Goal: Task Accomplishment & Management: Use online tool/utility

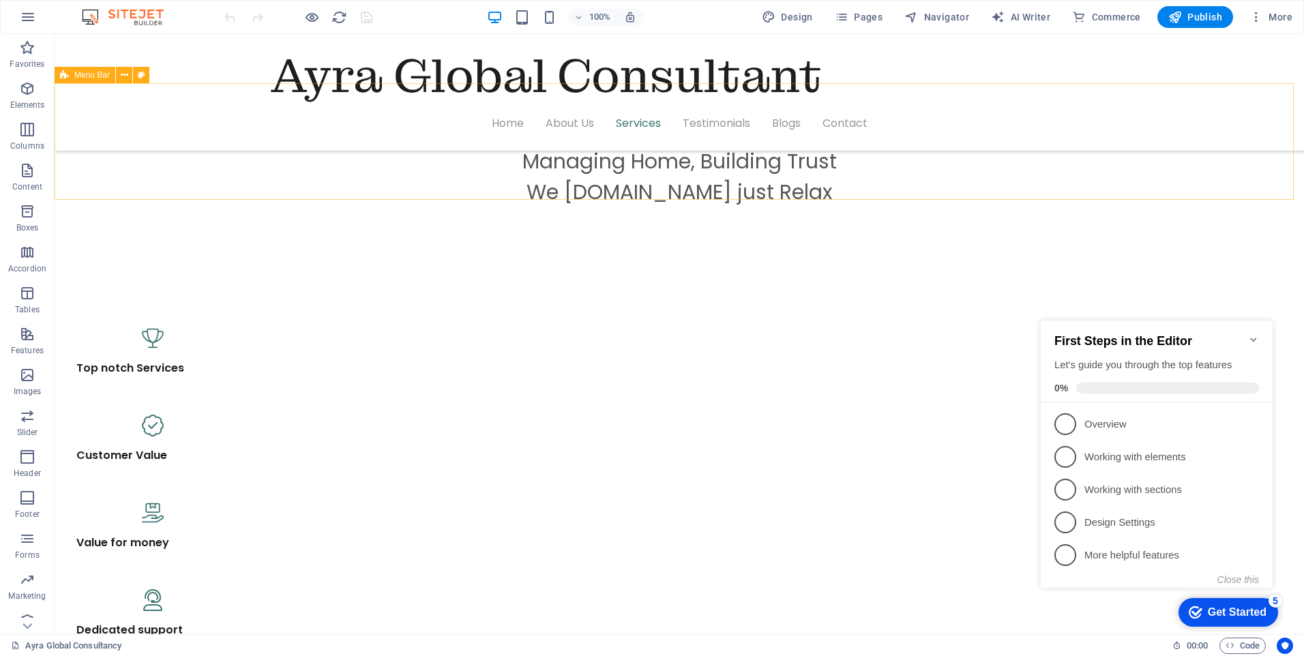
scroll to position [818, 0]
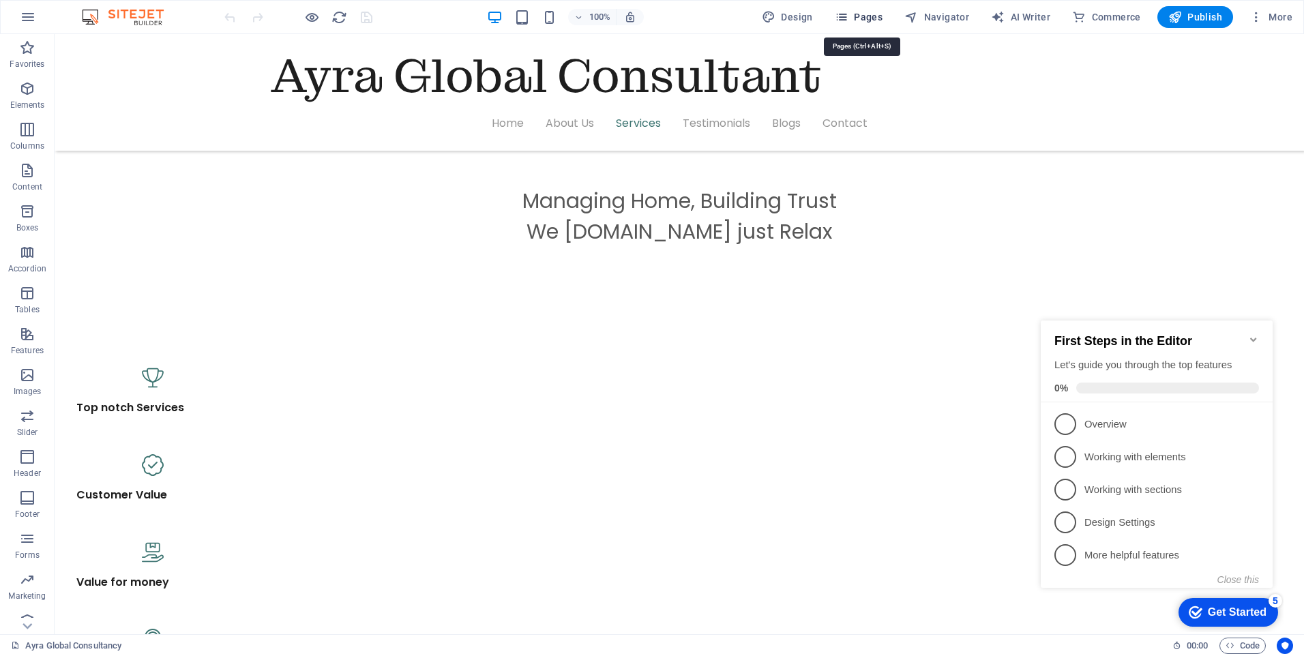
click at [872, 15] on span "Pages" at bounding box center [859, 17] width 48 height 14
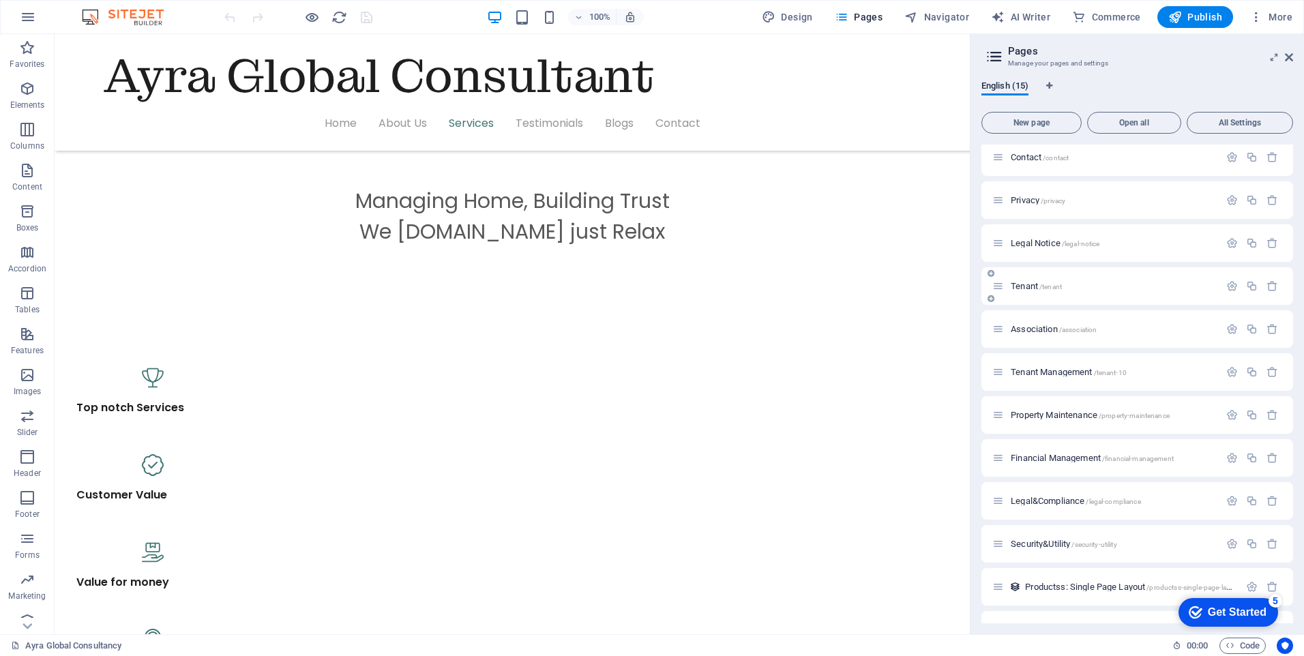
scroll to position [136, 0]
click at [1055, 372] on span "Tenant Management /tenant-10" at bounding box center [1069, 371] width 116 height 10
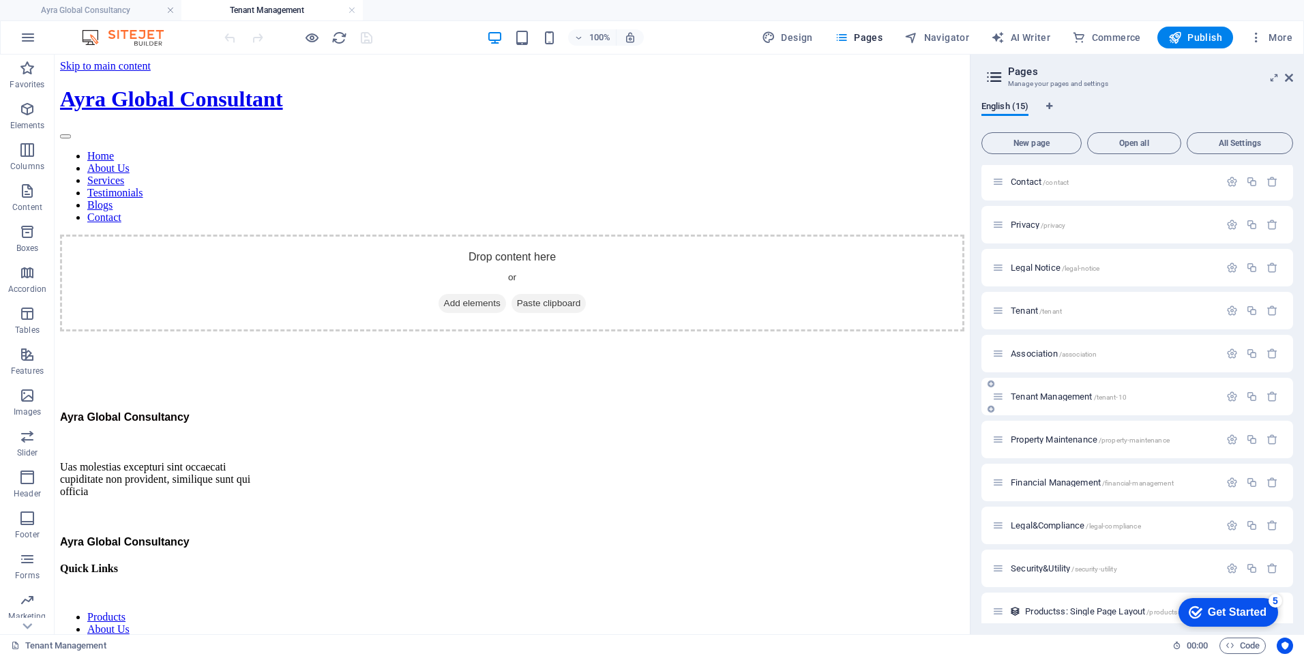
scroll to position [0, 0]
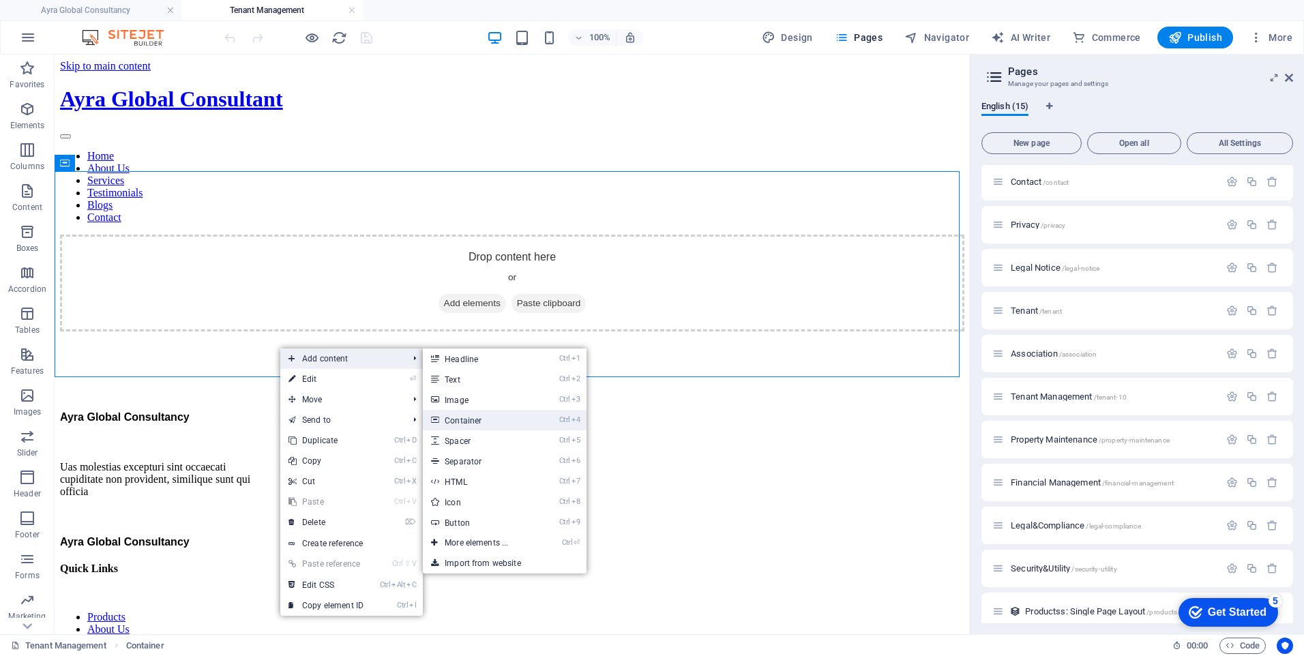
click at [447, 419] on link "Ctrl 4 Container" at bounding box center [479, 420] width 113 height 20
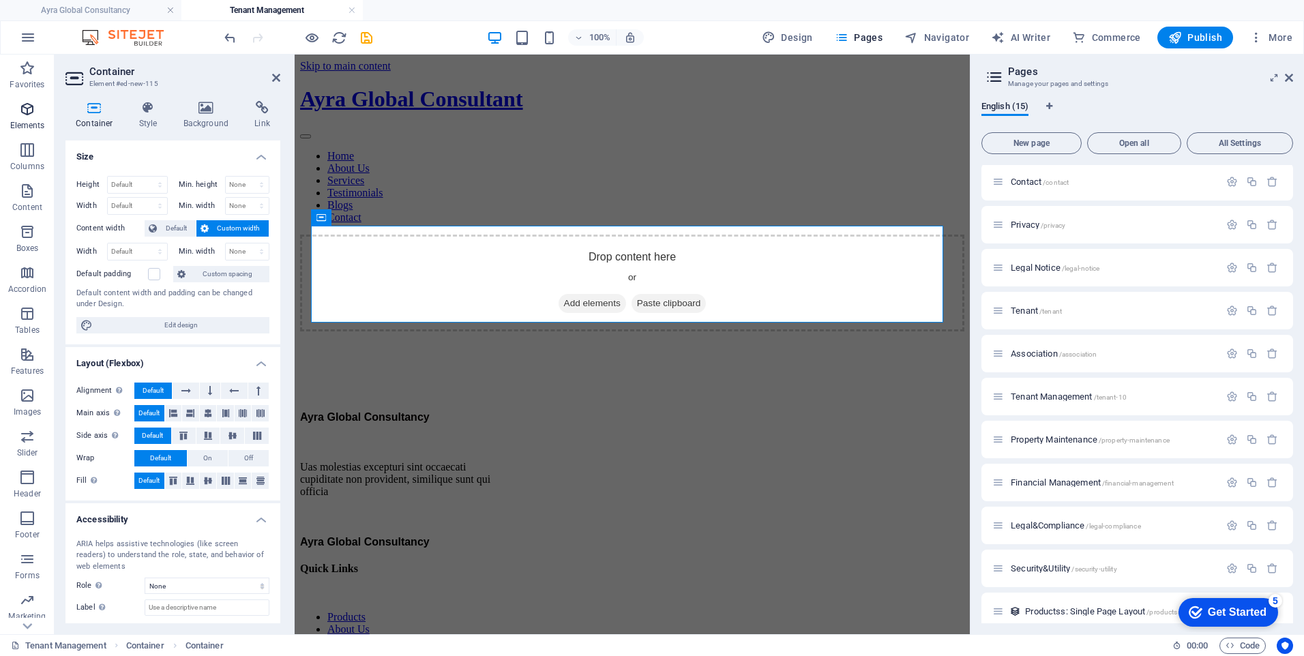
click at [37, 119] on span "Elements" at bounding box center [27, 117] width 55 height 33
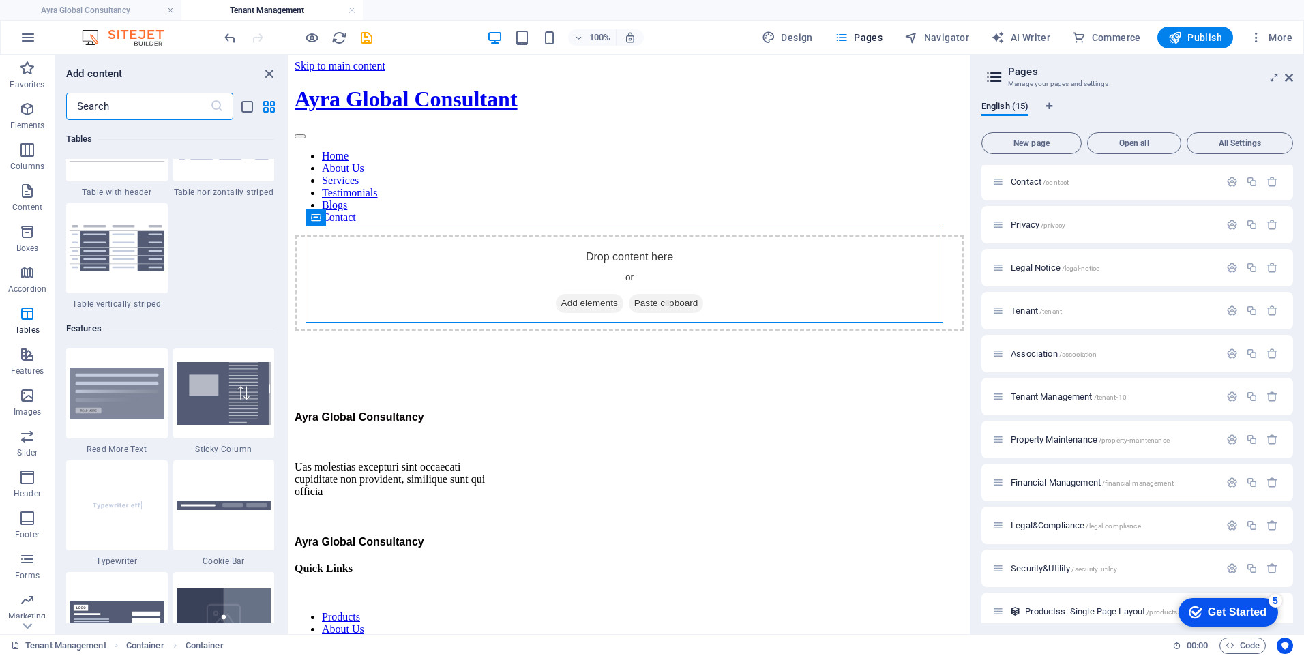
scroll to position [5124, 0]
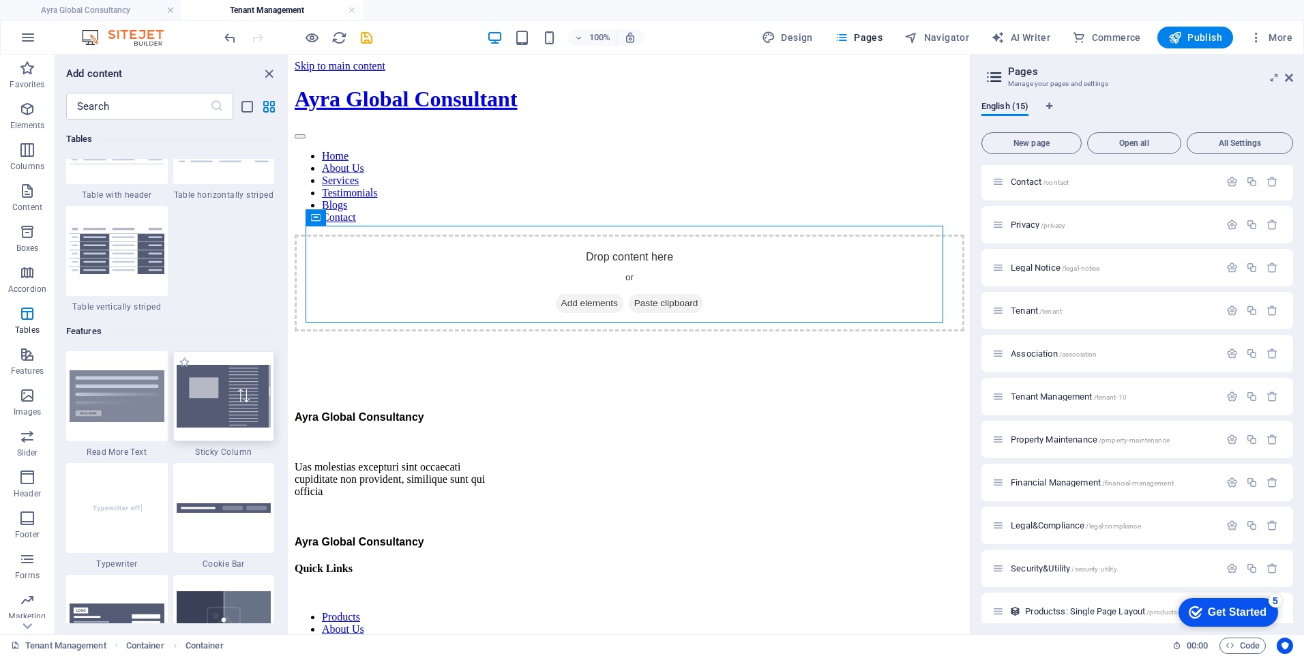
click at [221, 408] on img at bounding box center [224, 396] width 95 height 63
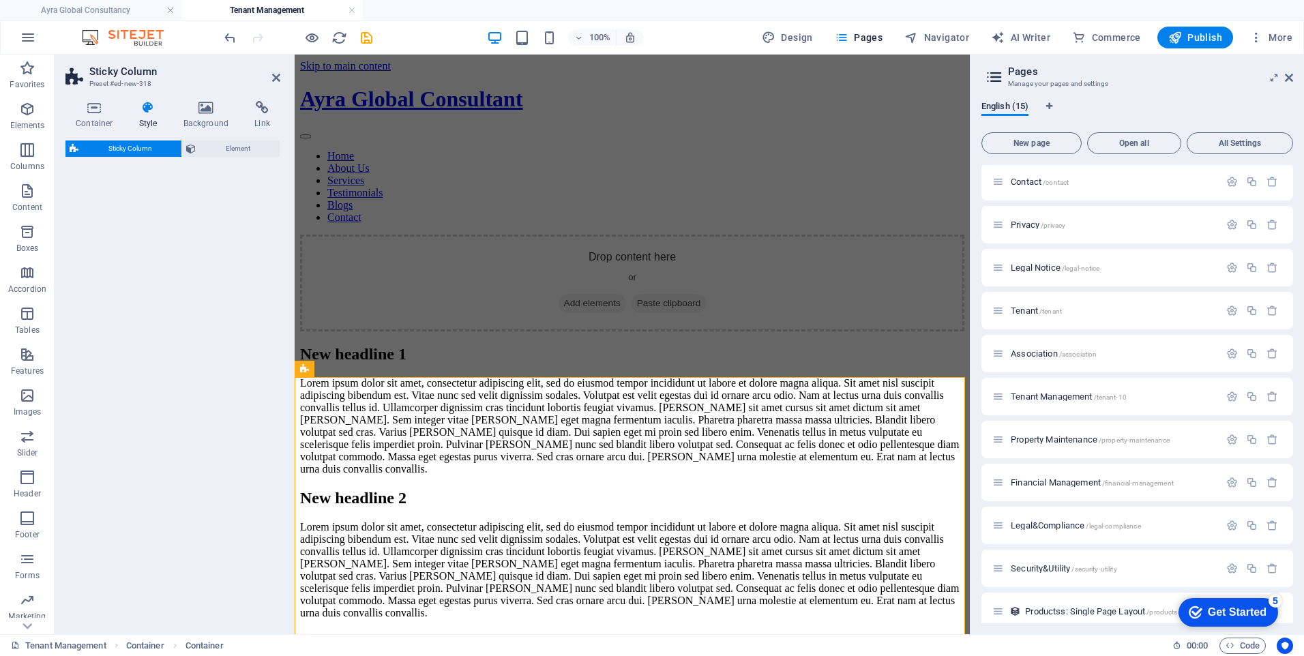
select select "%"
select select "rem"
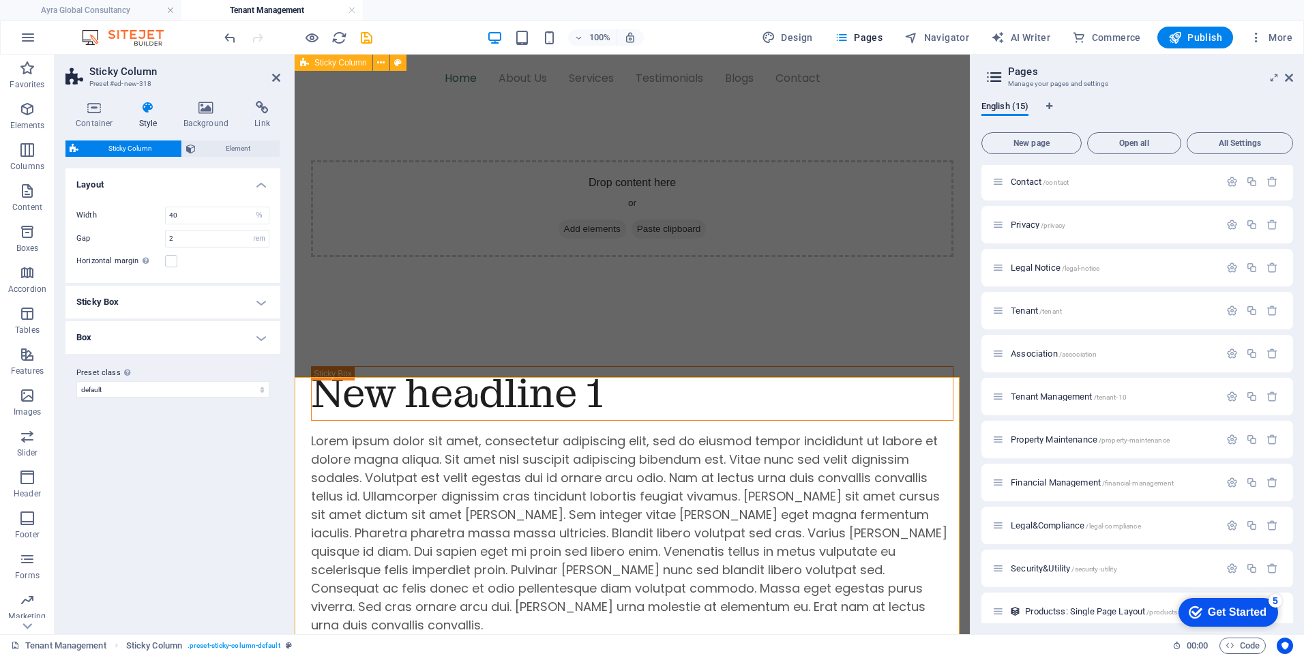
scroll to position [0, 0]
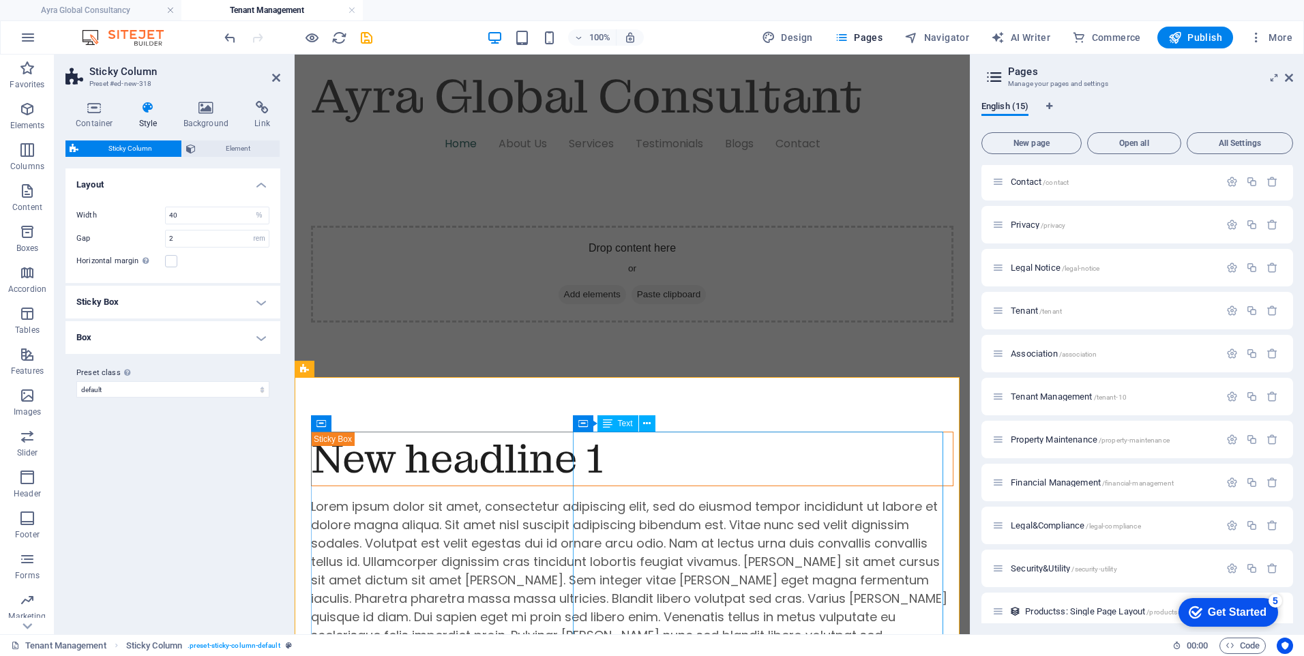
click at [606, 497] on div "Lorem ipsum dolor sit amet, consectetur adipiscing elit, sed do eiusmod tempor …" at bounding box center [632, 598] width 642 height 203
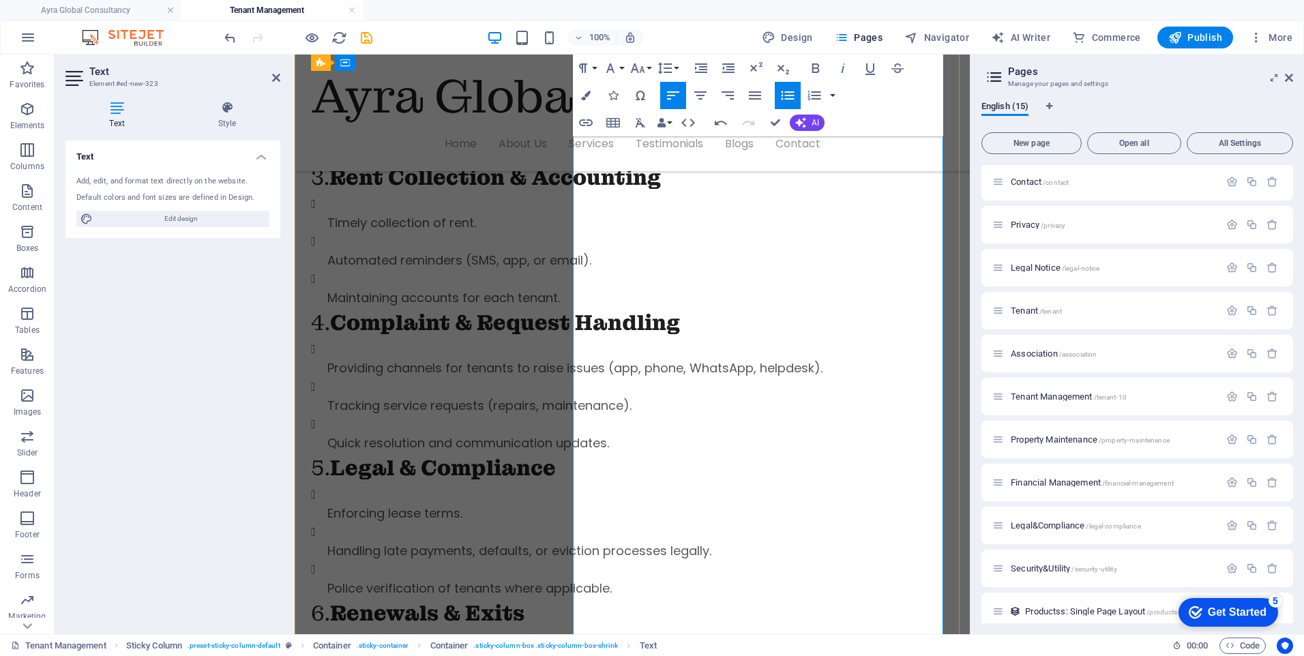
scroll to position [750, 0]
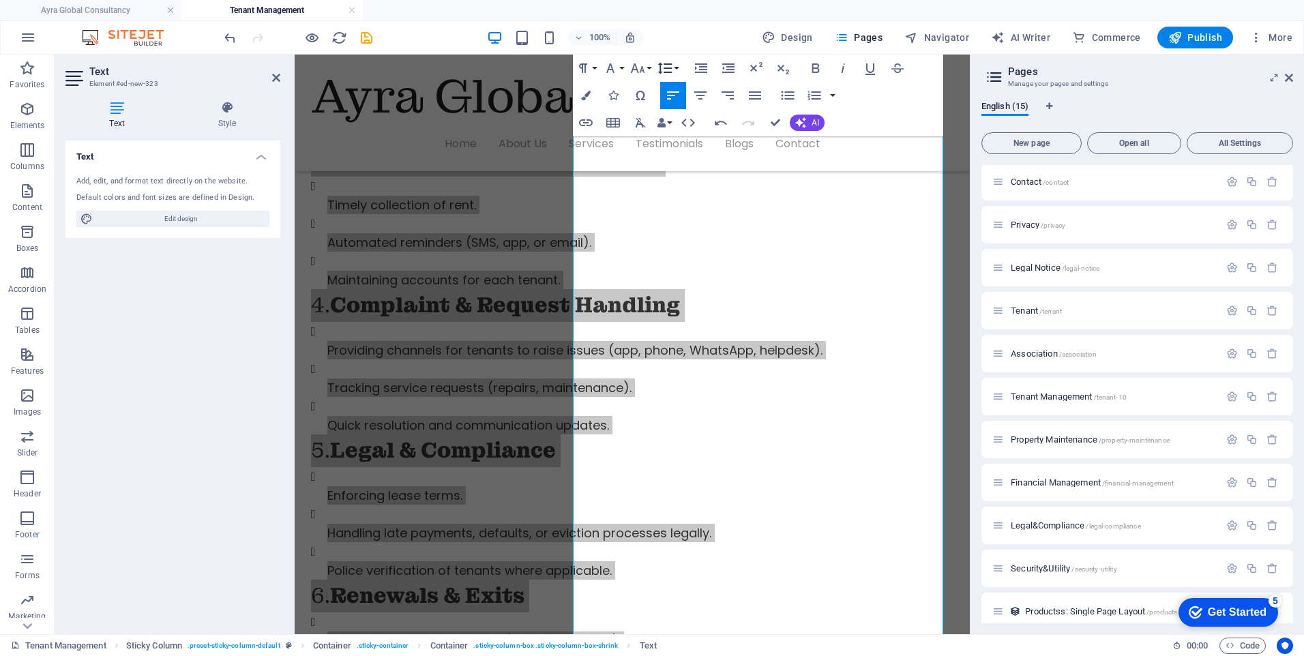
click at [678, 70] on button "Line Height" at bounding box center [668, 68] width 26 height 27
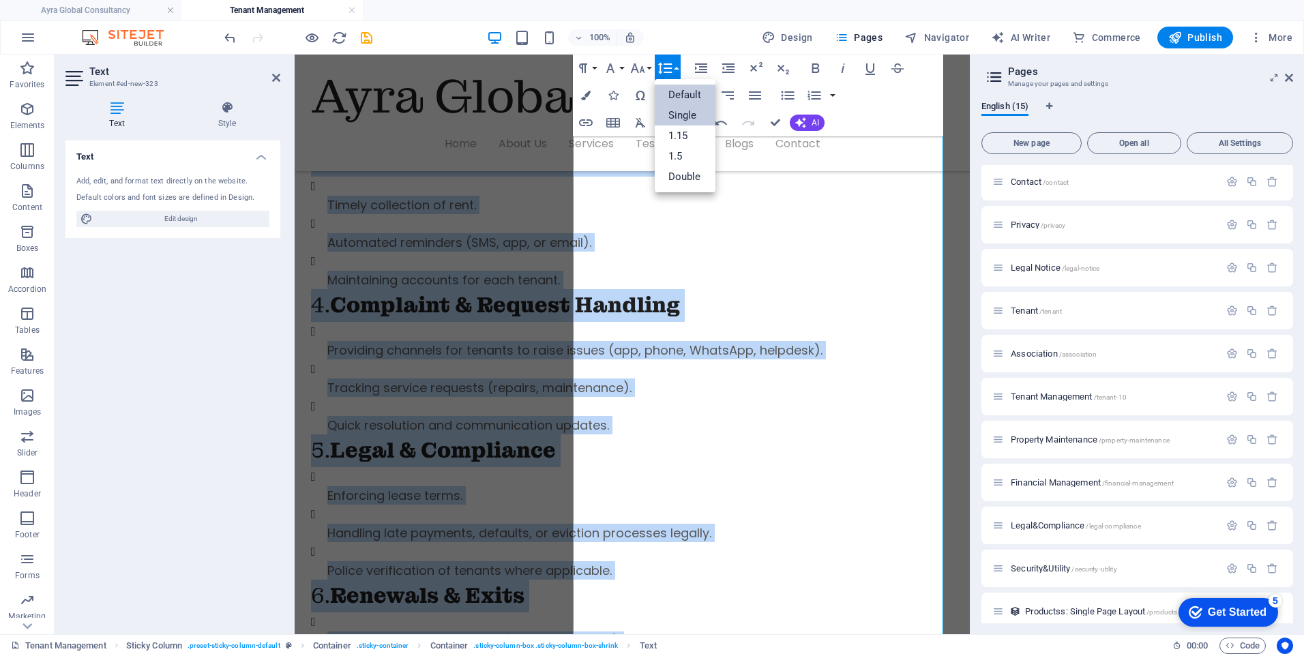
click at [674, 113] on link "Single" at bounding box center [685, 115] width 61 height 20
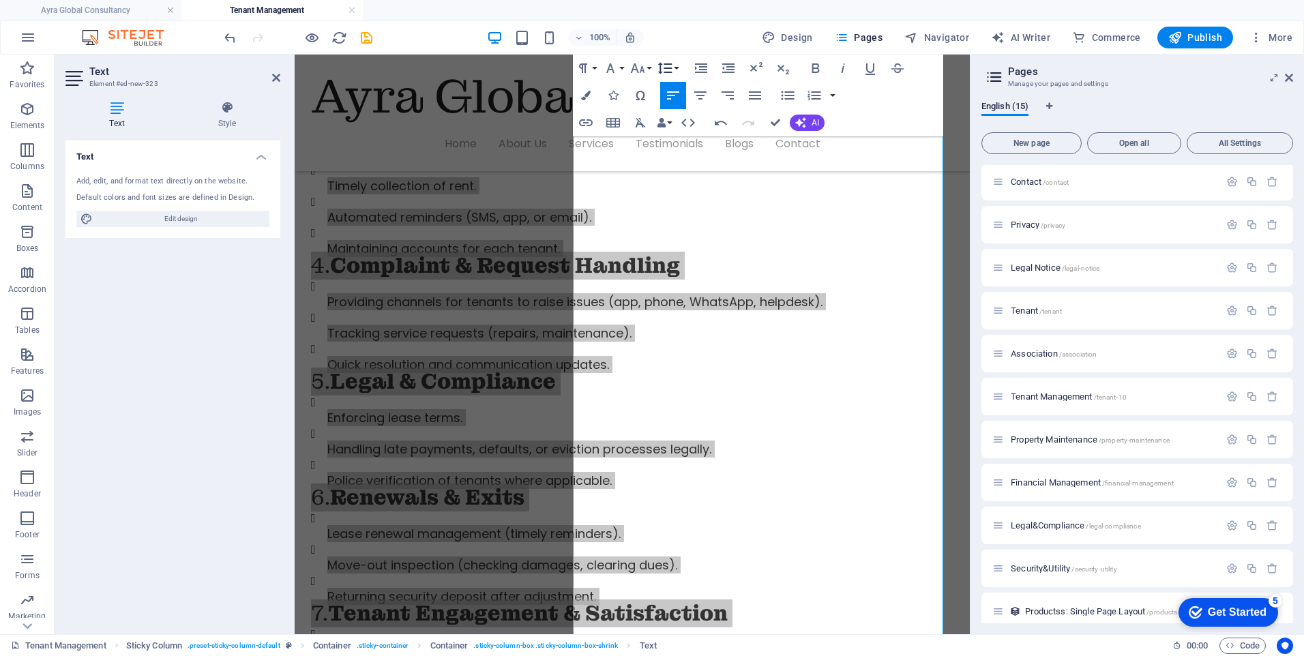
click at [674, 67] on button "Line Height" at bounding box center [668, 68] width 26 height 27
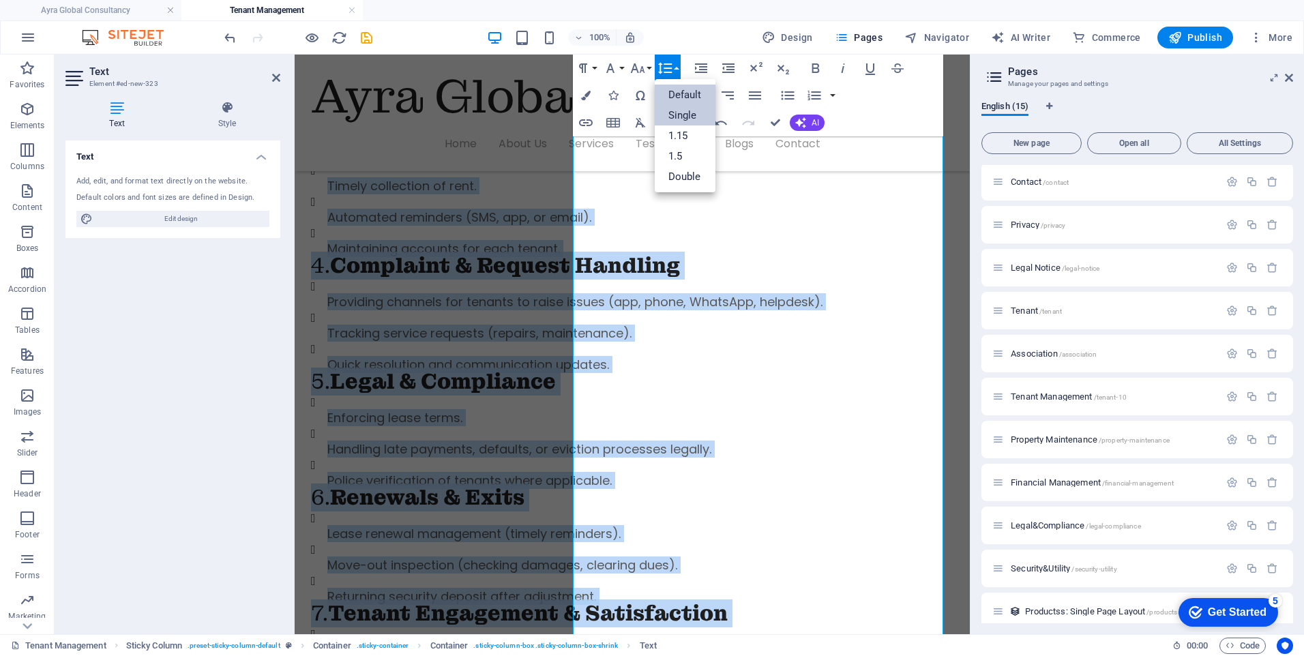
click at [674, 94] on link "Default" at bounding box center [685, 95] width 61 height 20
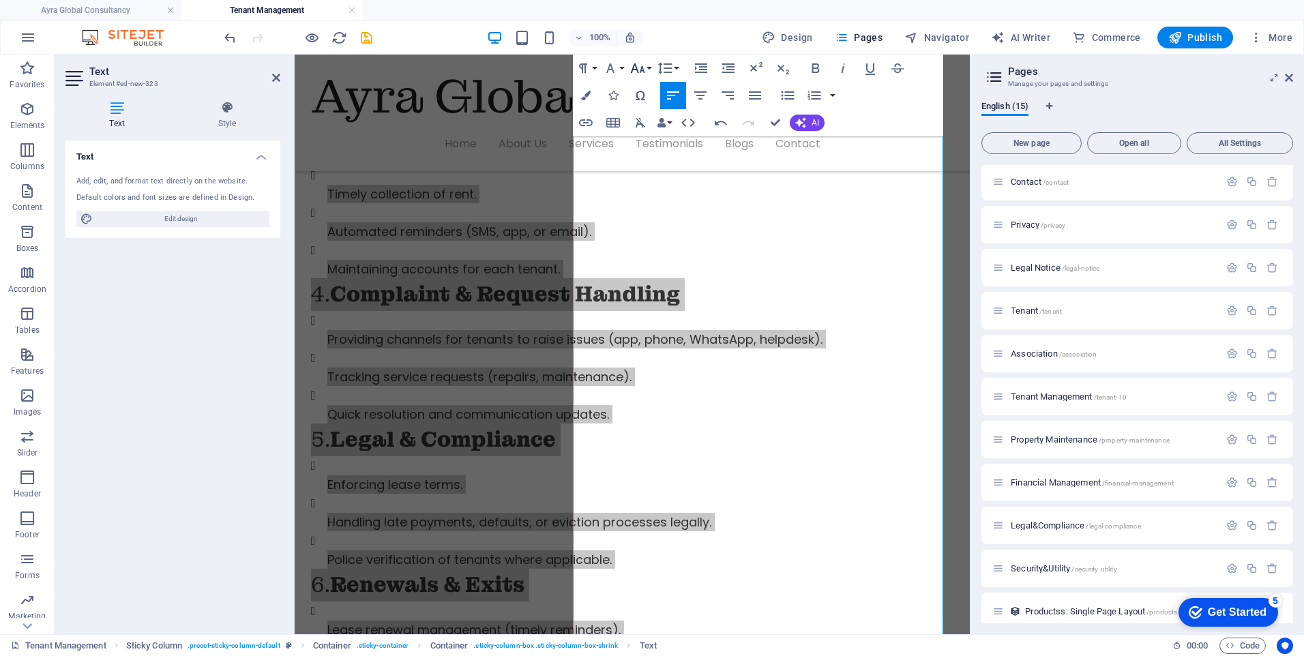
click at [646, 65] on button "Font Size" at bounding box center [640, 68] width 26 height 27
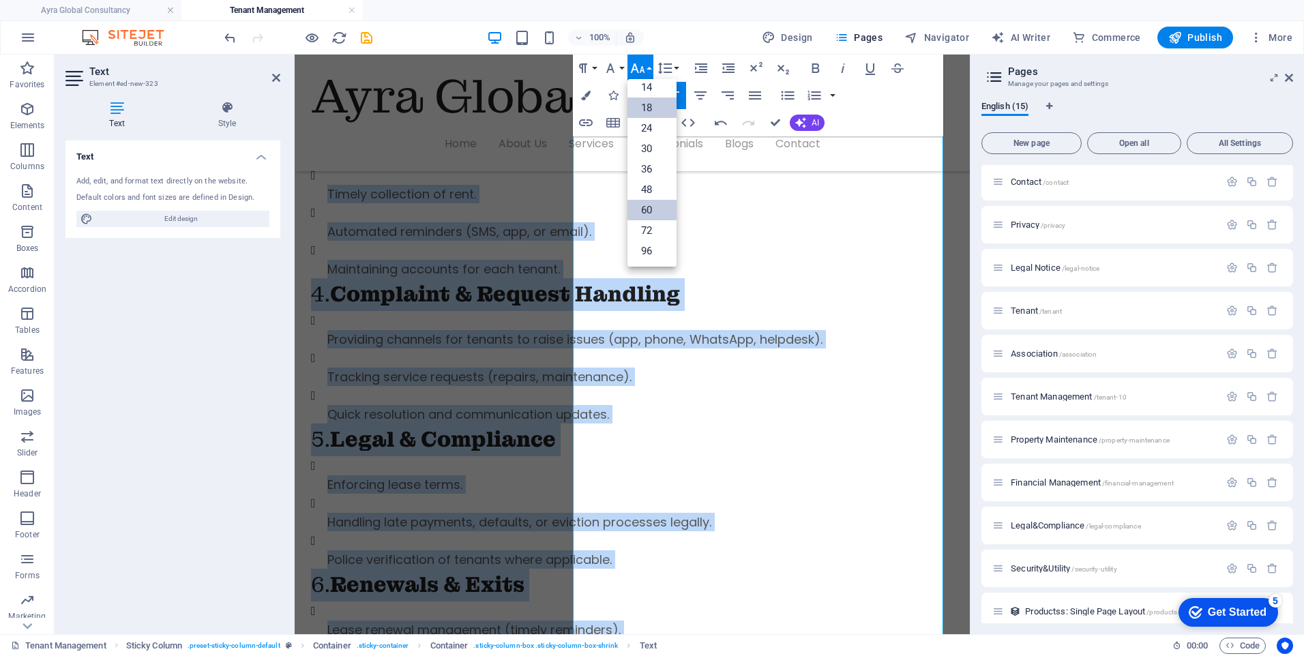
click at [650, 106] on link "18" at bounding box center [651, 108] width 49 height 20
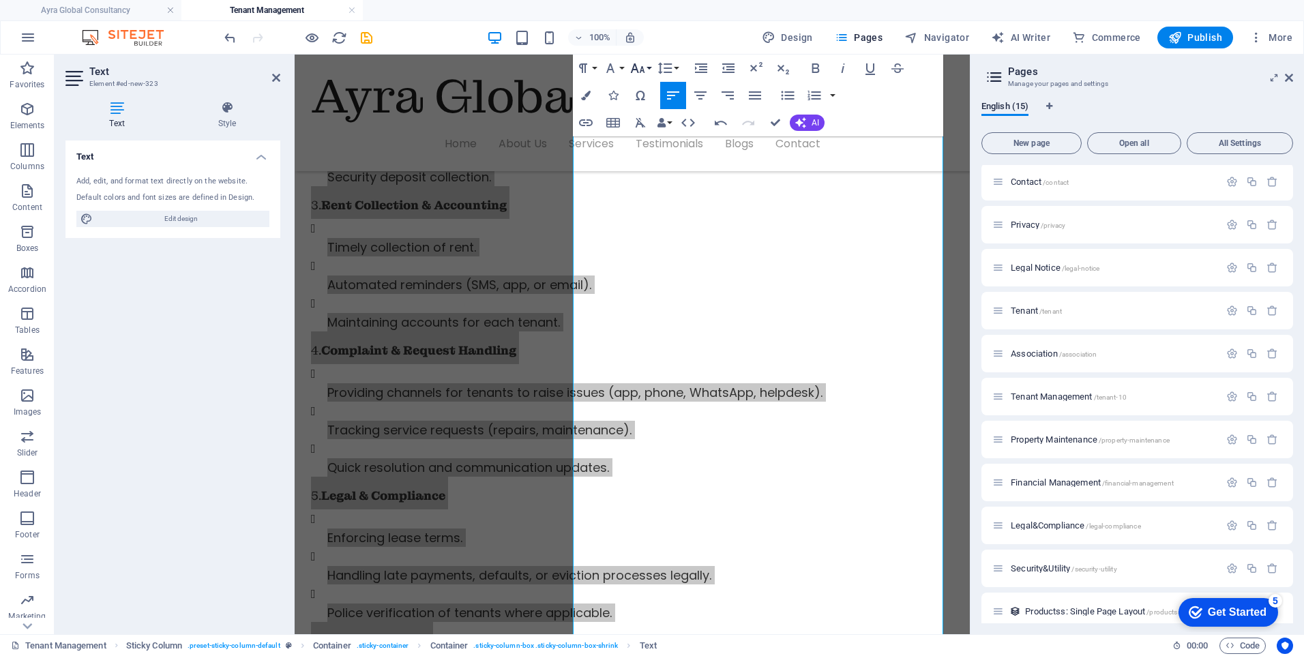
click at [647, 65] on button "Font Size" at bounding box center [640, 68] width 26 height 27
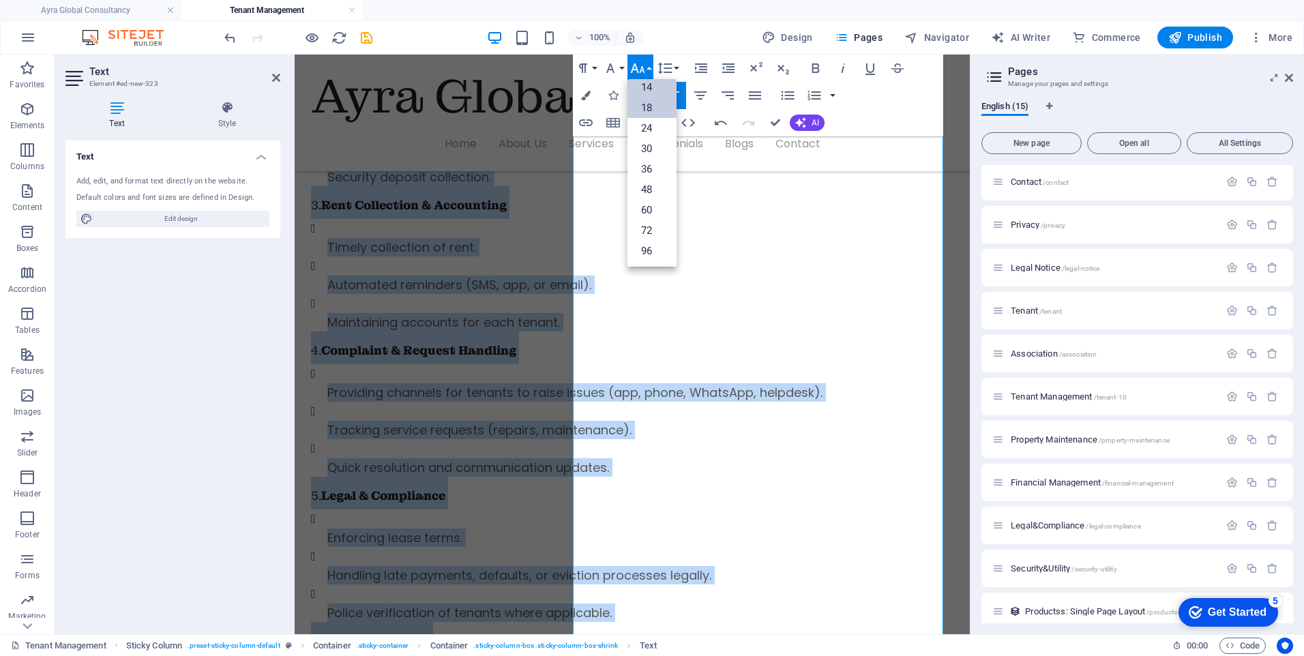
click at [649, 87] on link "14" at bounding box center [651, 87] width 49 height 20
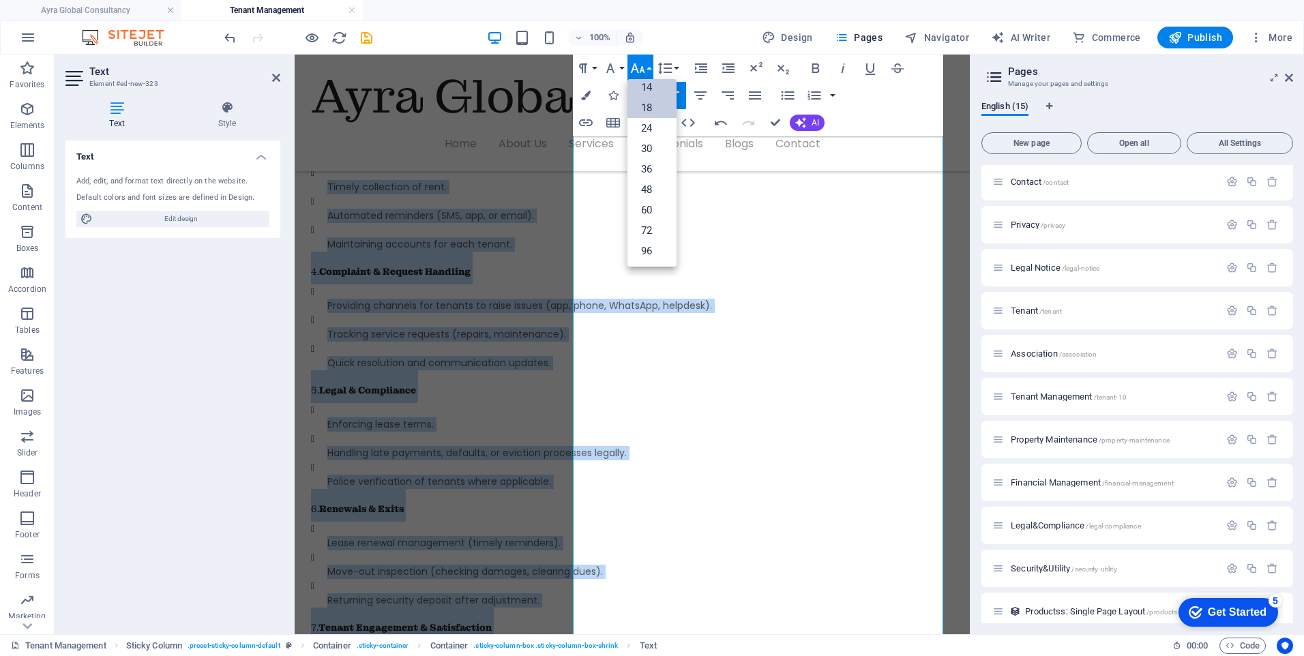
scroll to position [591, 0]
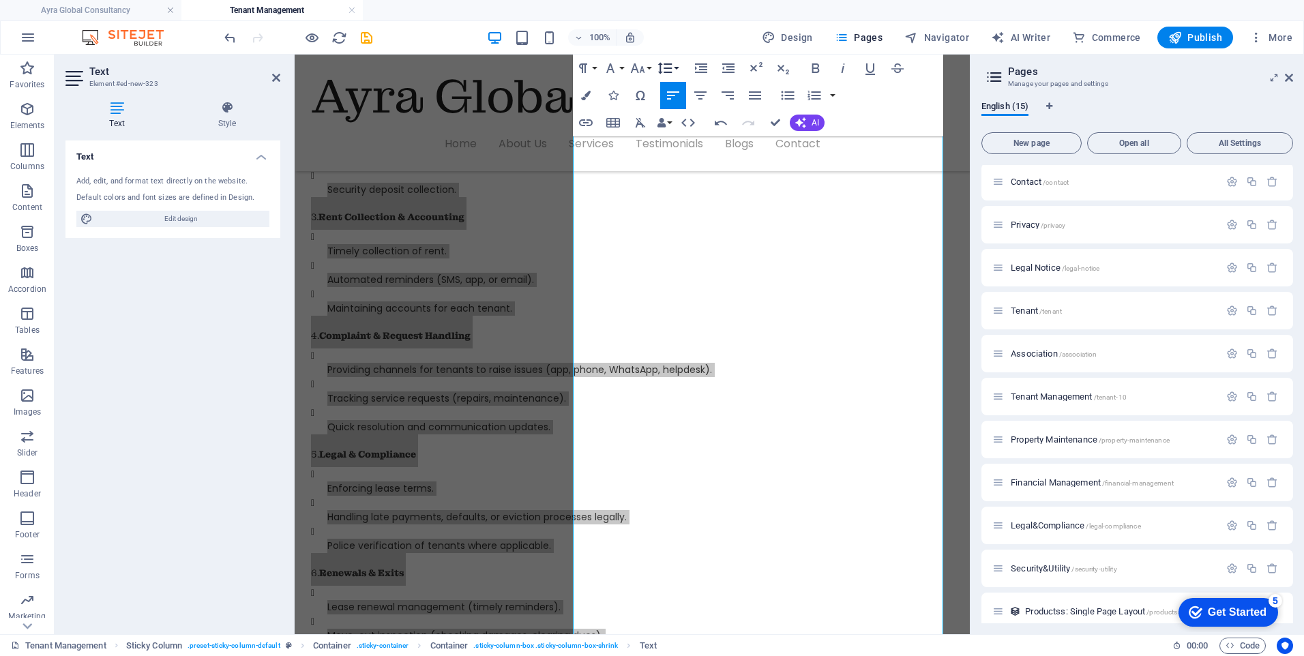
click at [678, 72] on button "Line Height" at bounding box center [668, 68] width 26 height 27
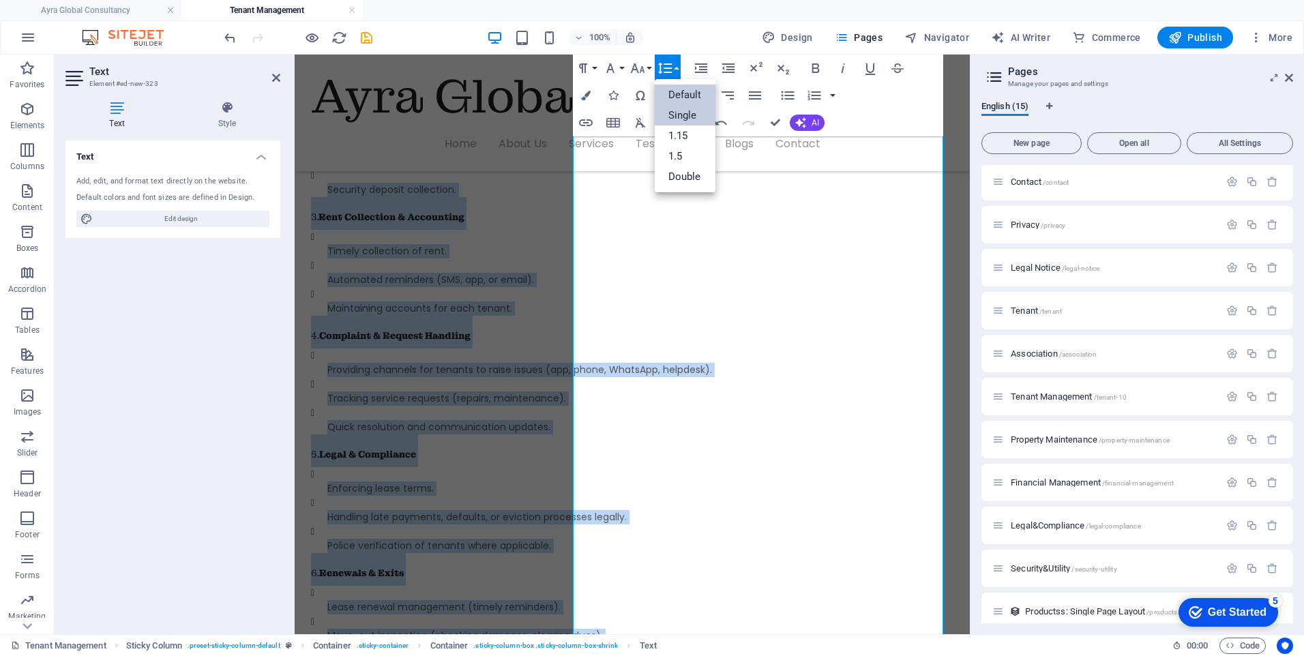
click at [671, 118] on link "Single" at bounding box center [685, 115] width 61 height 20
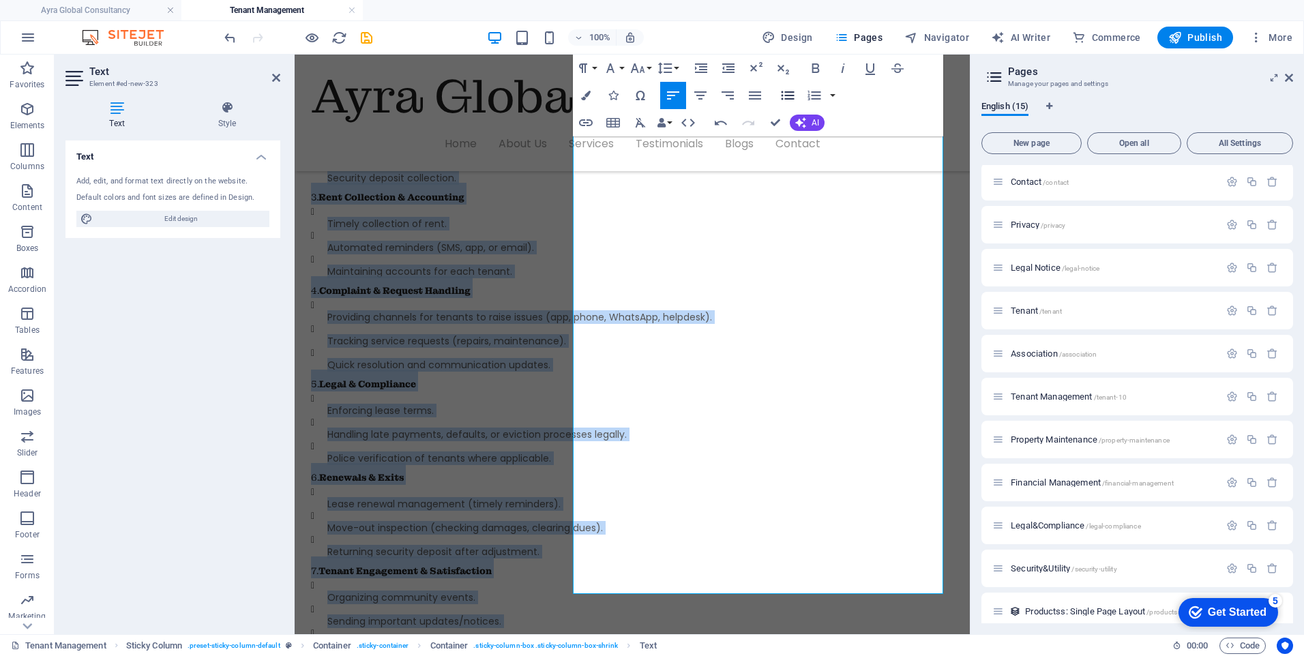
click at [779, 93] on icon "button" at bounding box center [787, 95] width 16 height 16
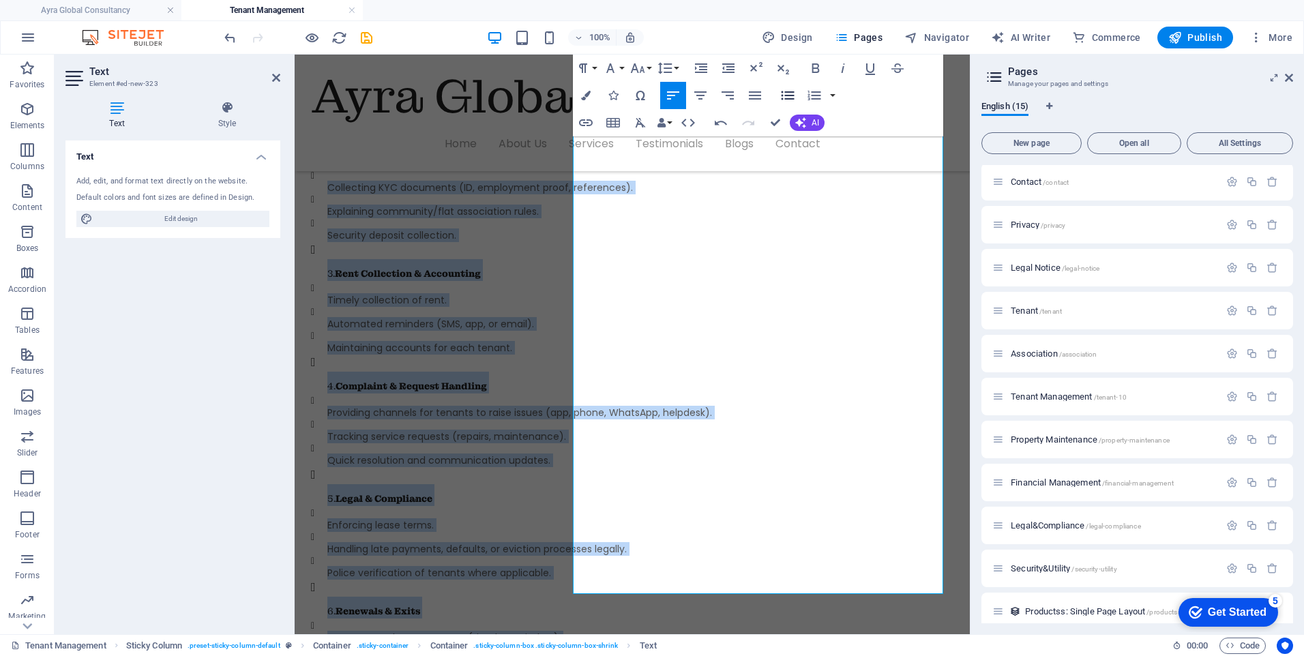
scroll to position [599, 0]
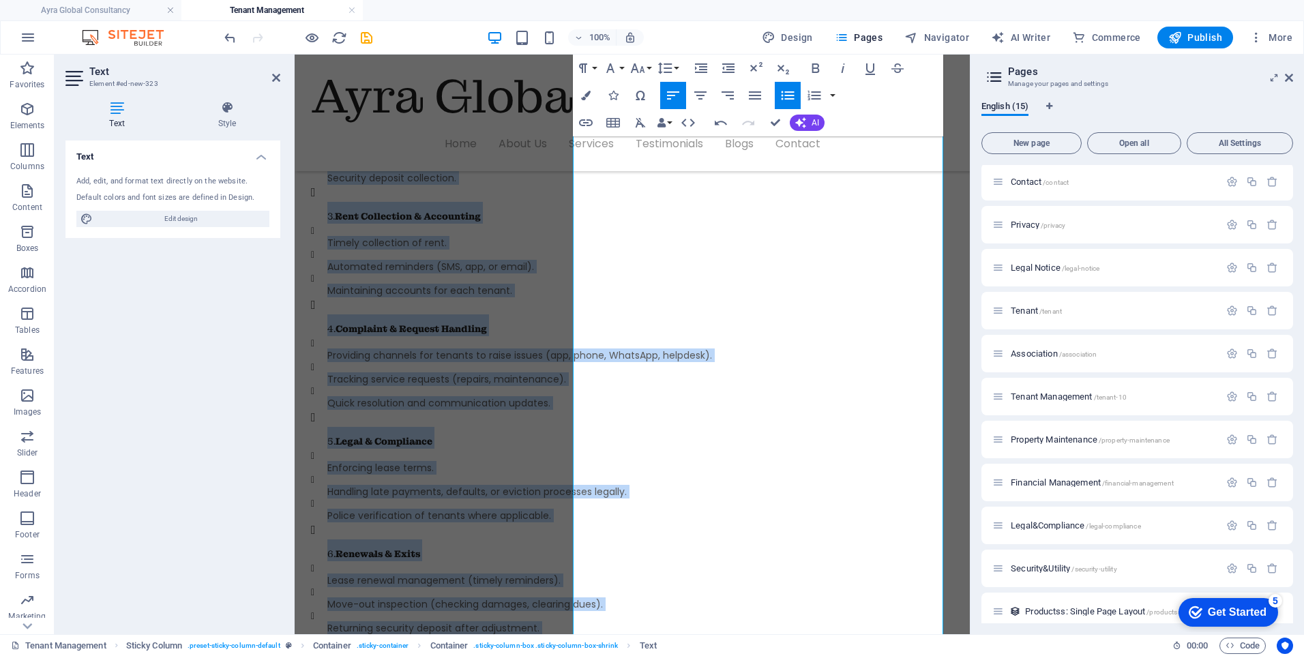
click at [780, 95] on icon "button" at bounding box center [787, 95] width 16 height 16
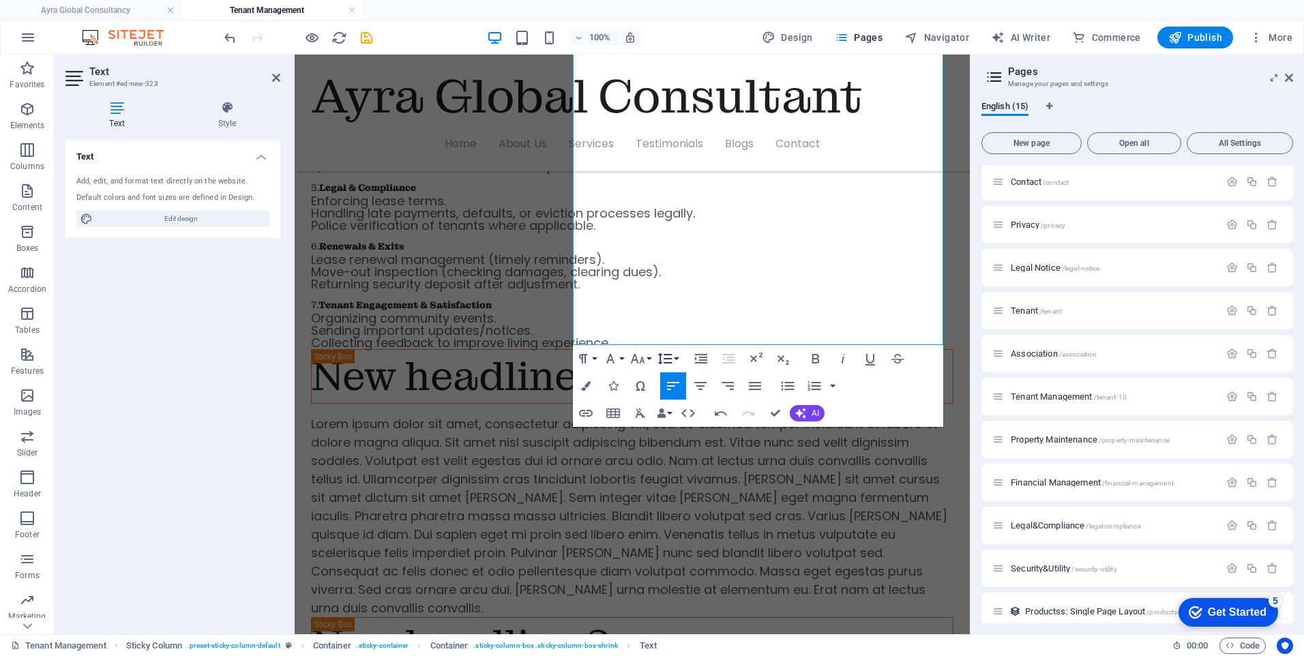
click at [680, 361] on button "Line Height" at bounding box center [668, 358] width 26 height 27
click at [683, 389] on link "Default" at bounding box center [685, 385] width 61 height 20
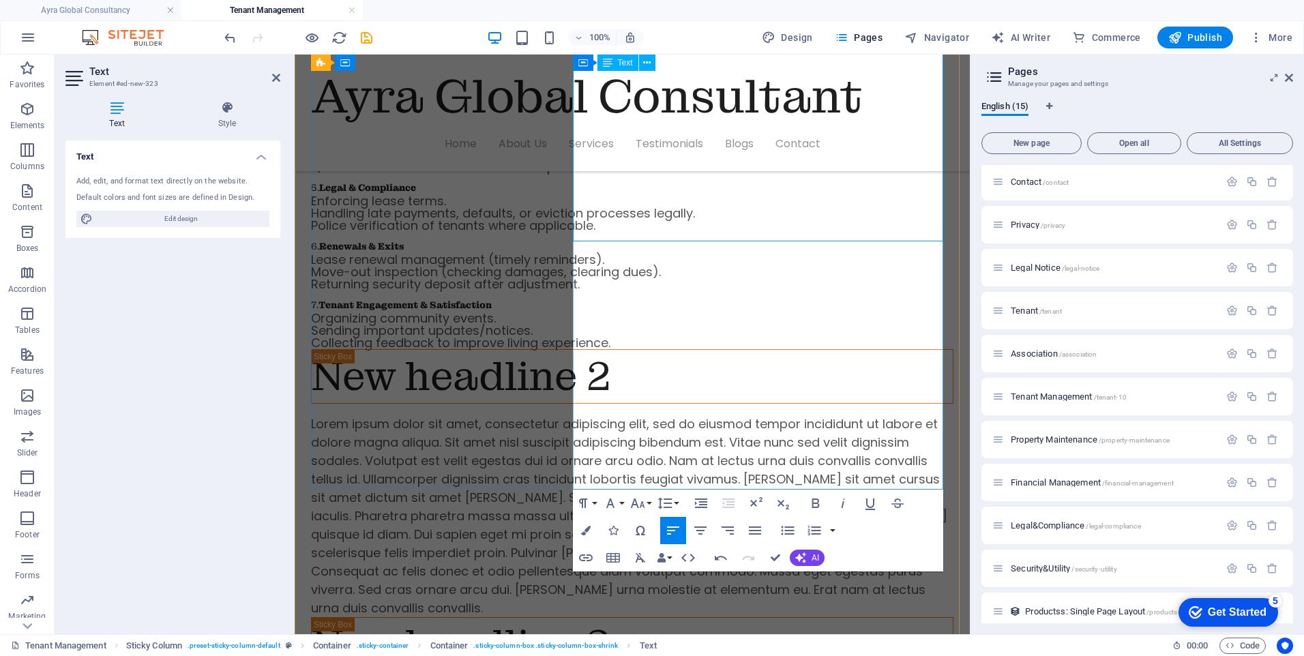
scroll to position [703, 0]
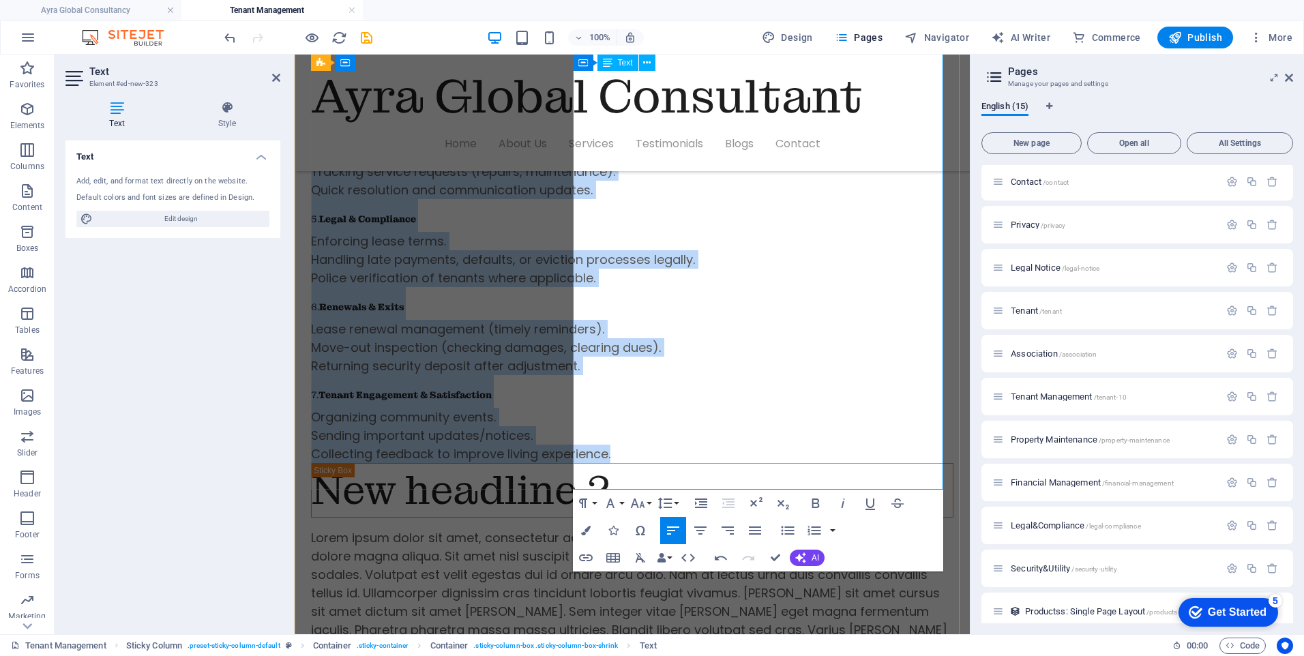
click at [696, 320] on h3 "6. Renewals & Exits" at bounding box center [632, 303] width 642 height 33
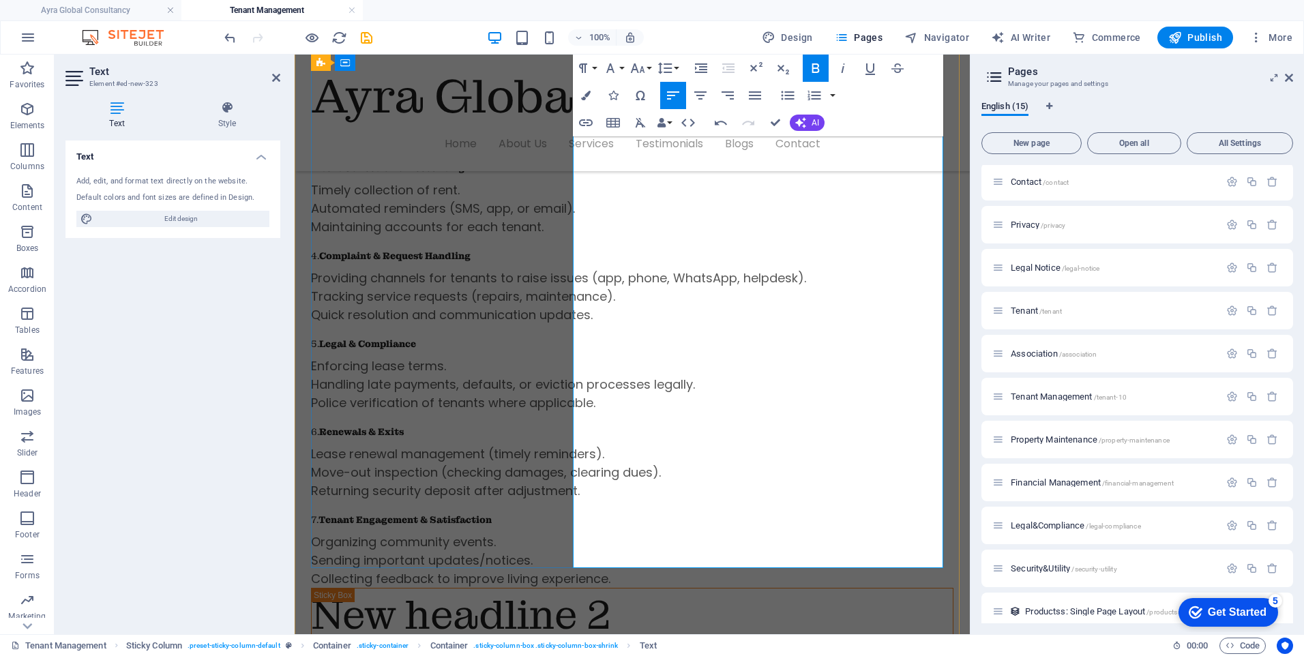
scroll to position [499, 0]
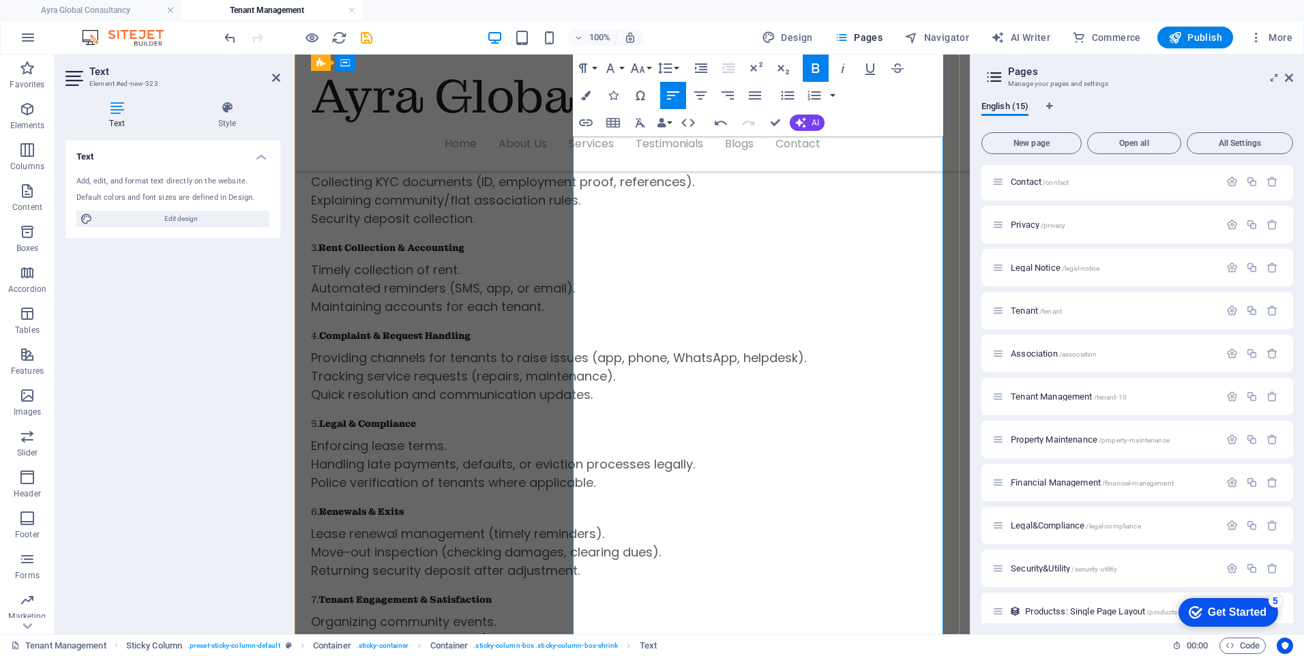
click at [821, 301] on p "Maintaining accounts for each tenant." at bounding box center [632, 306] width 642 height 18
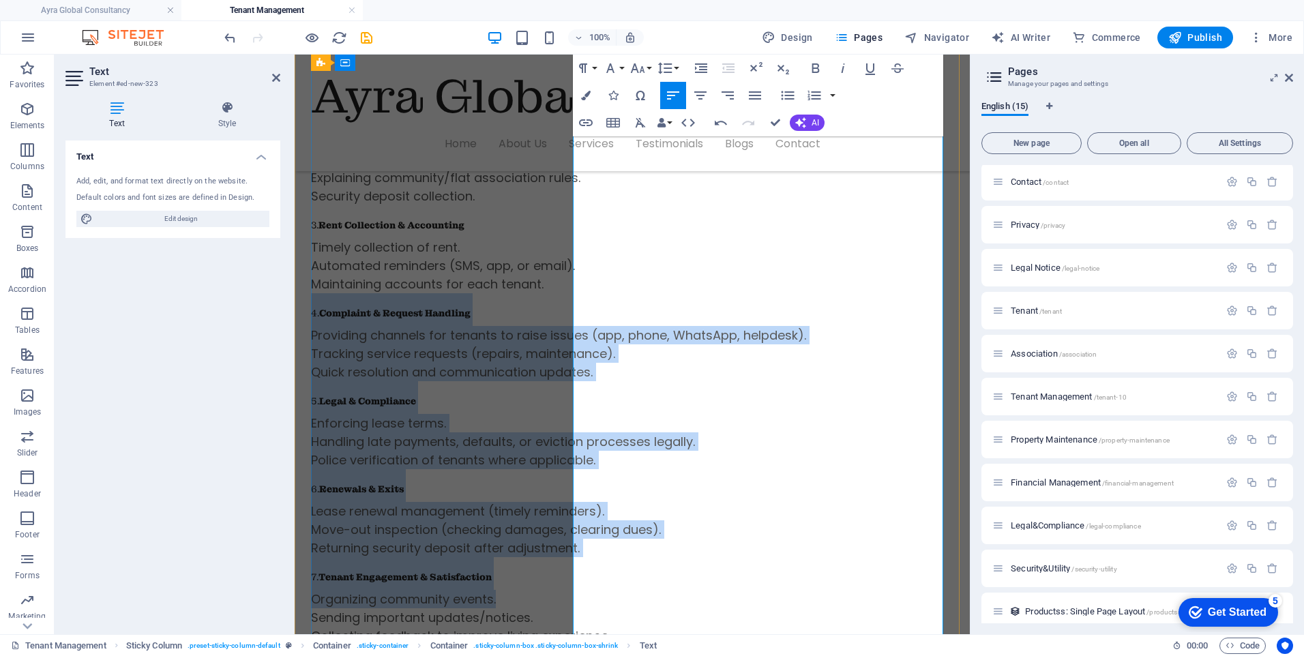
scroll to position [558, 0]
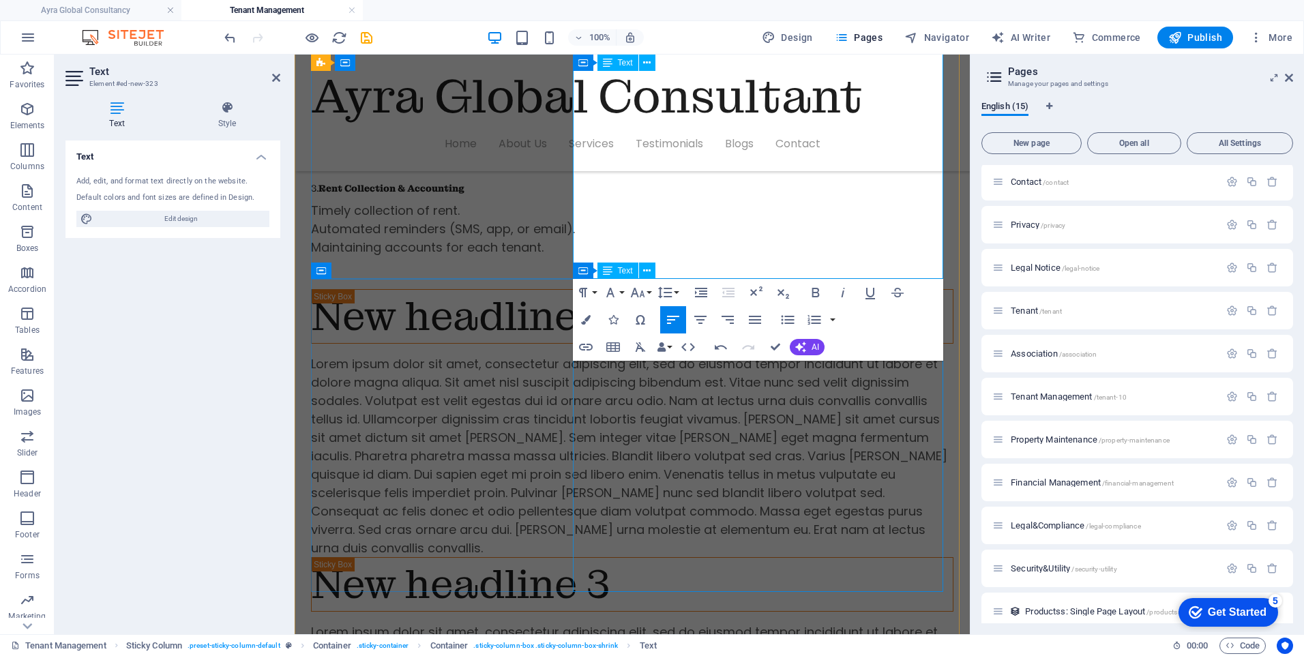
click at [732, 439] on div "Lorem ipsum dolor sit amet, consectetur adipiscing elit, sed do eiusmod tempor …" at bounding box center [632, 456] width 642 height 203
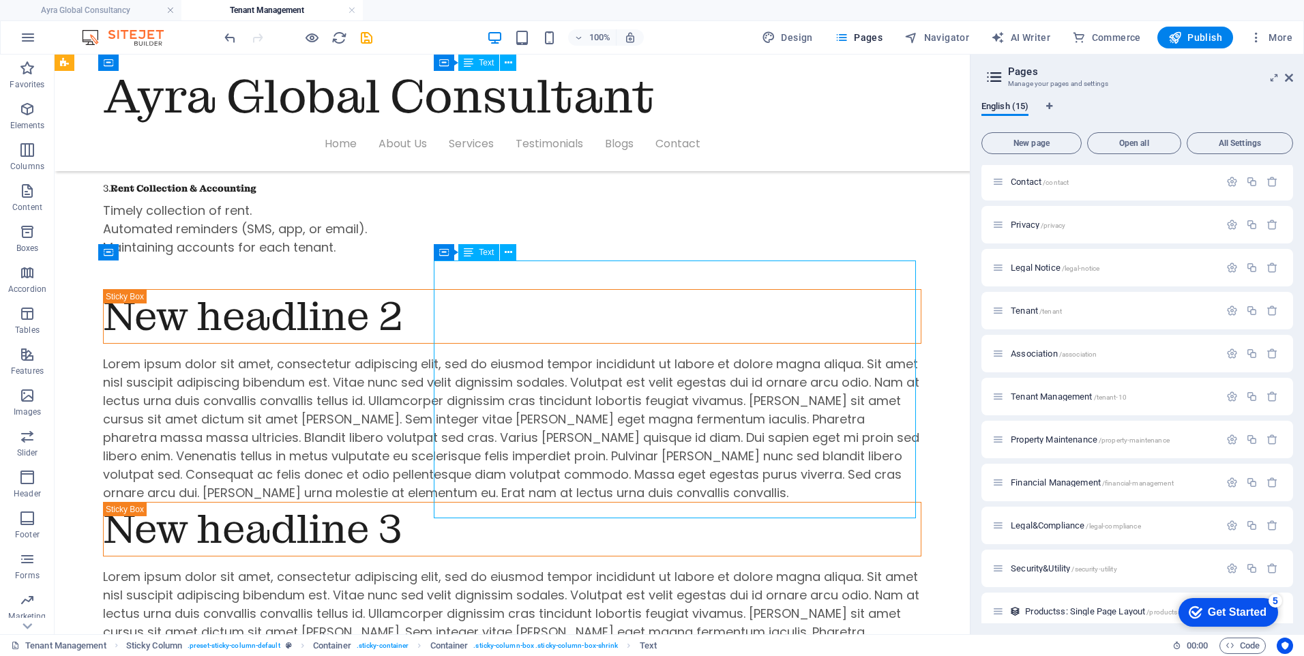
scroll to position [521, 0]
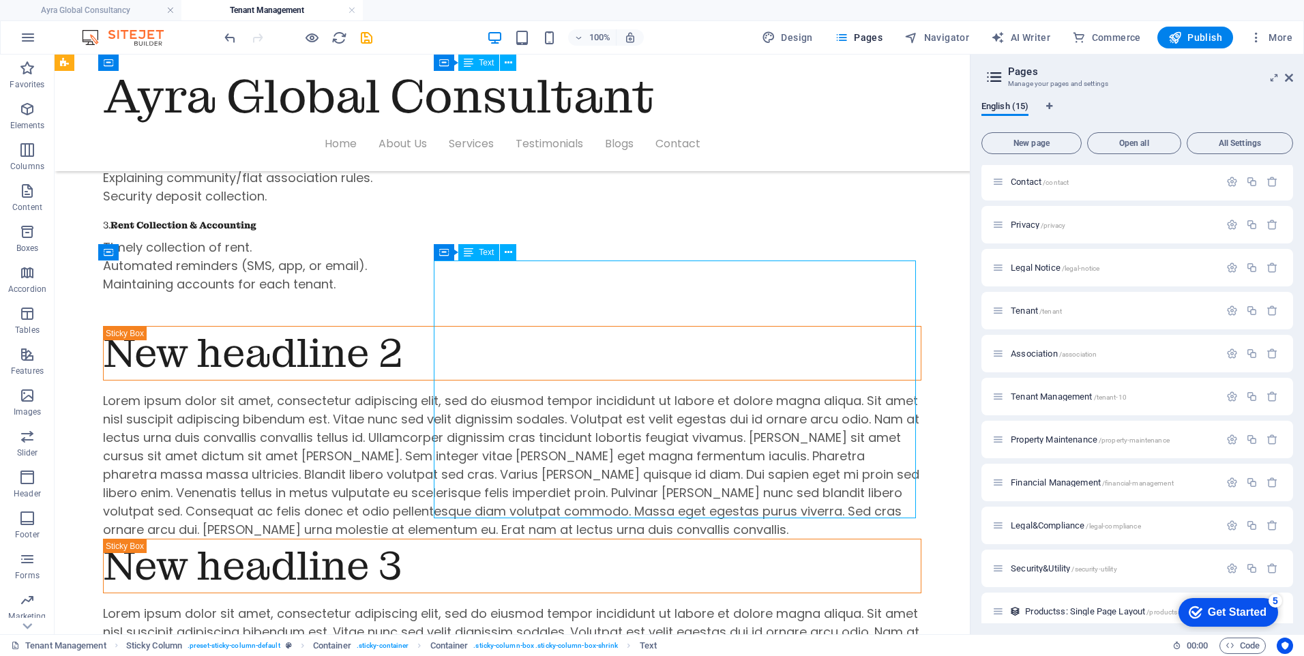
click at [657, 453] on div "Lorem ipsum dolor sit amet, consectetur adipiscing elit, sed do eiusmod tempor …" at bounding box center [512, 464] width 818 height 147
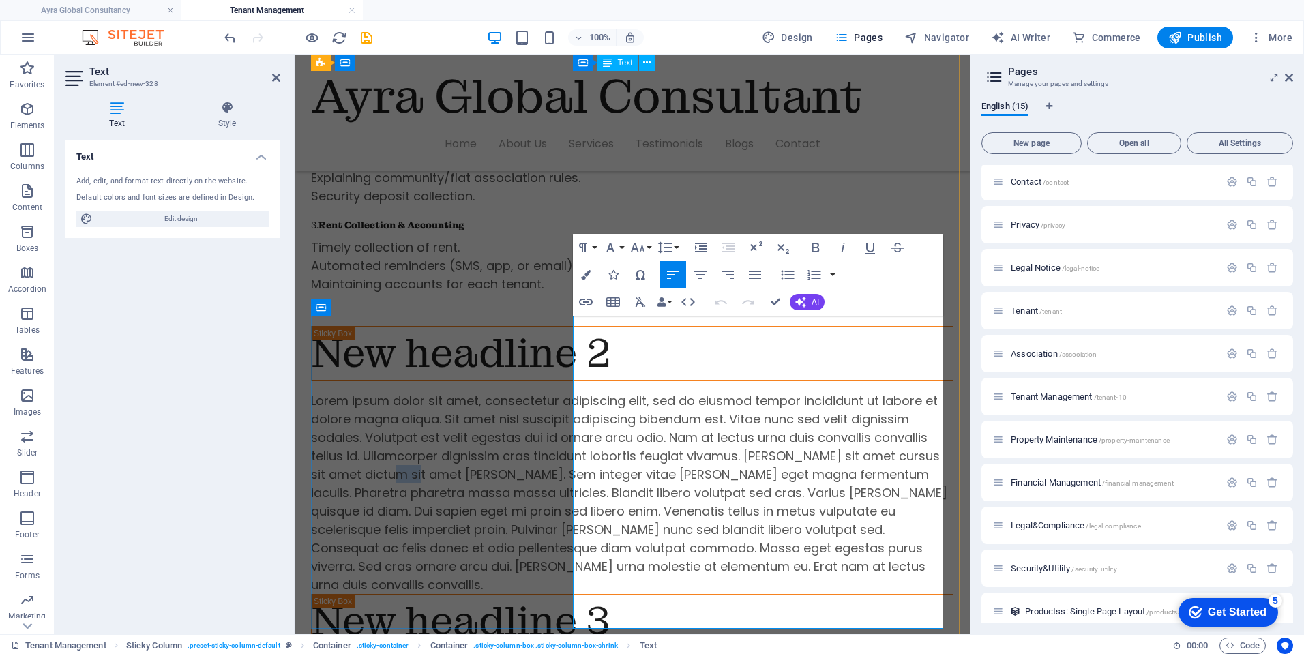
drag, startPoint x: 897, startPoint y: 453, endPoint x: 657, endPoint y: 453, distance: 240.1
click at [657, 453] on p "Lorem ipsum dolor sit amet, consectetur adipiscing elit, sed do eiusmod tempor …" at bounding box center [632, 492] width 642 height 203
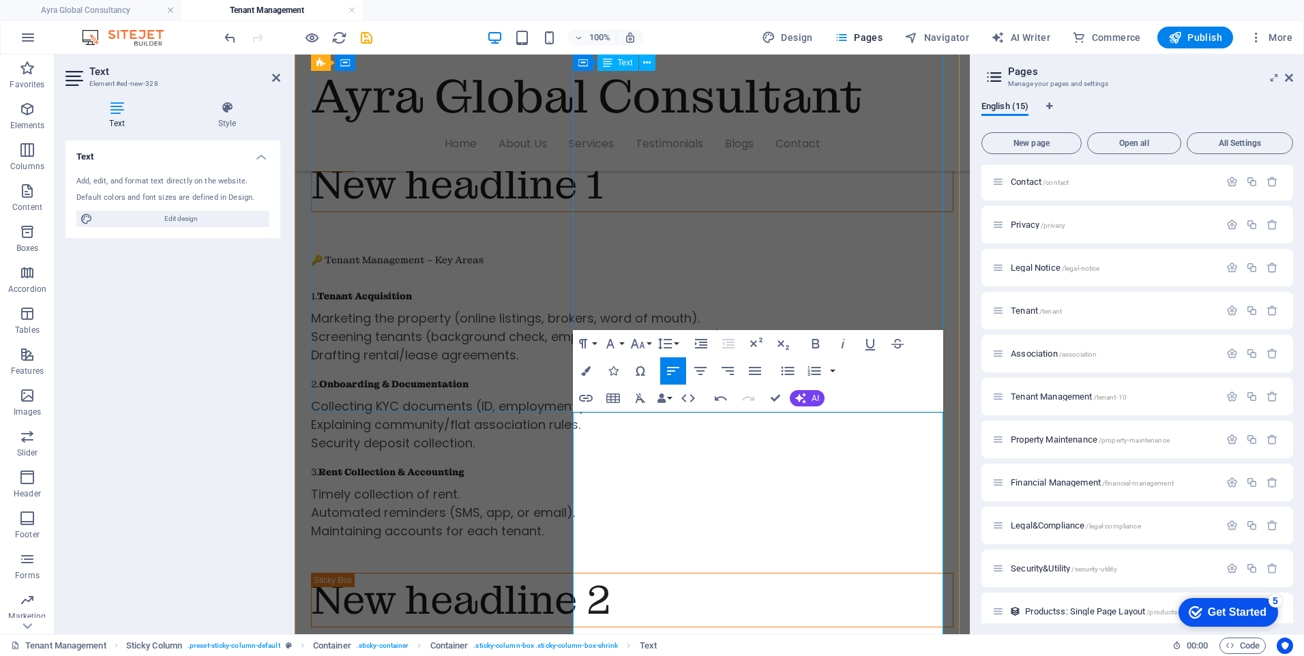
scroll to position [248, 0]
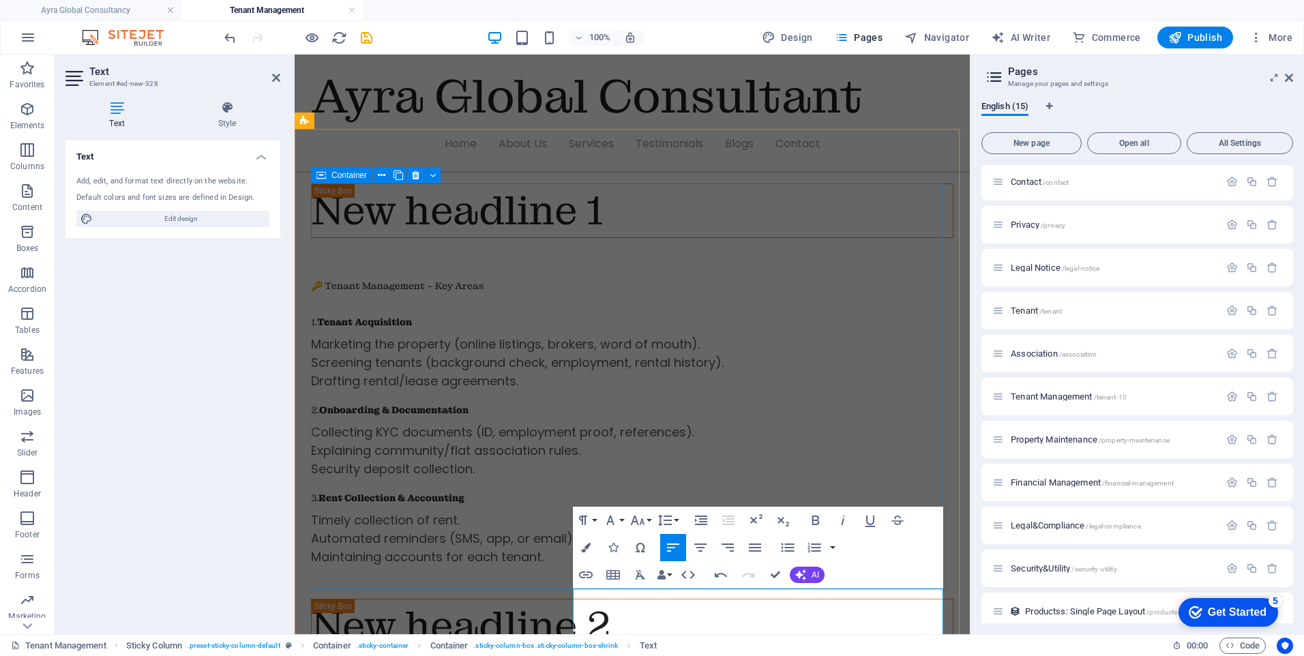
click at [469, 412] on div "New headline 1 🔑 Tenant Management – Key Areas 1. Tenant Acquisition Marketing …" at bounding box center [632, 390] width 642 height 415
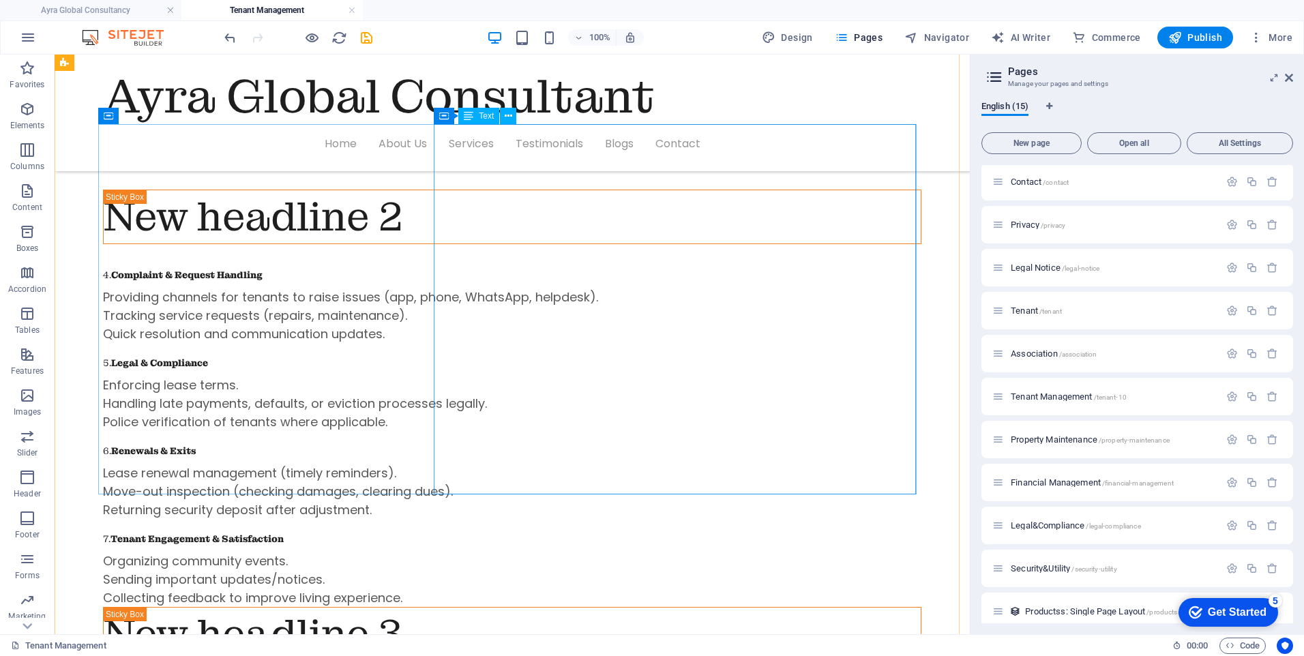
scroll to position [589, 0]
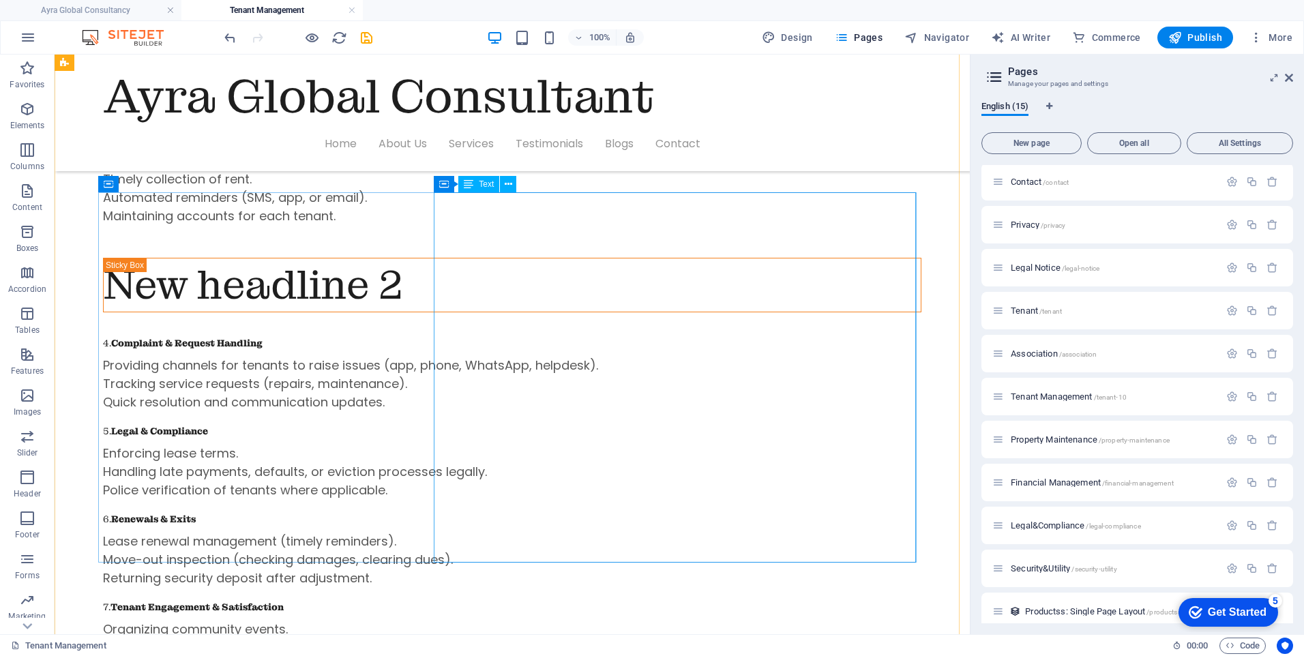
click at [726, 381] on div "4. Complaint & Request Handling Providing channels for tenants to raise issues …" at bounding box center [512, 499] width 818 height 352
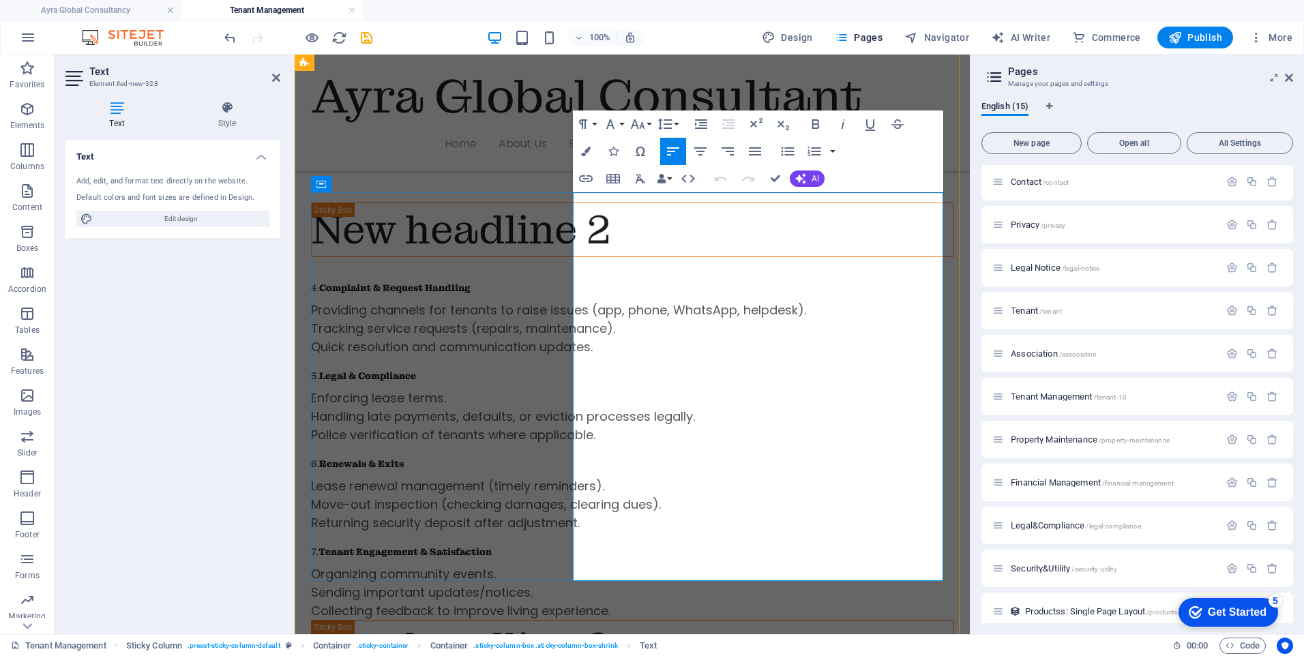
click at [867, 426] on p "Police verification of tenants where applicable." at bounding box center [632, 435] width 642 height 18
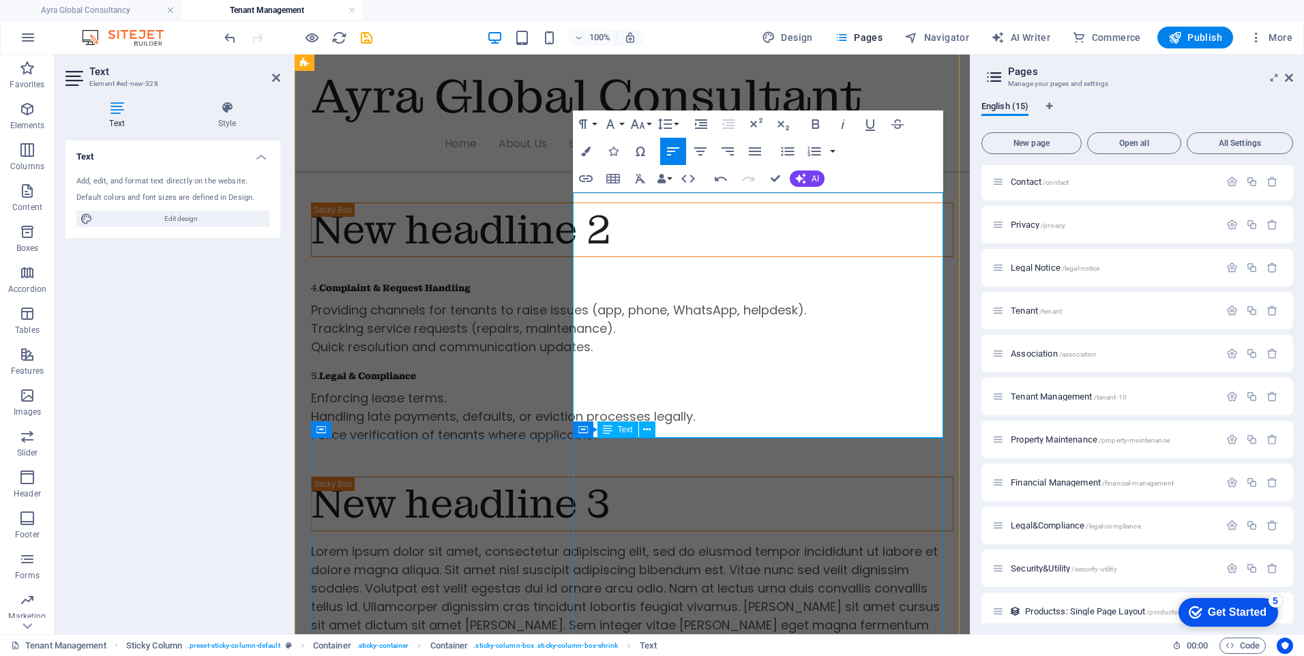
click at [722, 542] on div "Lorem ipsum dolor sit amet, consectetur adipiscing elit, sed do eiusmod tempor …" at bounding box center [632, 643] width 642 height 203
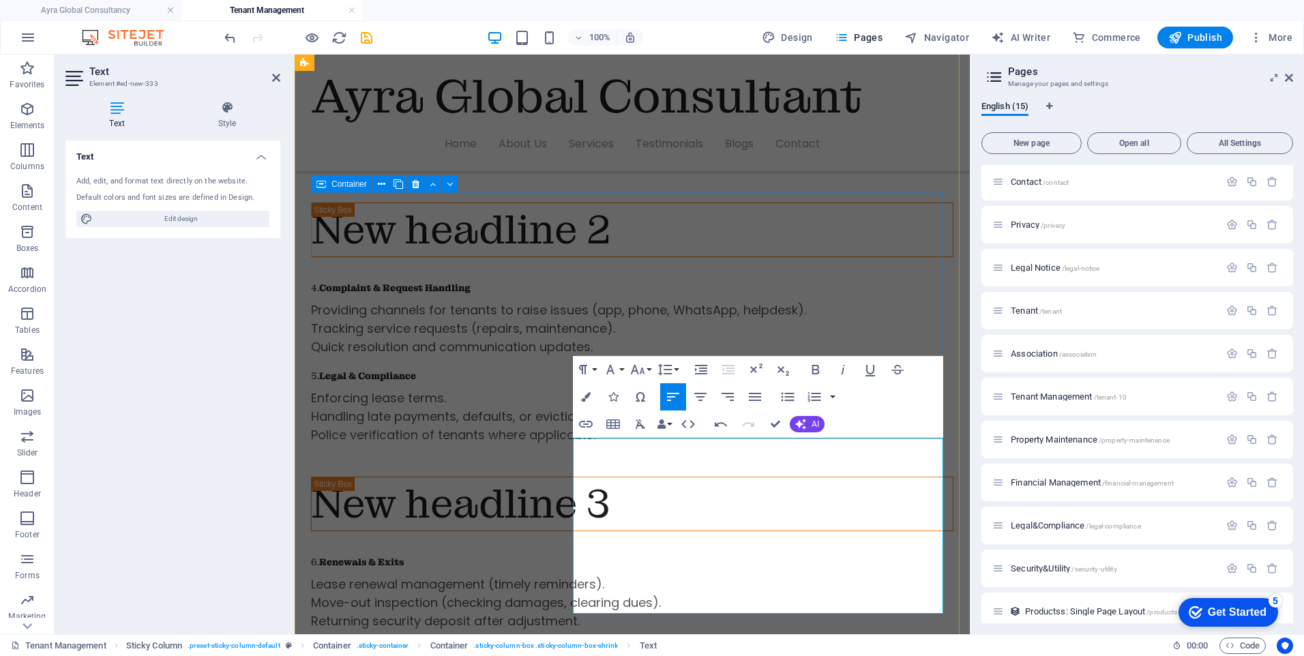
click at [362, 362] on div "New headline 2 4. Complaint & Request Handling Providing channels for tenants t…" at bounding box center [632, 340] width 642 height 274
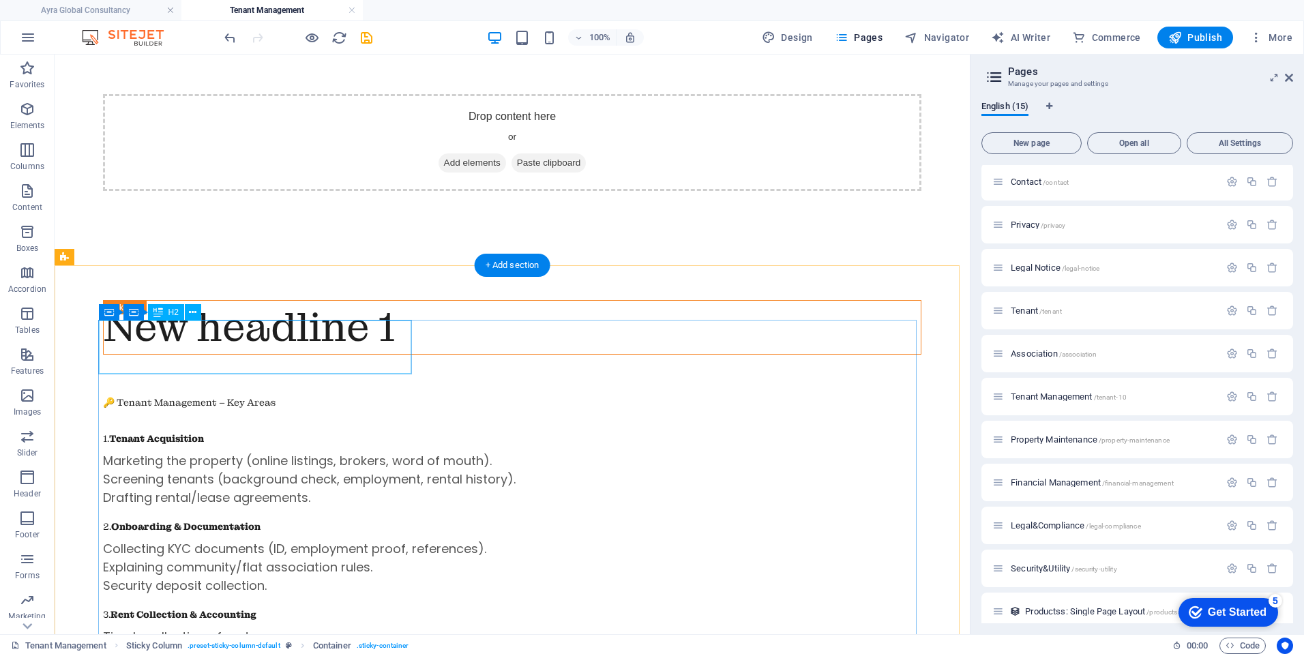
scroll to position [112, 0]
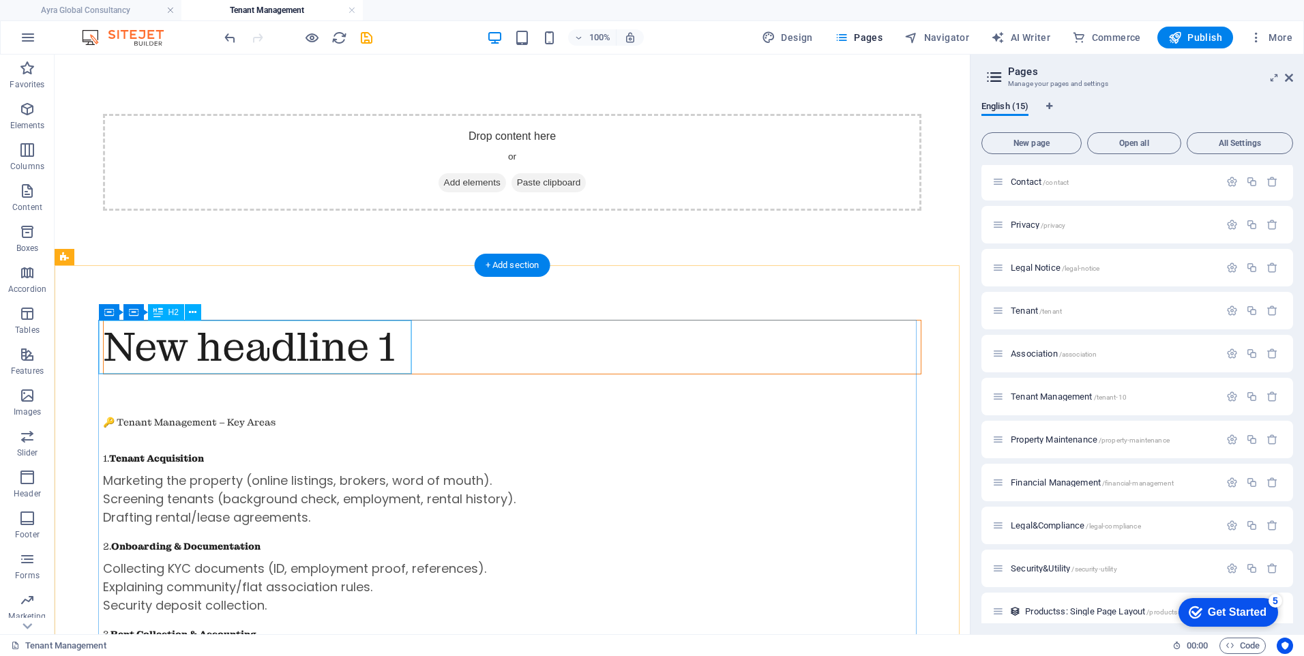
click at [273, 344] on div "New headline 1" at bounding box center [512, 347] width 817 height 53
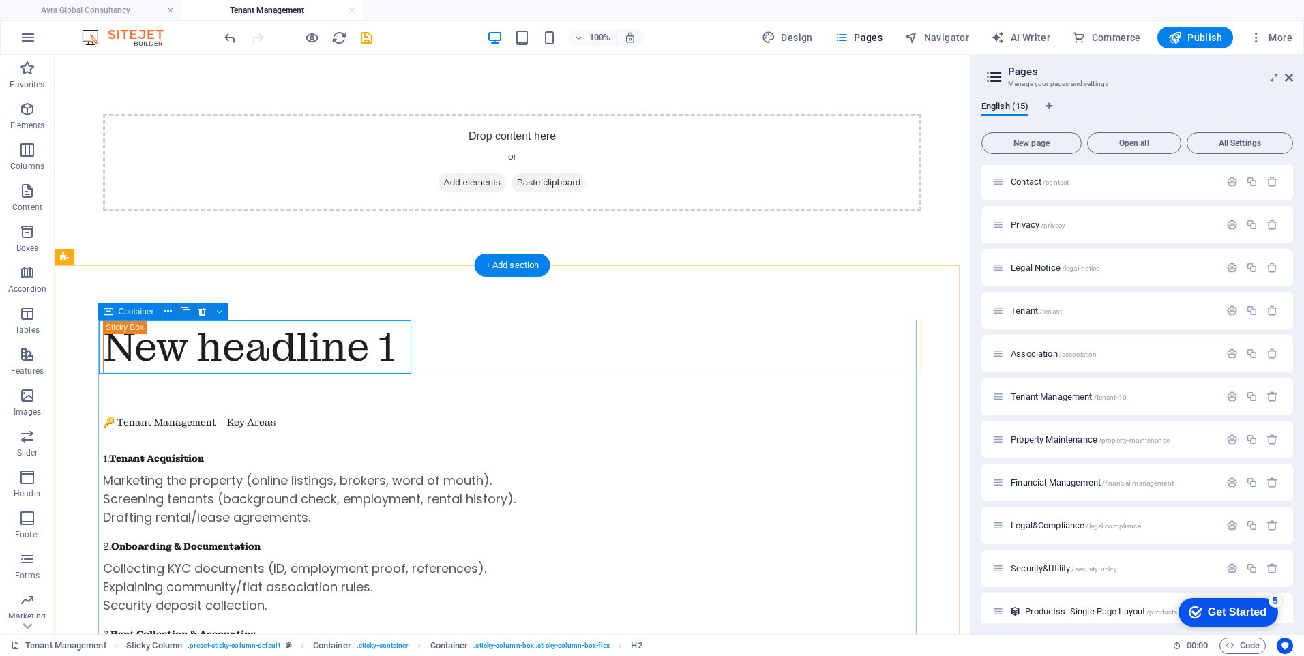
click at [153, 405] on div "New headline 1 🔑 Tenant Management – Key Areas 1. Tenant Acquisition Marketing …" at bounding box center [512, 527] width 818 height 415
click at [311, 344] on div "New headline 1" at bounding box center [512, 347] width 817 height 53
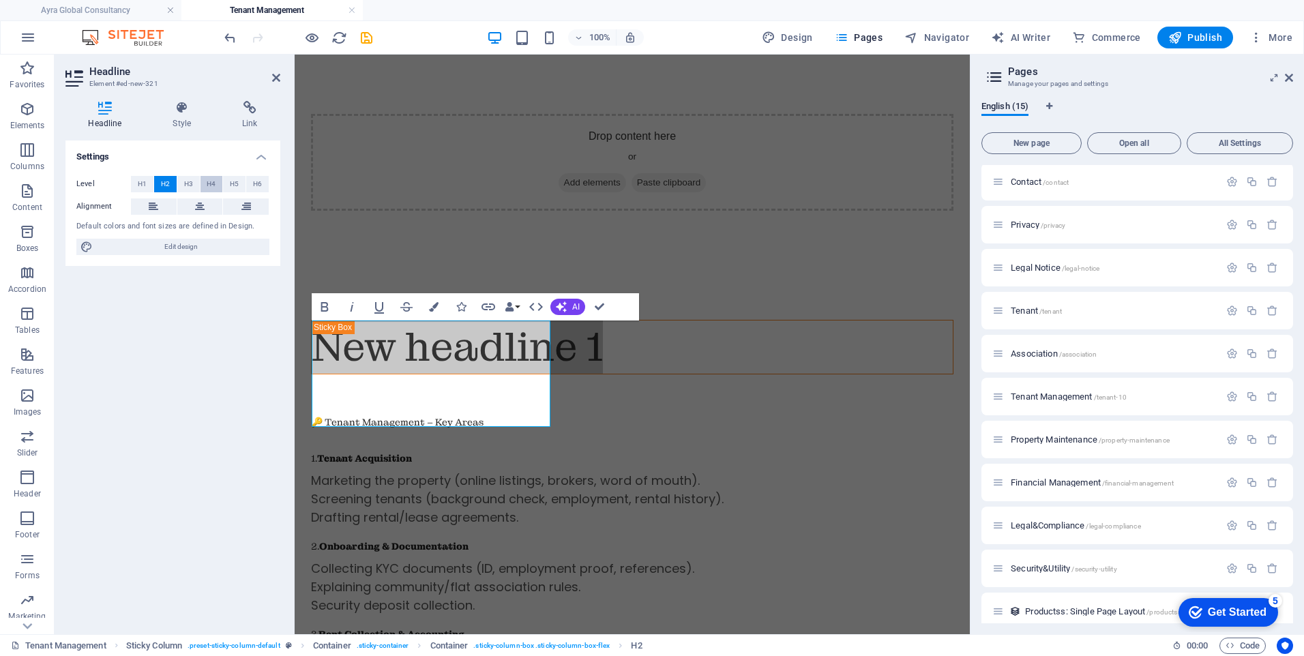
click at [211, 182] on span "H4" at bounding box center [211, 184] width 9 height 16
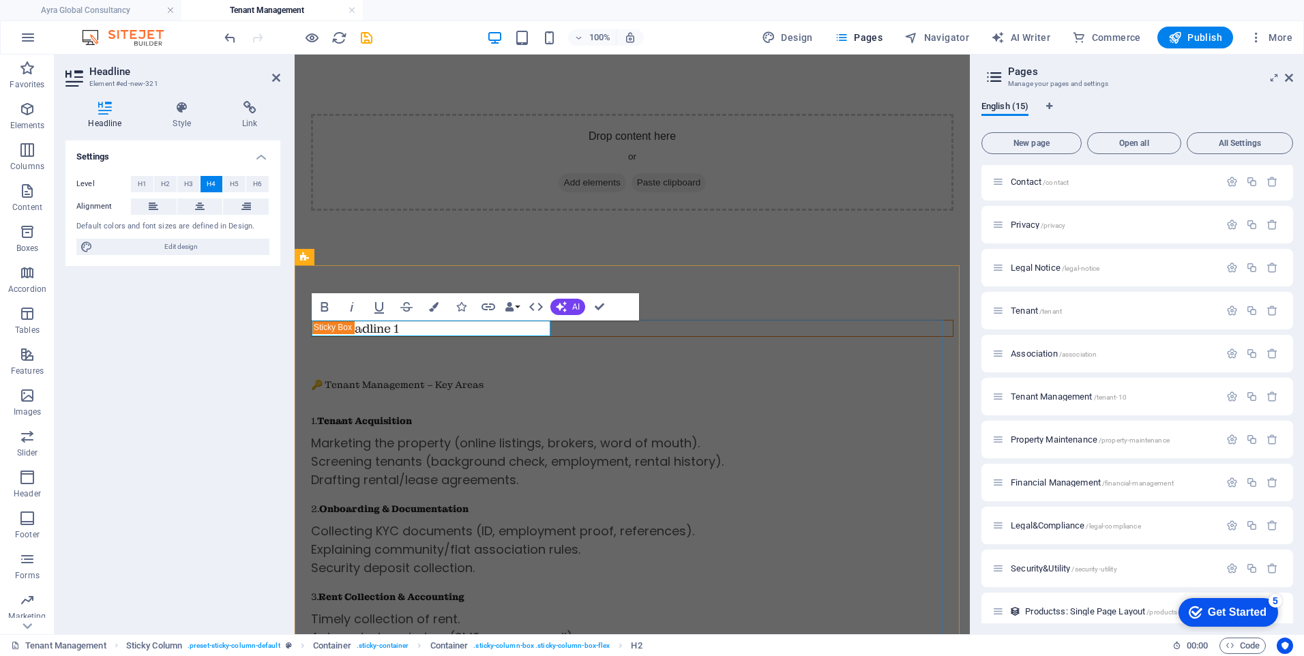
click at [430, 407] on div "New headline 1 🔑 Tenant Management – Key Areas 1. Tenant Acquisition Marketing …" at bounding box center [632, 509] width 642 height 378
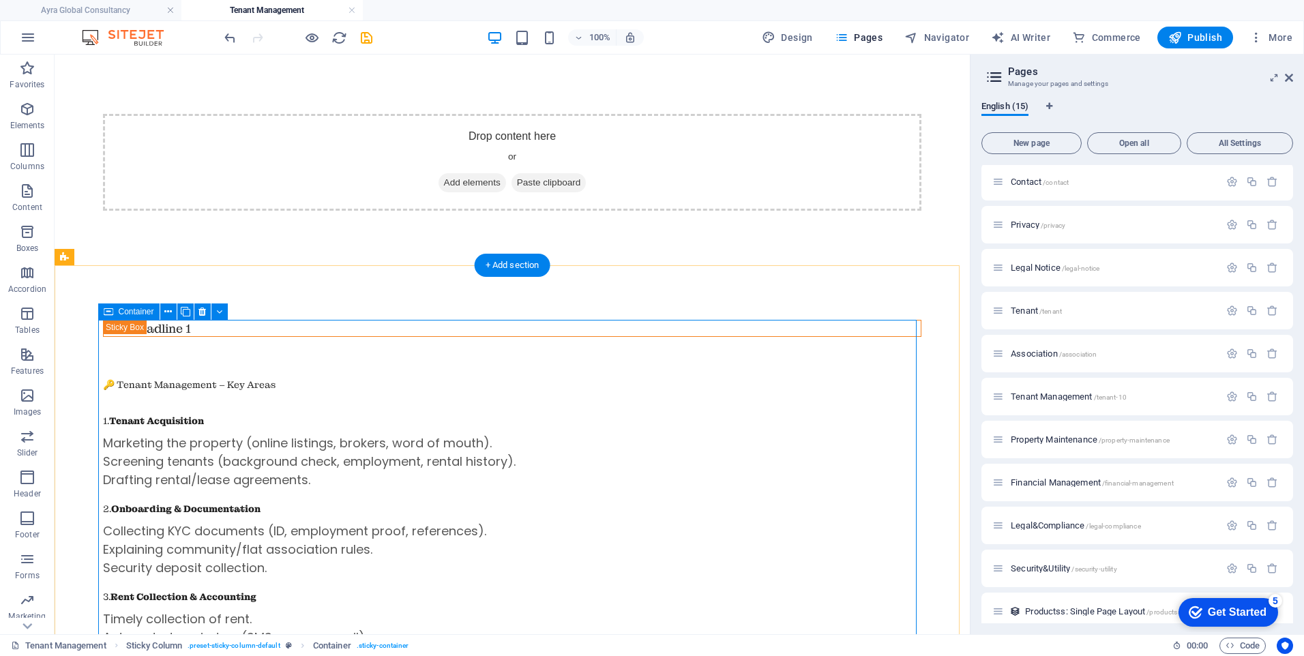
click at [233, 434] on div "New headline 1 🔑 Tenant Management – Key Areas 1. Tenant Acquisition Marketing …" at bounding box center [512, 509] width 818 height 378
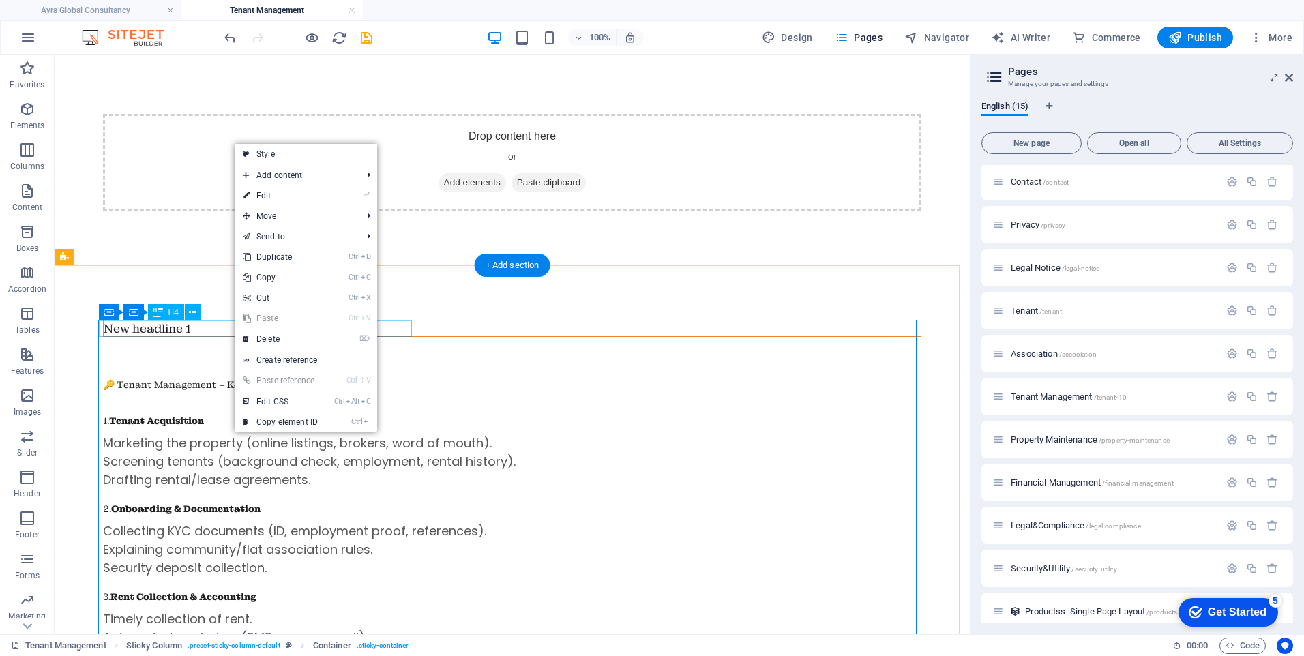
click at [209, 330] on div "New headline 1" at bounding box center [512, 329] width 817 height 16
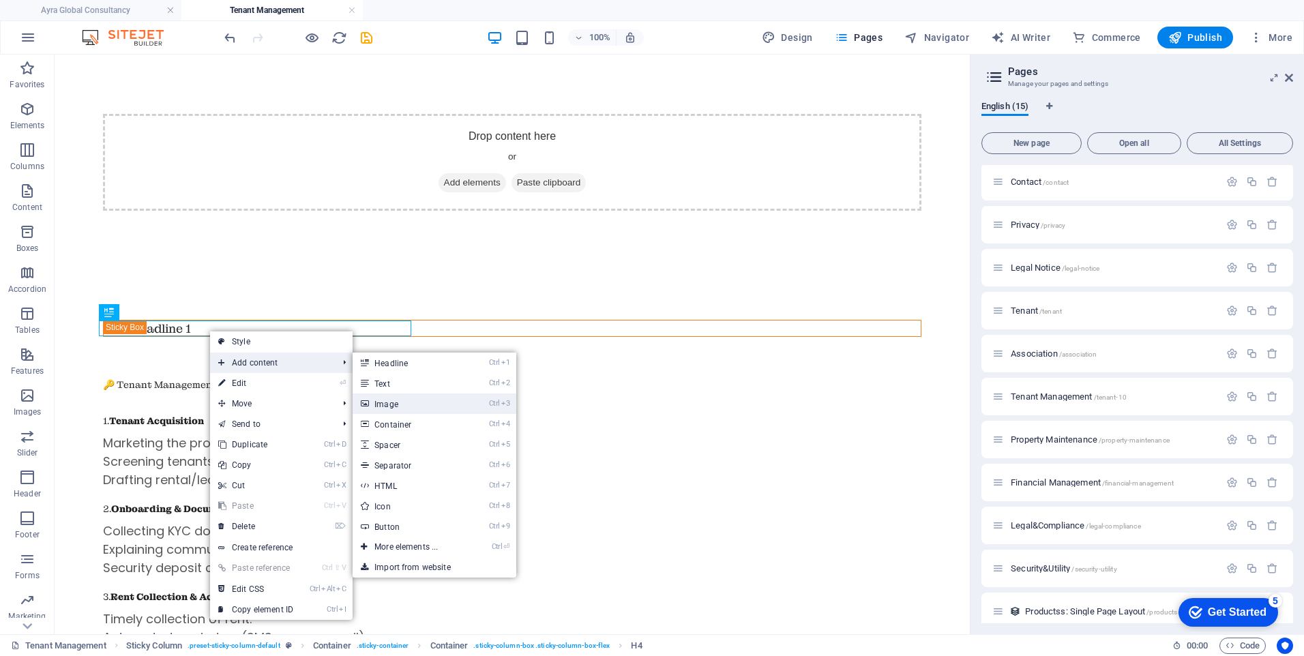
click at [446, 410] on link "Ctrl 3 Image" at bounding box center [409, 403] width 113 height 20
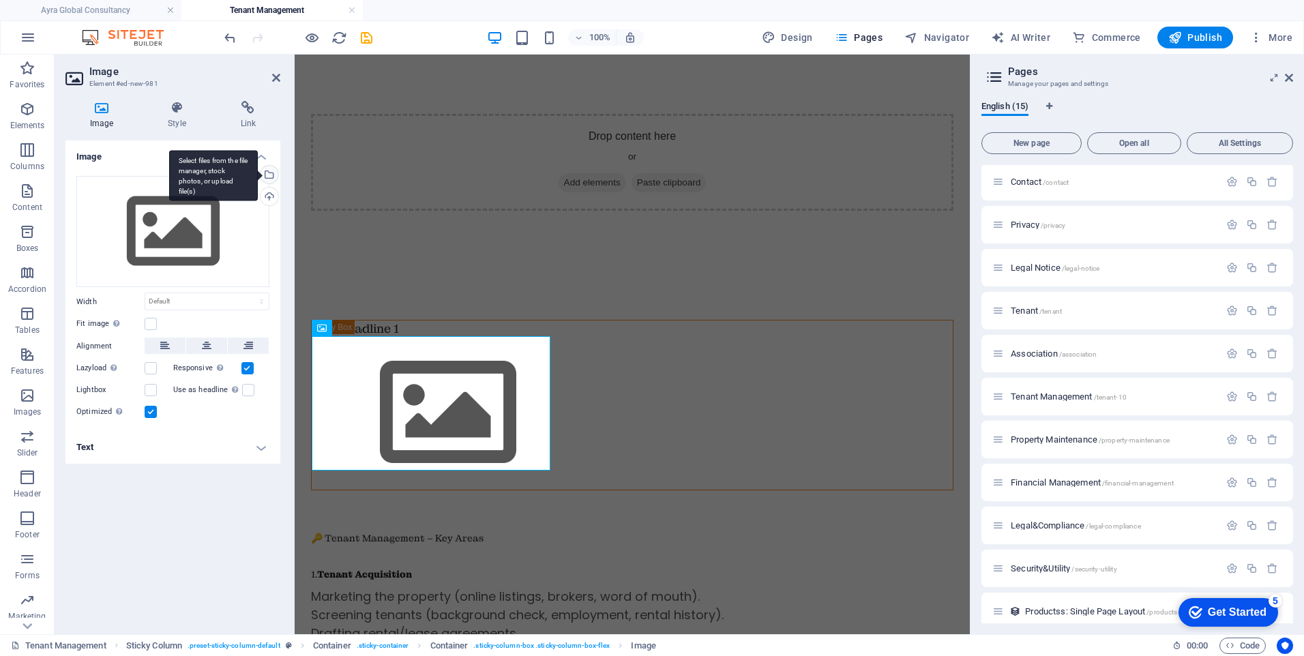
click at [268, 175] on div "Select files from the file manager, stock photos, or upload file(s)" at bounding box center [268, 176] width 20 height 20
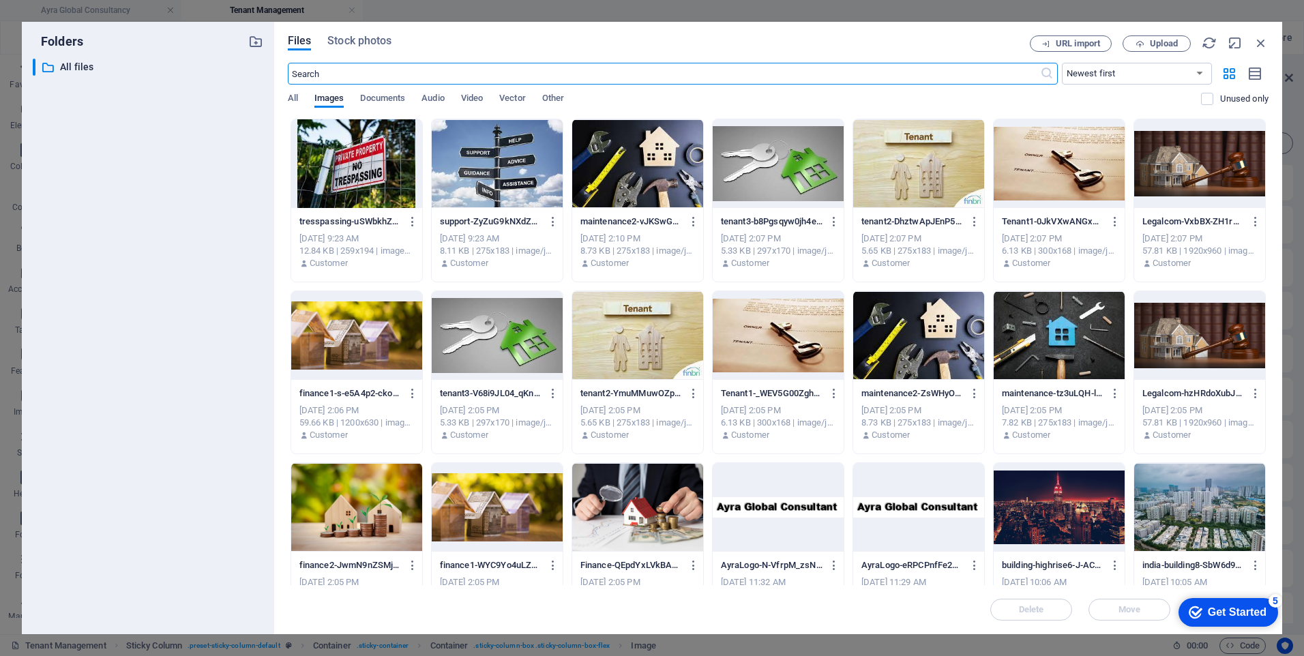
click at [756, 340] on div at bounding box center [778, 335] width 131 height 89
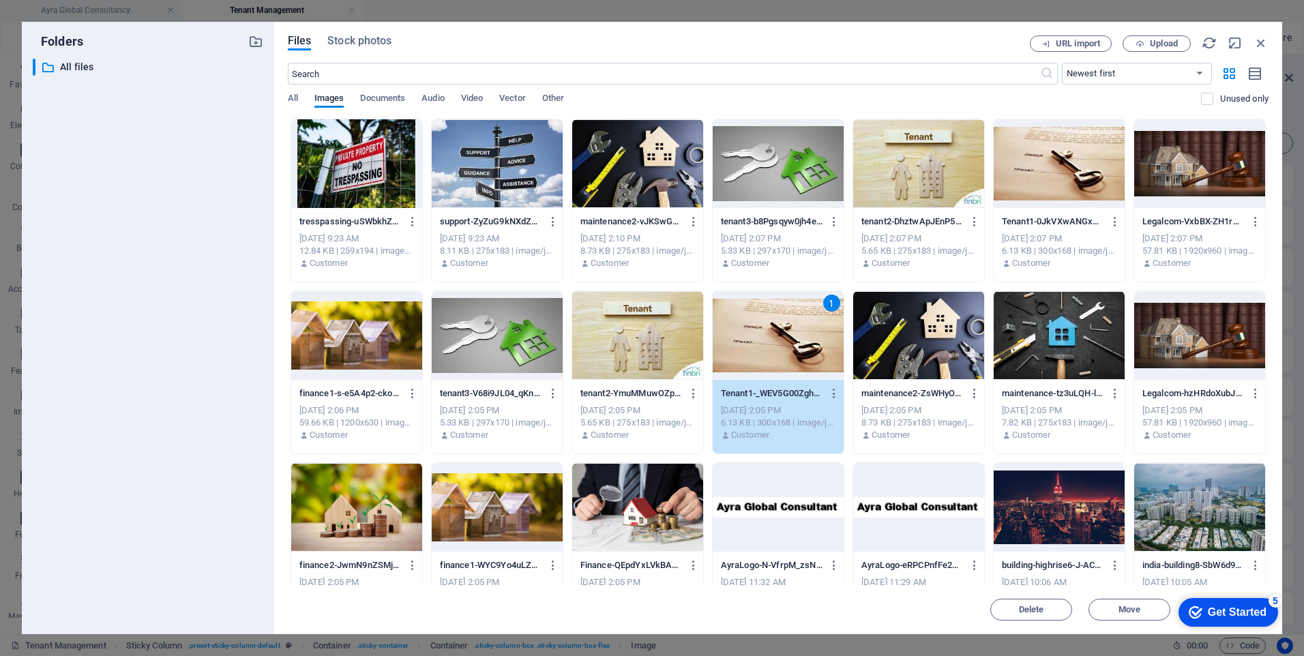
click at [756, 340] on div "1" at bounding box center [778, 335] width 131 height 89
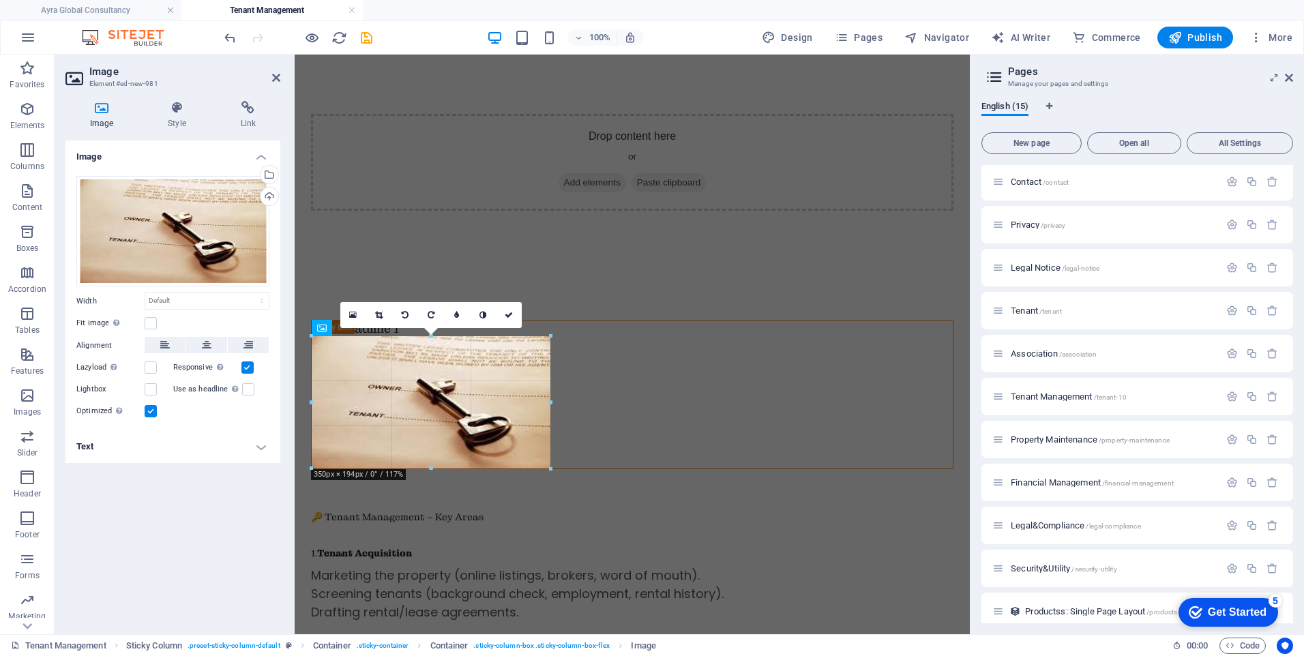
drag, startPoint x: 516, startPoint y: 392, endPoint x: 549, endPoint y: 390, distance: 32.8
type input "349"
select select "px"
click at [530, 510] on div "New headline 1 🔑 Tenant Management – Key Areas 1. Tenant Acquisition Marketing …" at bounding box center [632, 575] width 642 height 511
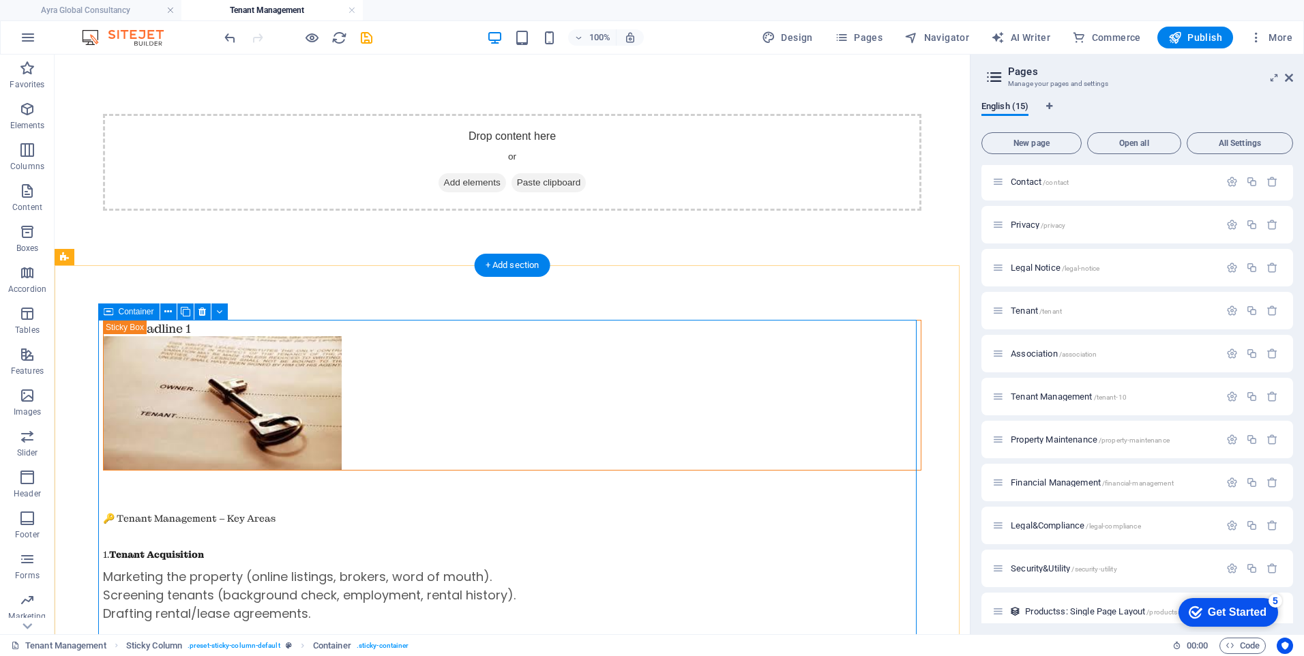
click at [394, 514] on div "New headline 1 🔑 Tenant Management – Key Areas 1. Tenant Acquisition Marketing …" at bounding box center [512, 575] width 818 height 511
click at [301, 387] on figure at bounding box center [512, 402] width 817 height 133
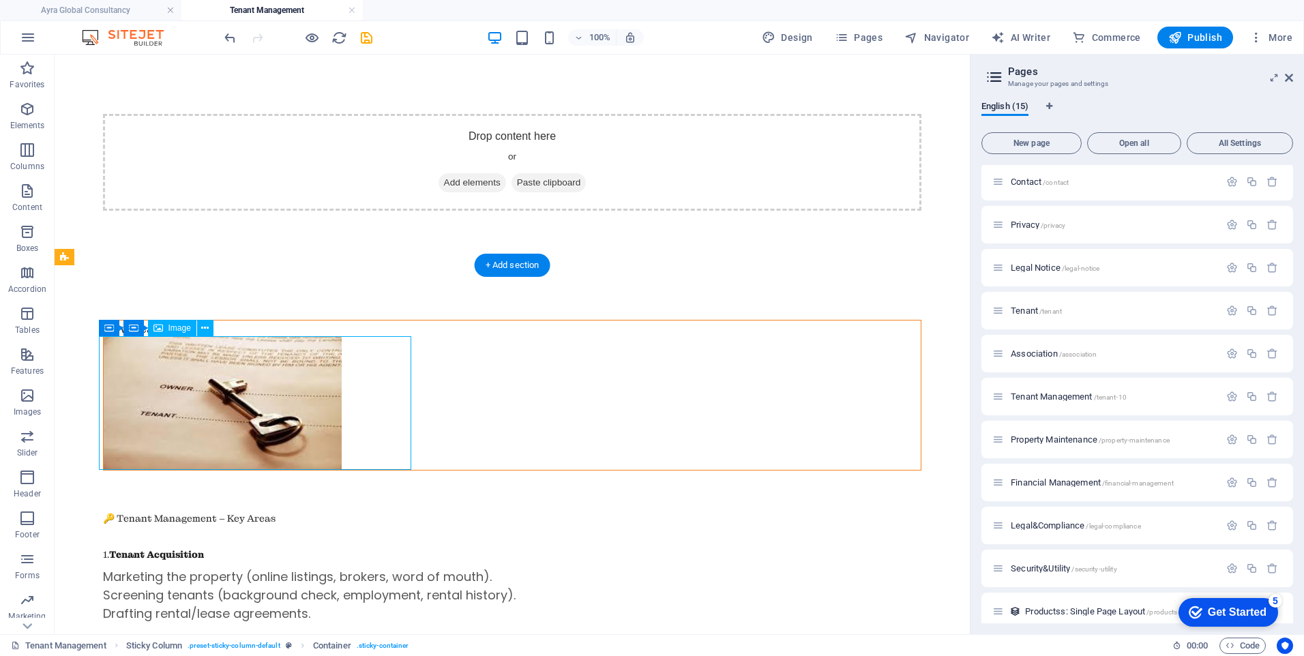
click at [301, 387] on figure at bounding box center [512, 402] width 817 height 133
select select "px"
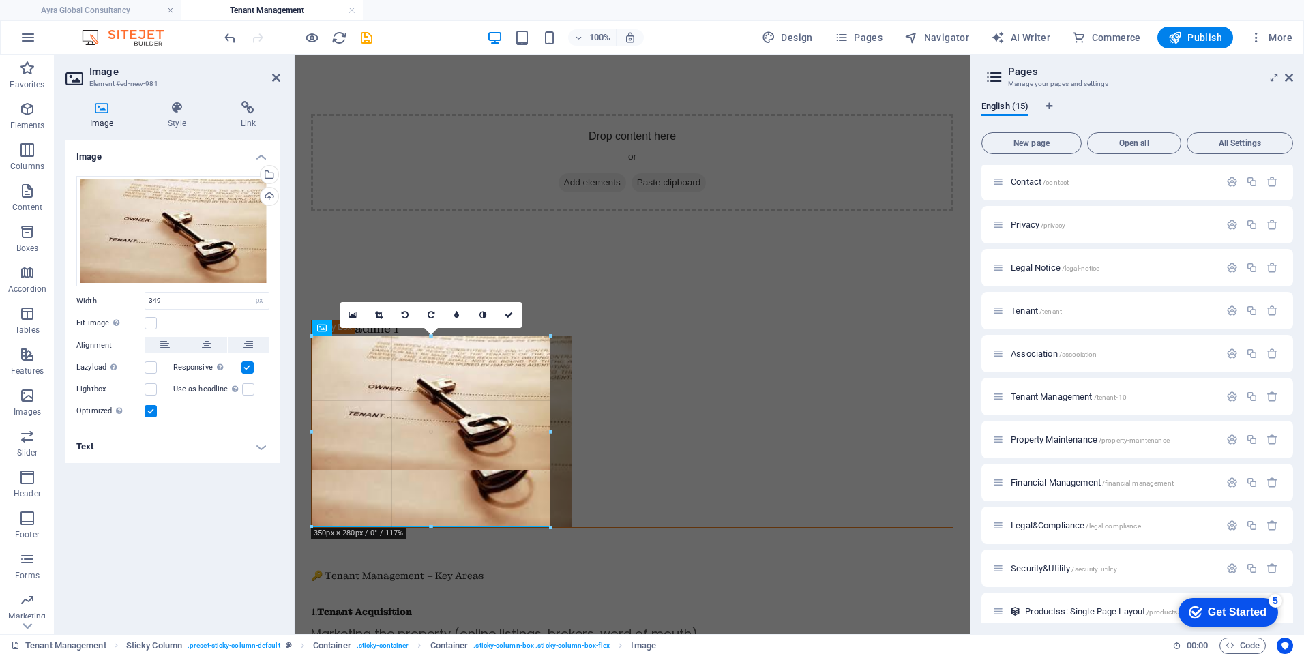
drag, startPoint x: 550, startPoint y: 400, endPoint x: 275, endPoint y: 348, distance: 279.7
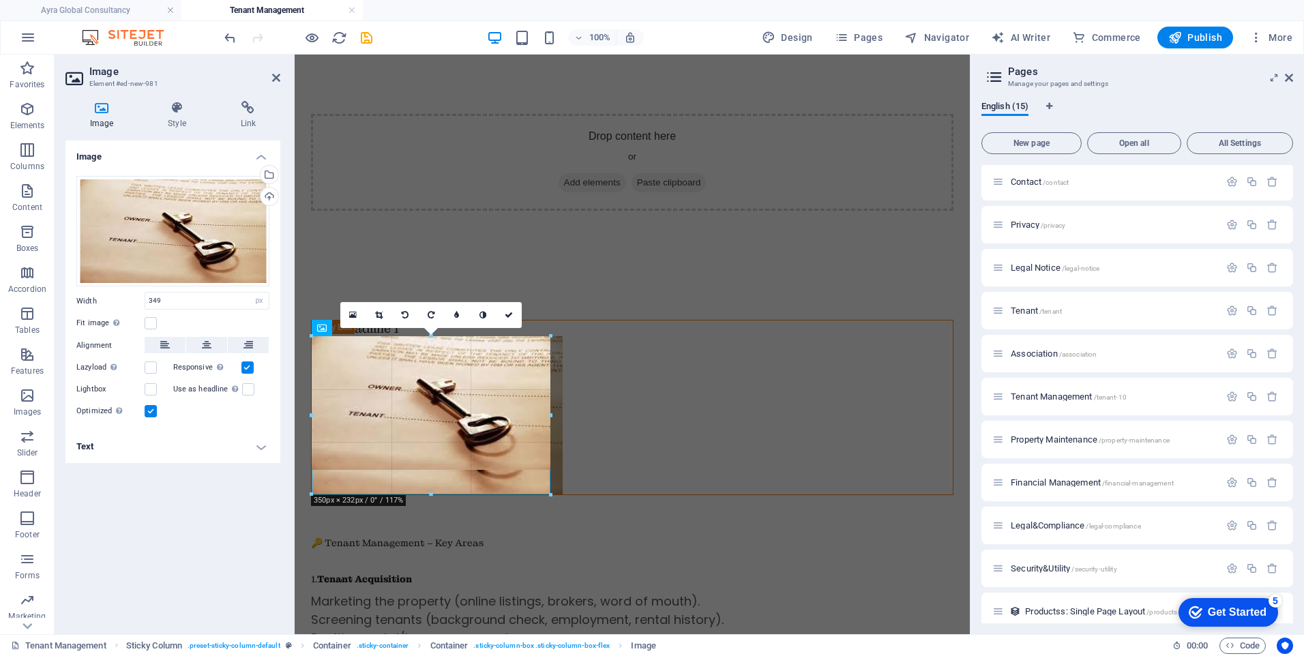
drag, startPoint x: 549, startPoint y: 405, endPoint x: 267, endPoint y: 345, distance: 288.0
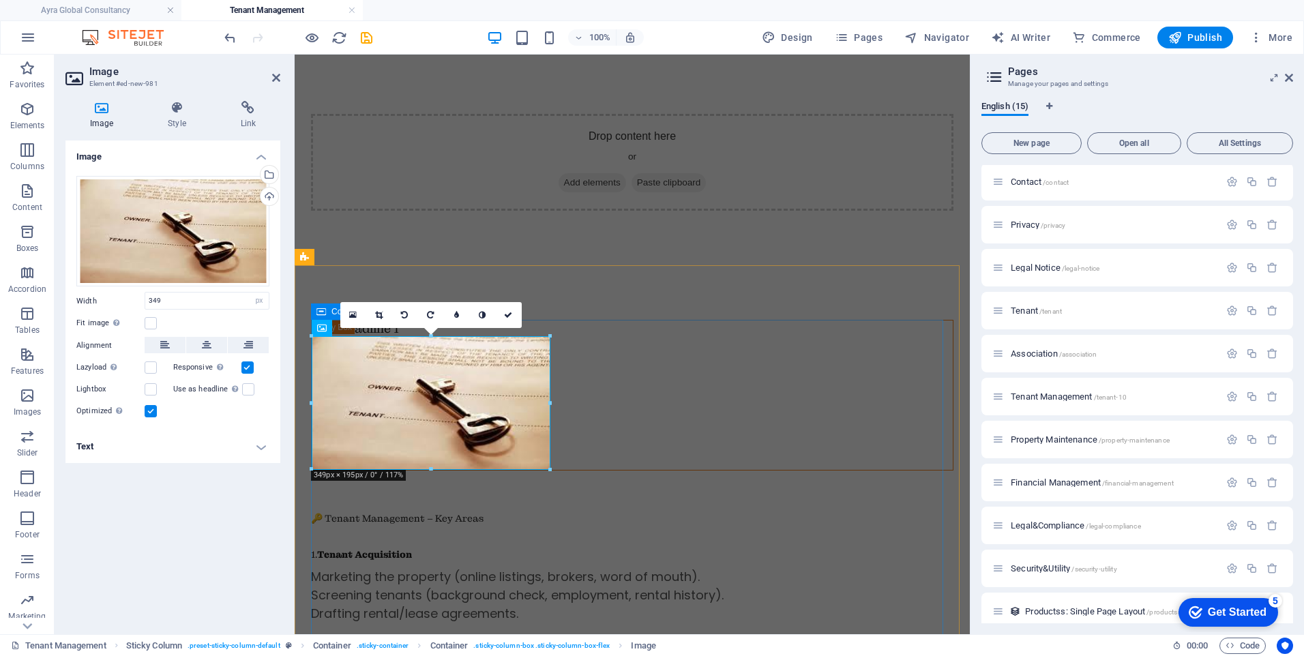
click at [541, 514] on div "New headline 1 🔑 Tenant Management – Key Areas 1. Tenant Acquisition Marketing …" at bounding box center [632, 575] width 642 height 511
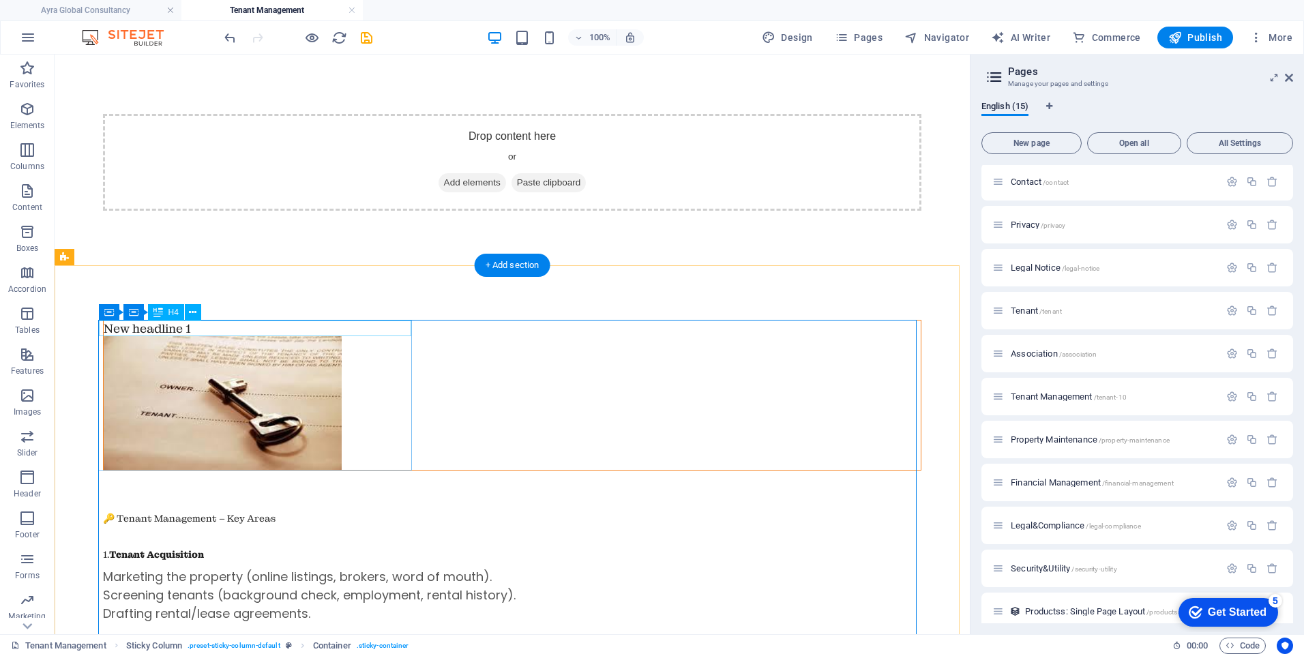
click at [314, 329] on div "New headline 1" at bounding box center [512, 329] width 817 height 16
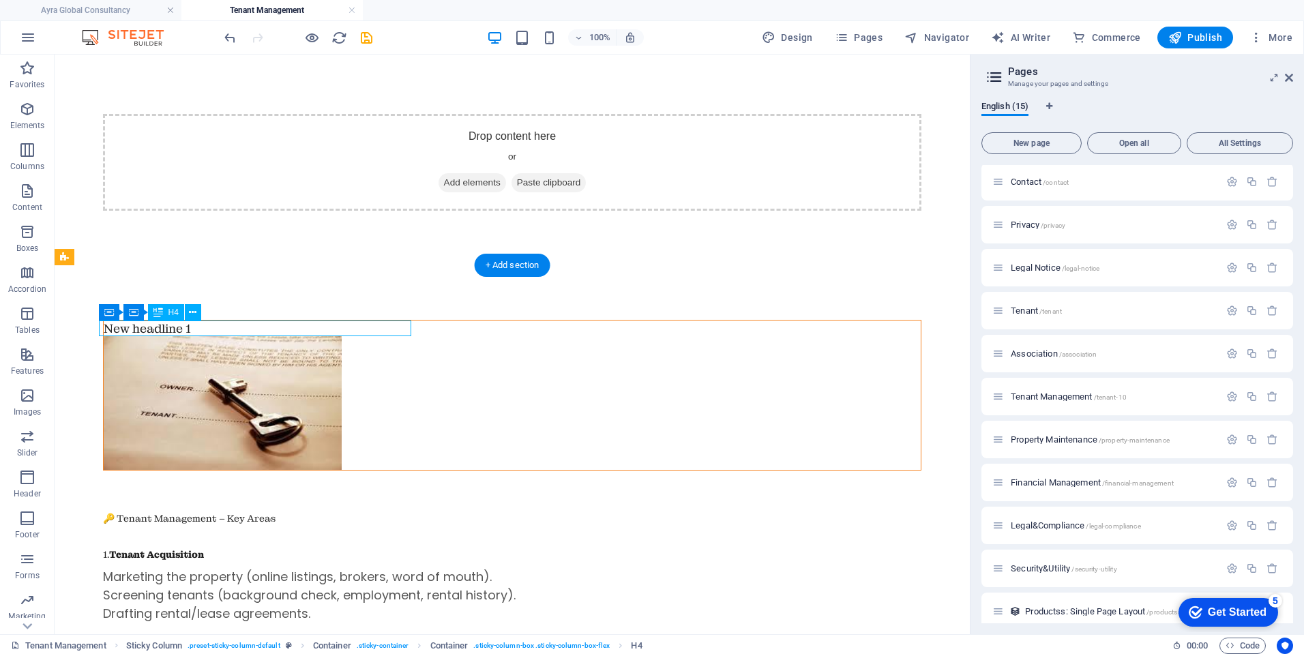
click at [314, 329] on div "New headline 1" at bounding box center [512, 329] width 817 height 16
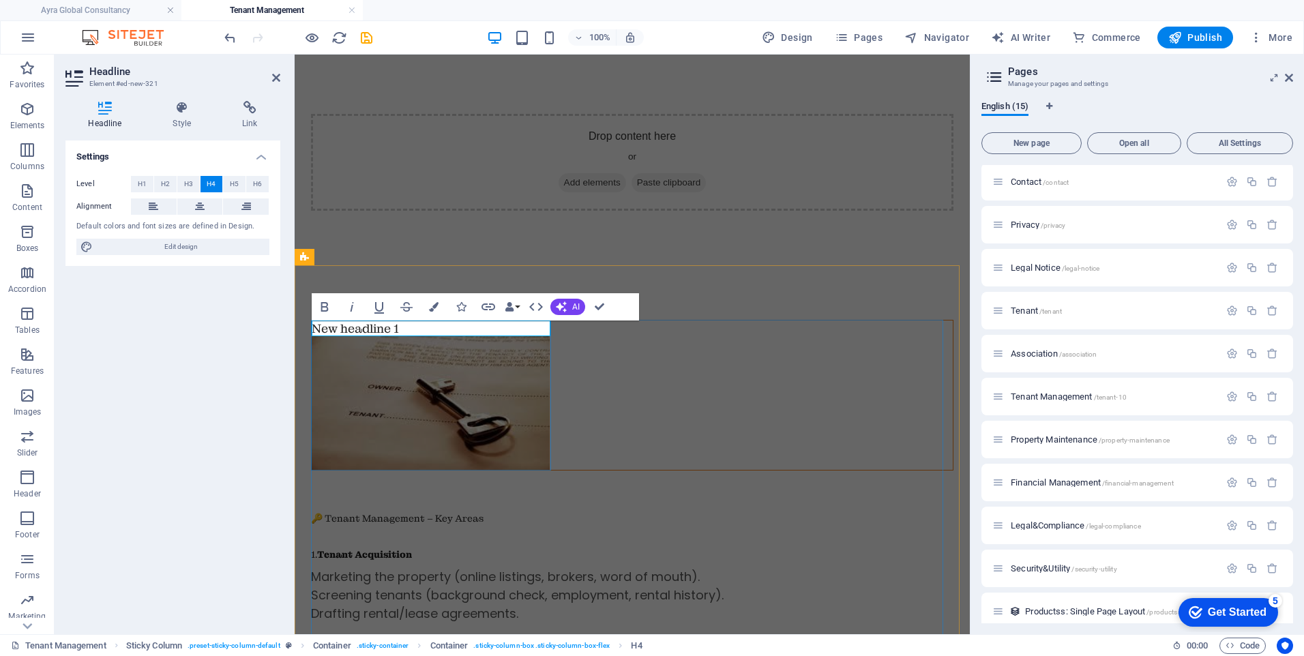
click at [445, 328] on h4 "New headline 1" at bounding box center [632, 329] width 641 height 16
click at [440, 524] on div "Tenant Acquisition 🔑 Tenant Management – Key Areas 1. Tenant Acquisition Market…" at bounding box center [632, 575] width 642 height 511
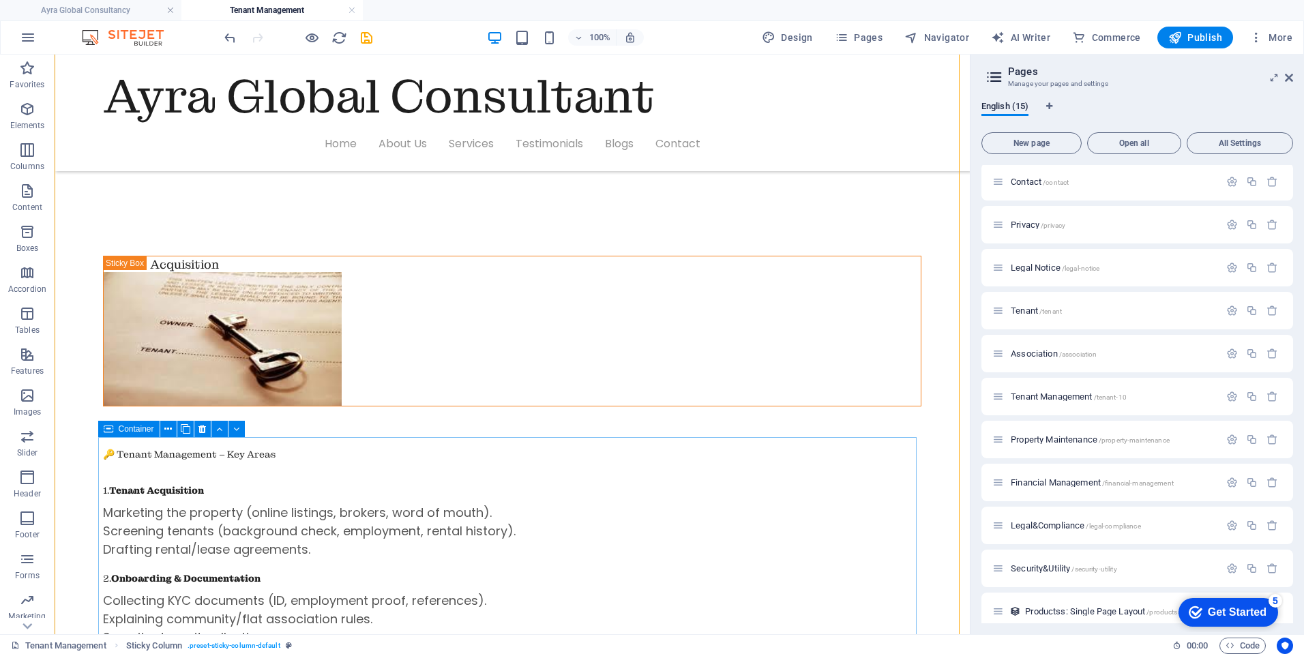
scroll to position [385, 0]
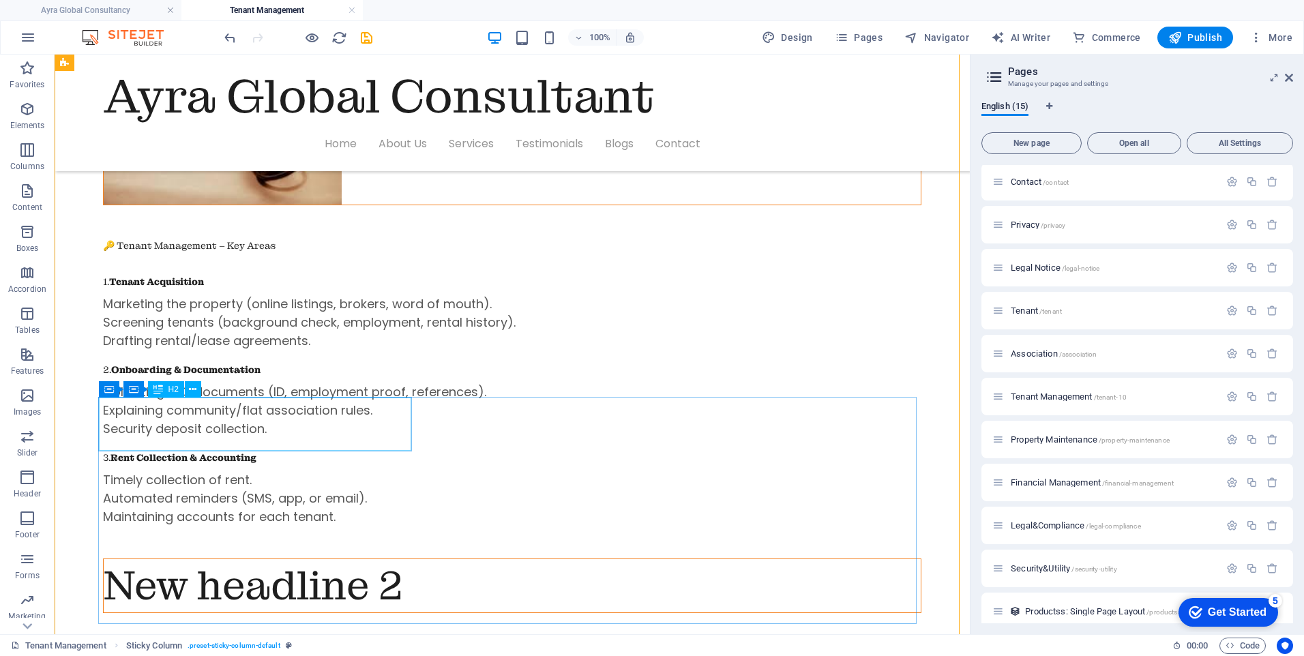
click at [271, 559] on div "New headline 2" at bounding box center [512, 585] width 817 height 53
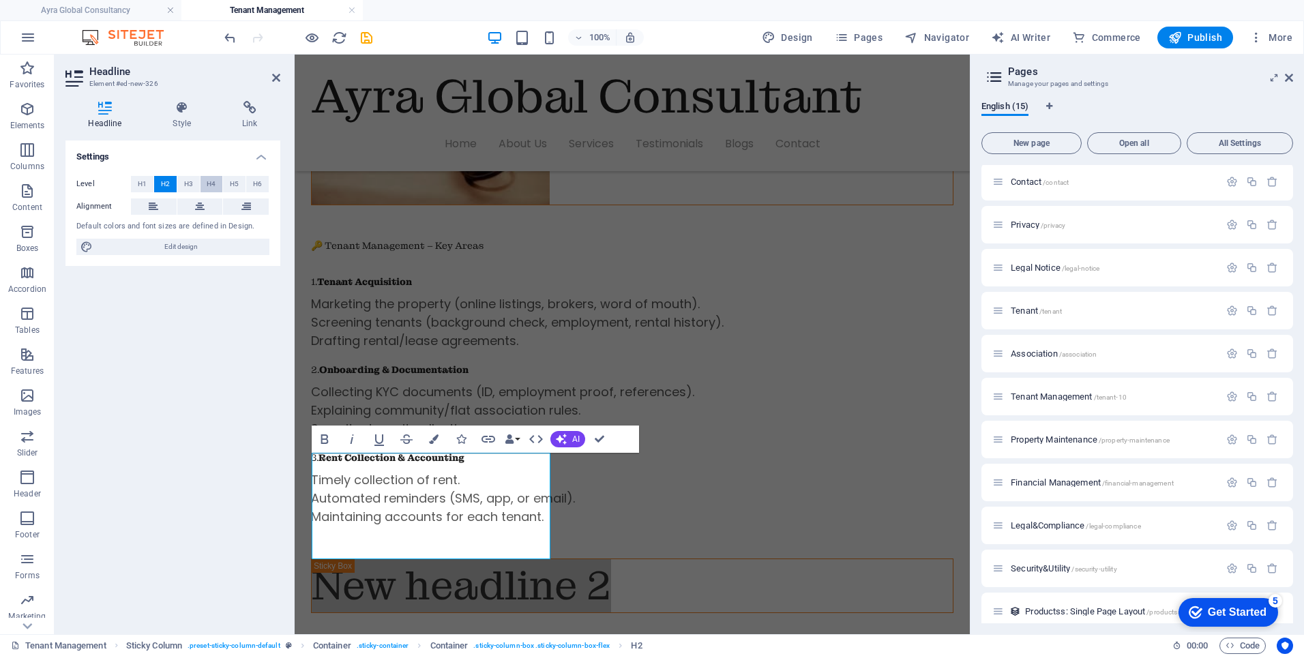
click at [216, 182] on button "H4" at bounding box center [211, 184] width 23 height 16
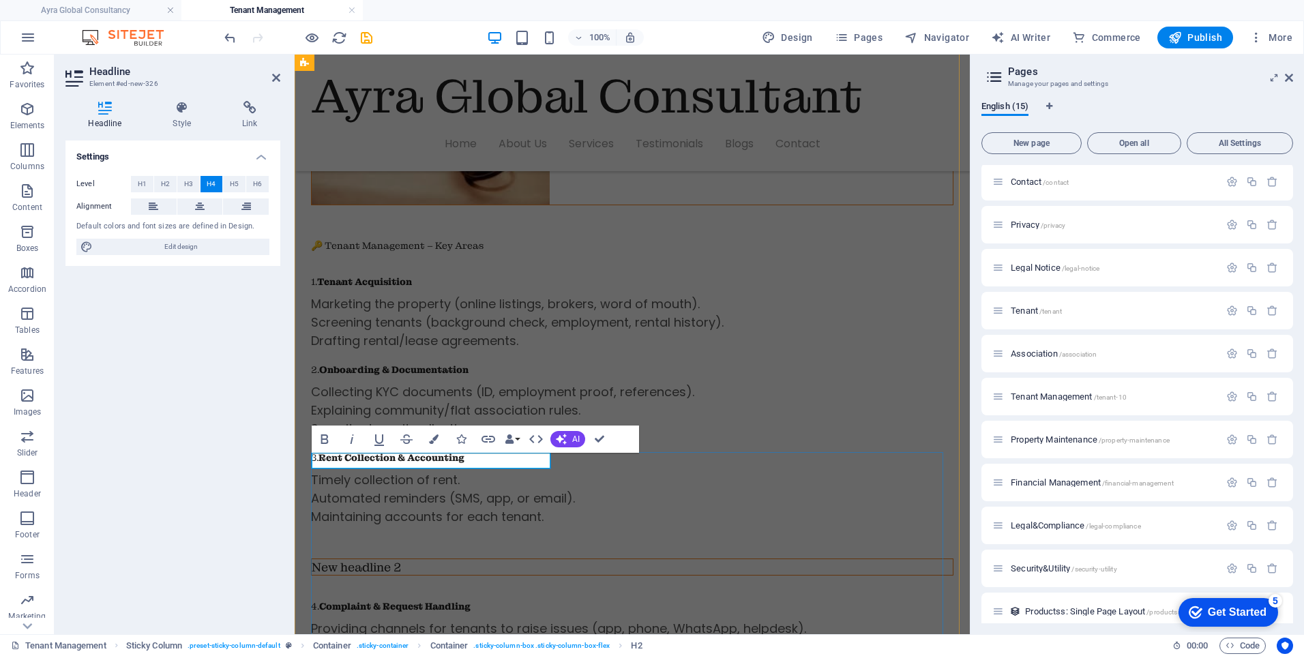
click at [405, 559] on h4 "New headline 2" at bounding box center [632, 567] width 641 height 16
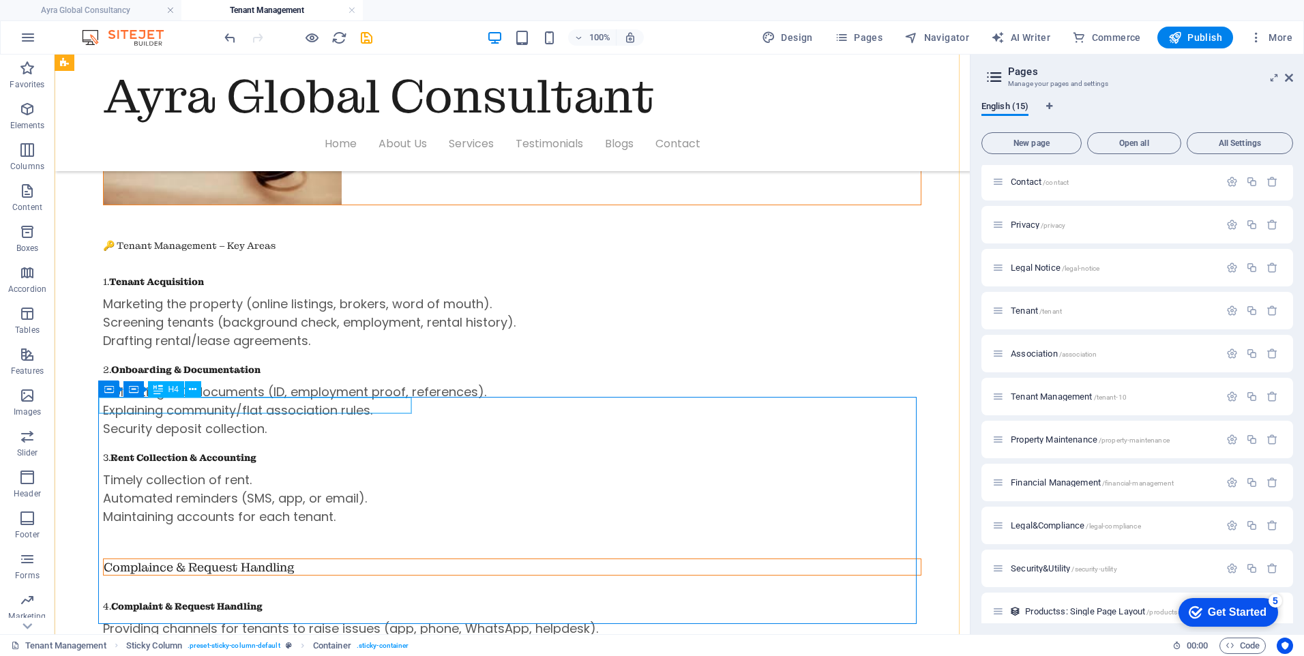
click at [302, 559] on div "Complaince & Request Handling" at bounding box center [512, 567] width 817 height 16
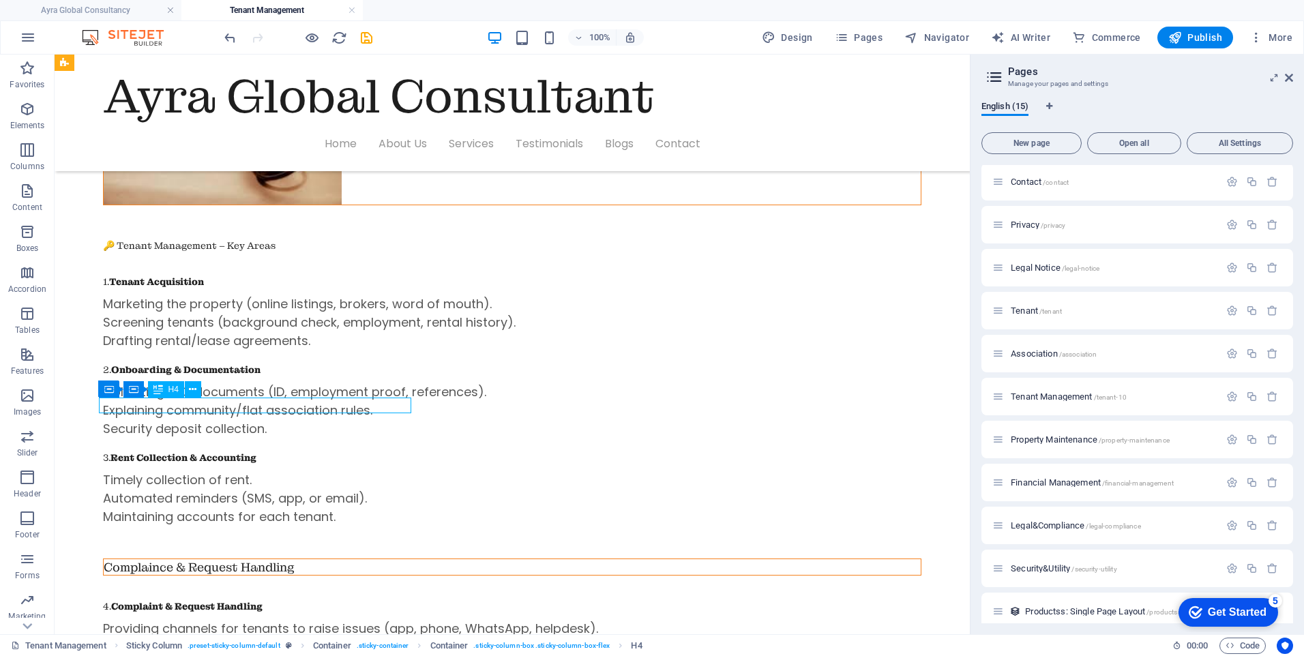
click at [302, 559] on div "Complaince & Request Handling" at bounding box center [512, 567] width 817 height 16
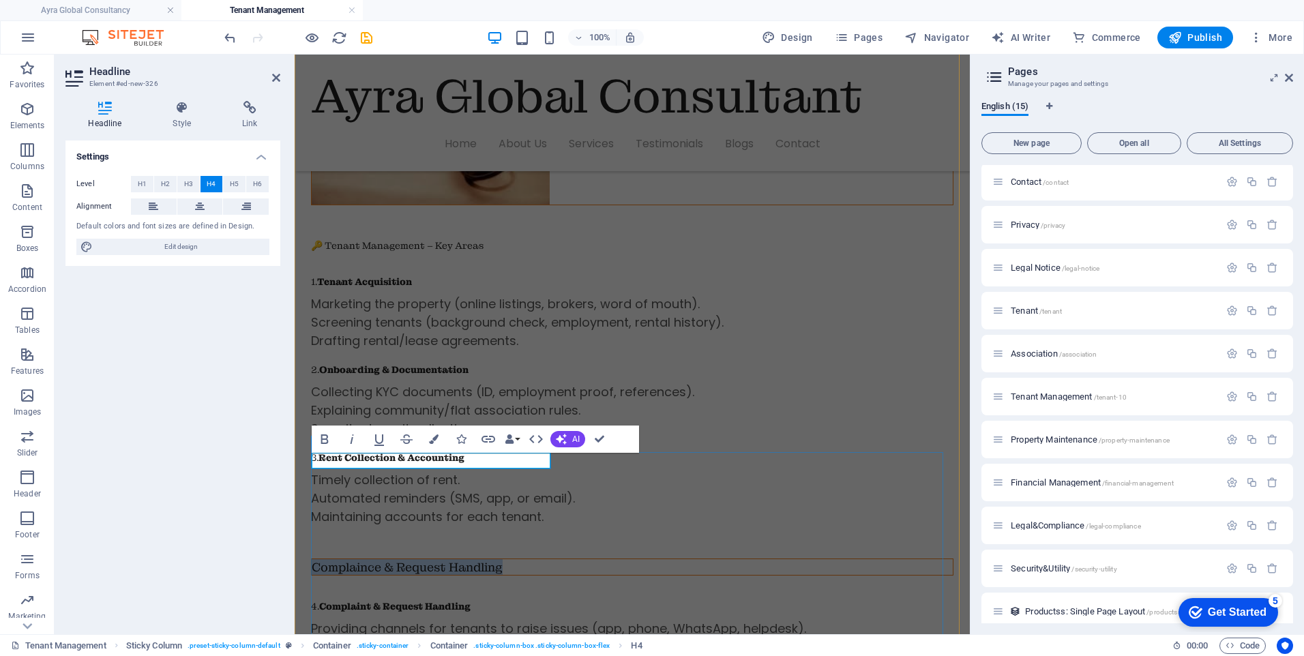
click at [523, 559] on h4 "Complaince & Request Handling" at bounding box center [632, 567] width 641 height 16
drag, startPoint x: 523, startPoint y: 466, endPoint x: 509, endPoint y: 455, distance: 18.4
click at [509, 559] on h4 "Complaince & Request Handling" at bounding box center [632, 567] width 641 height 16
drag, startPoint x: 513, startPoint y: 466, endPoint x: 506, endPoint y: 458, distance: 10.1
click at [506, 559] on h4 "Complaince & Request Handling" at bounding box center [632, 567] width 641 height 16
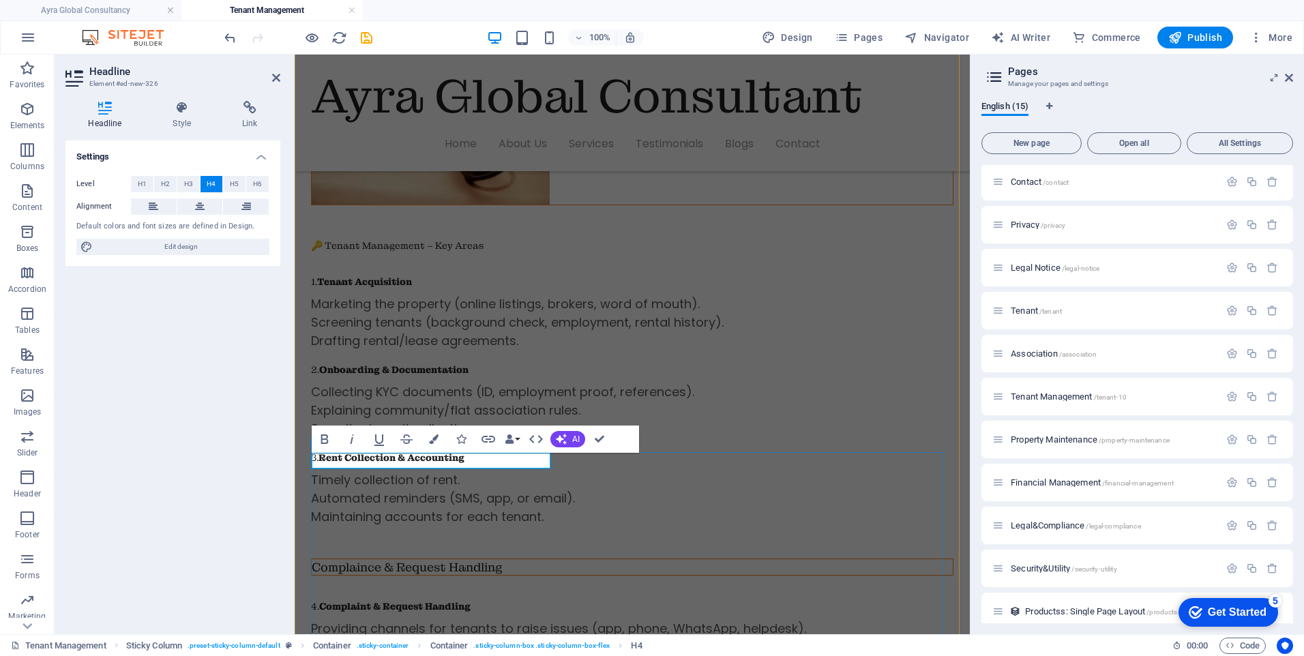
click at [505, 559] on h4 "Complaince & Request Handling" at bounding box center [632, 567] width 641 height 16
click at [528, 559] on h4 "Complaince & Request Handling" at bounding box center [632, 567] width 641 height 16
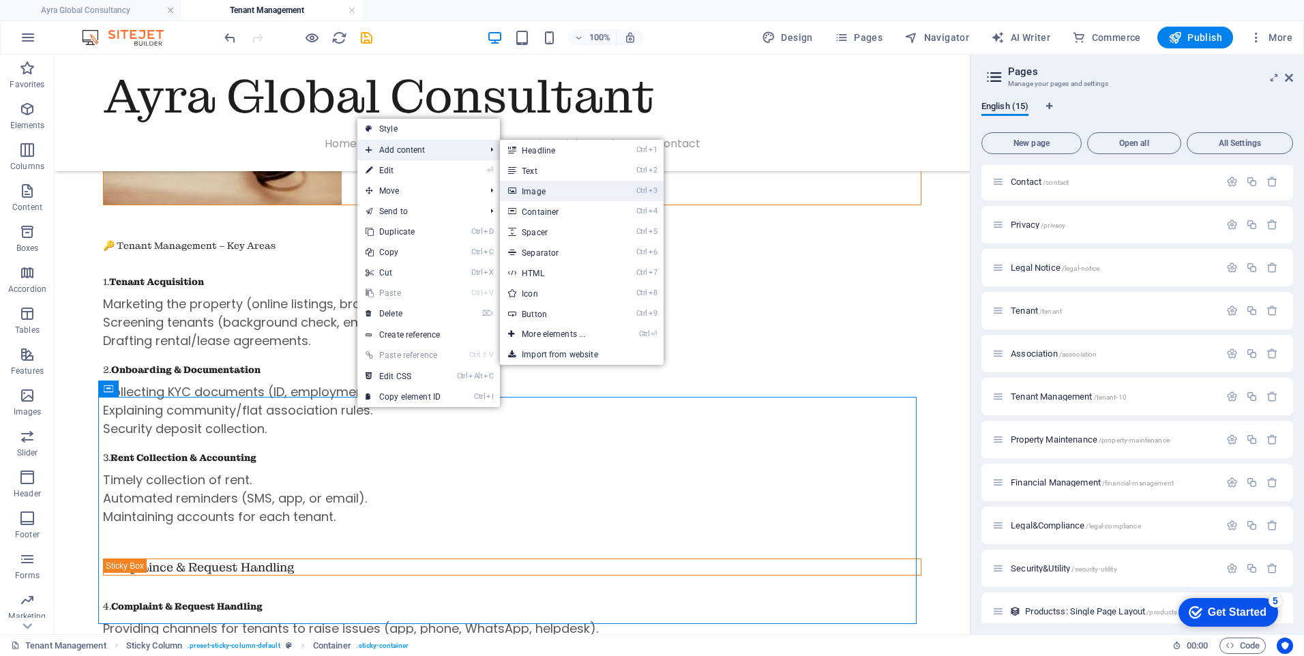
click at [537, 191] on link "Ctrl 3 Image" at bounding box center [556, 191] width 113 height 20
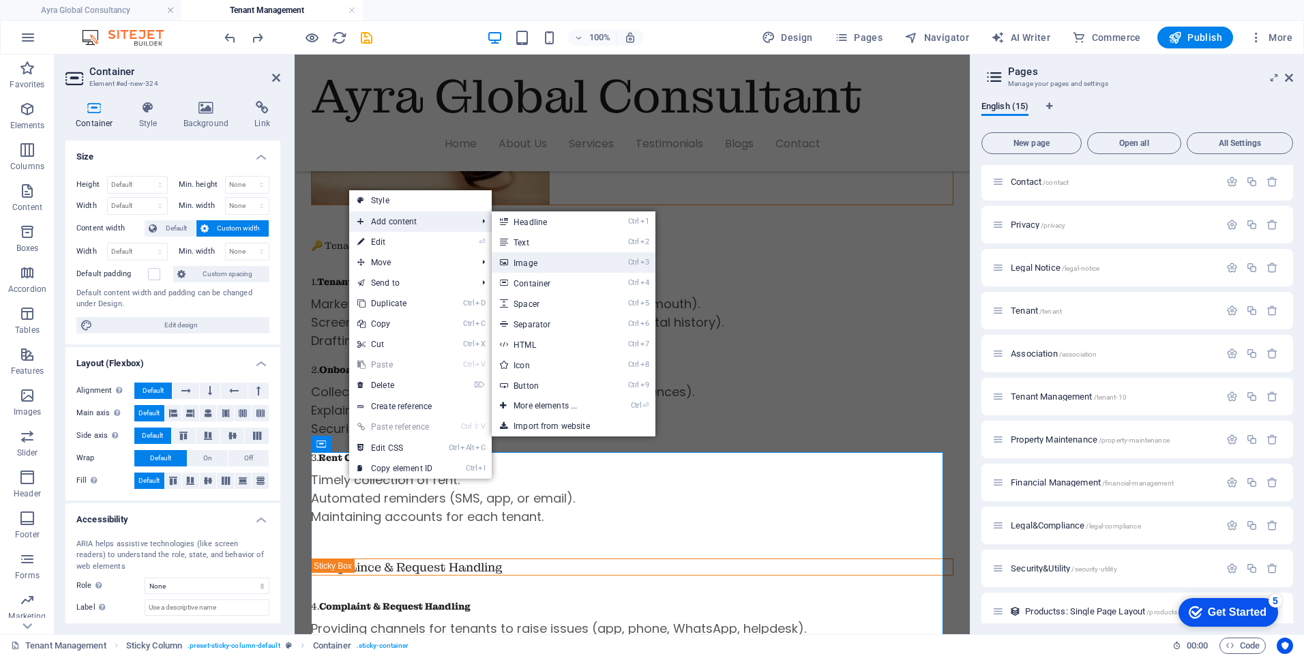
click at [526, 261] on link "Ctrl 3 Image" at bounding box center [548, 262] width 113 height 20
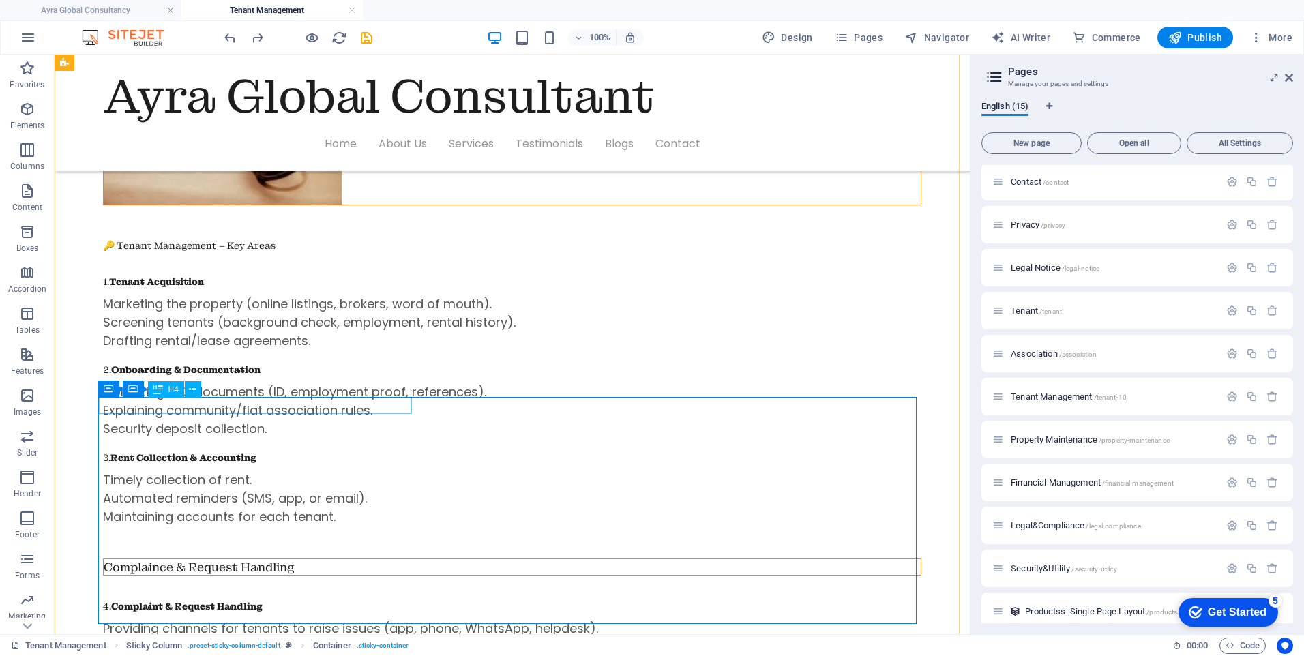
click at [302, 559] on div "Complaince & Request Handling" at bounding box center [512, 567] width 817 height 16
click at [192, 385] on icon at bounding box center [193, 390] width 8 height 14
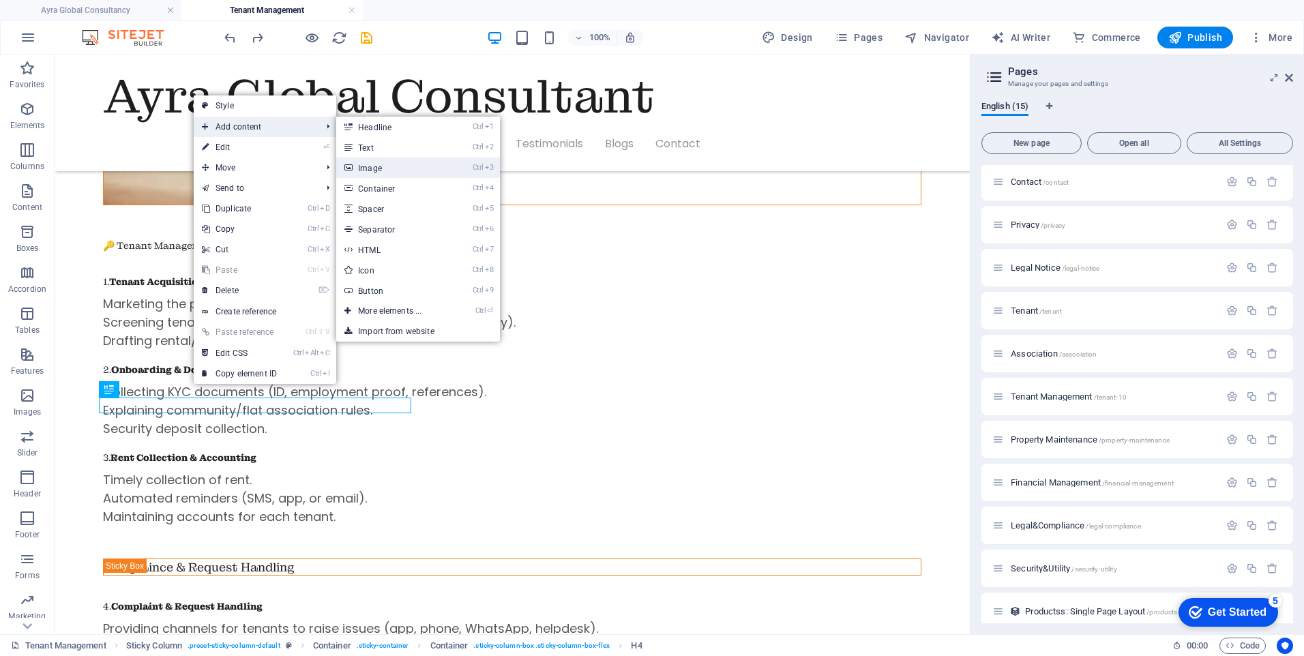
click at [404, 164] on link "Ctrl 3 Image" at bounding box center [392, 168] width 113 height 20
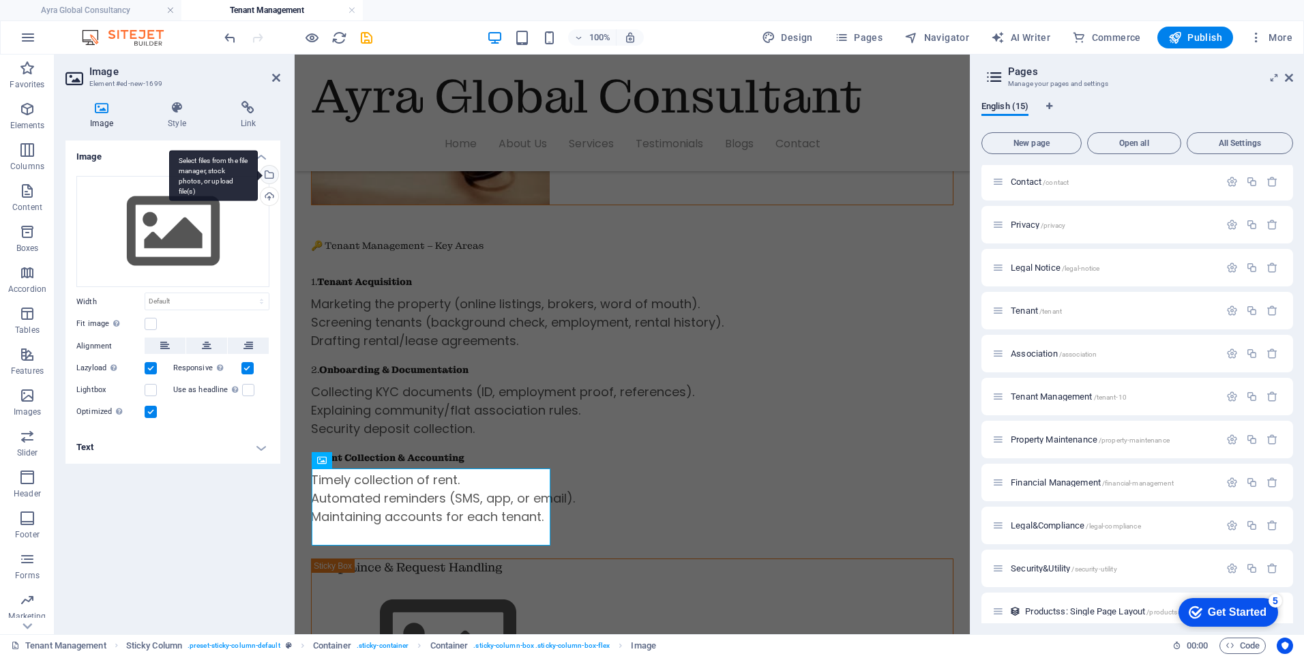
click at [269, 173] on div "Select files from the file manager, stock photos, or upload file(s)" at bounding box center [268, 176] width 20 height 20
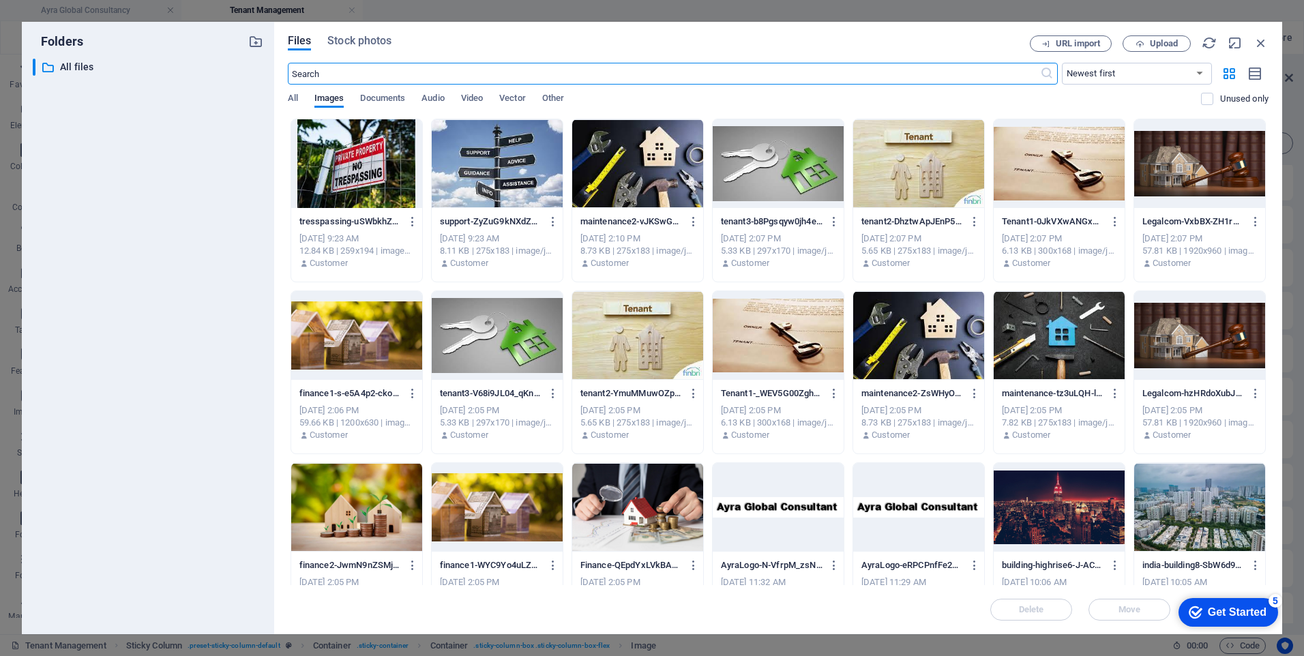
click at [623, 511] on div at bounding box center [637, 507] width 131 height 89
click at [623, 511] on div "1" at bounding box center [637, 507] width 131 height 89
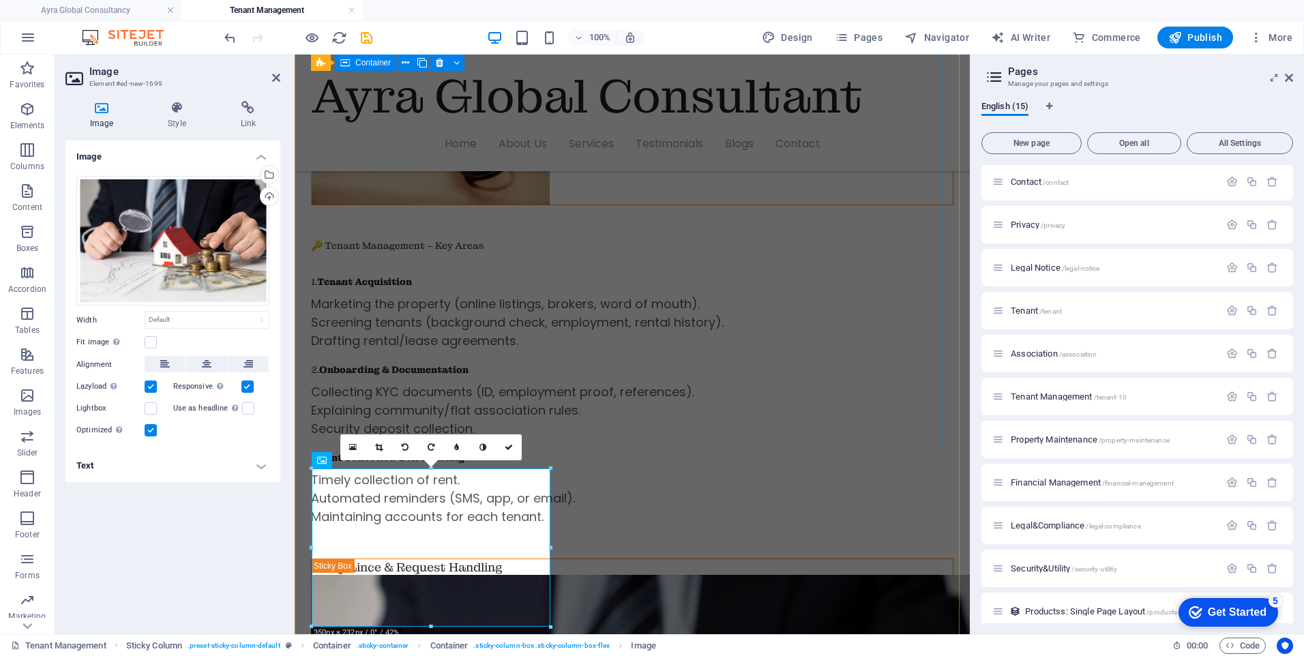
click at [477, 366] on div "Tenant Acquisition 🔑 Tenant Management – Key Areas 1. Tenant Acquisition Market…" at bounding box center [632, 302] width 642 height 511
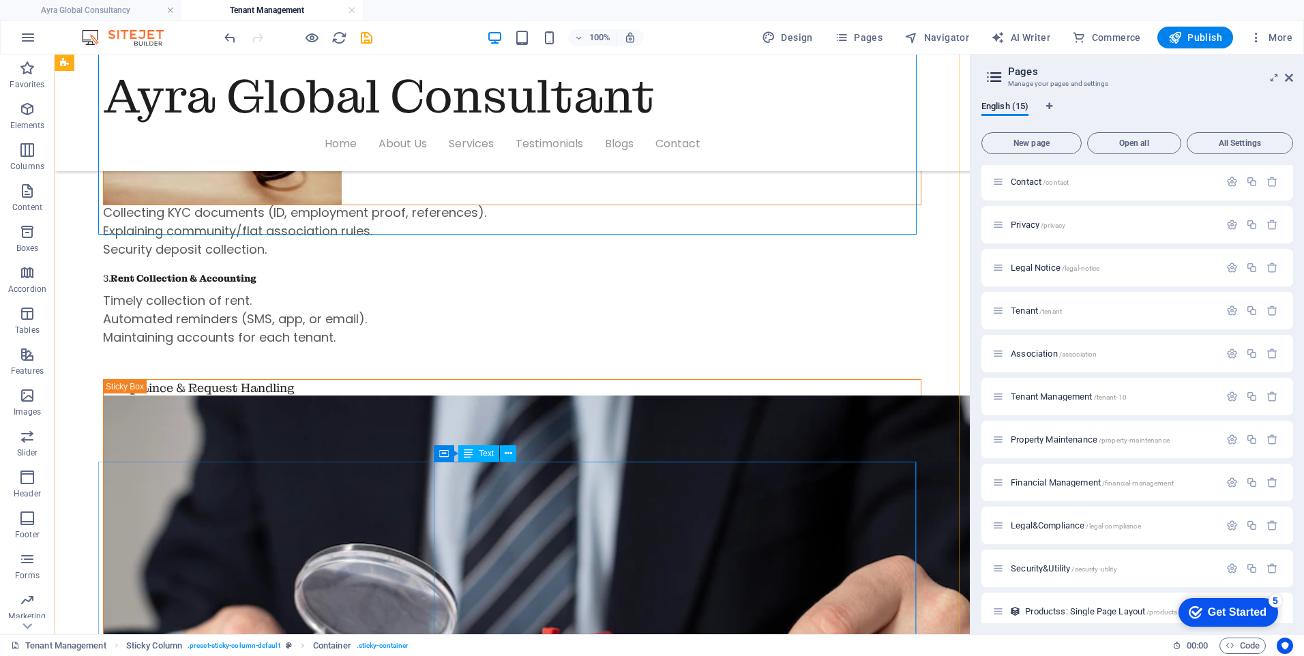
scroll to position [589, 0]
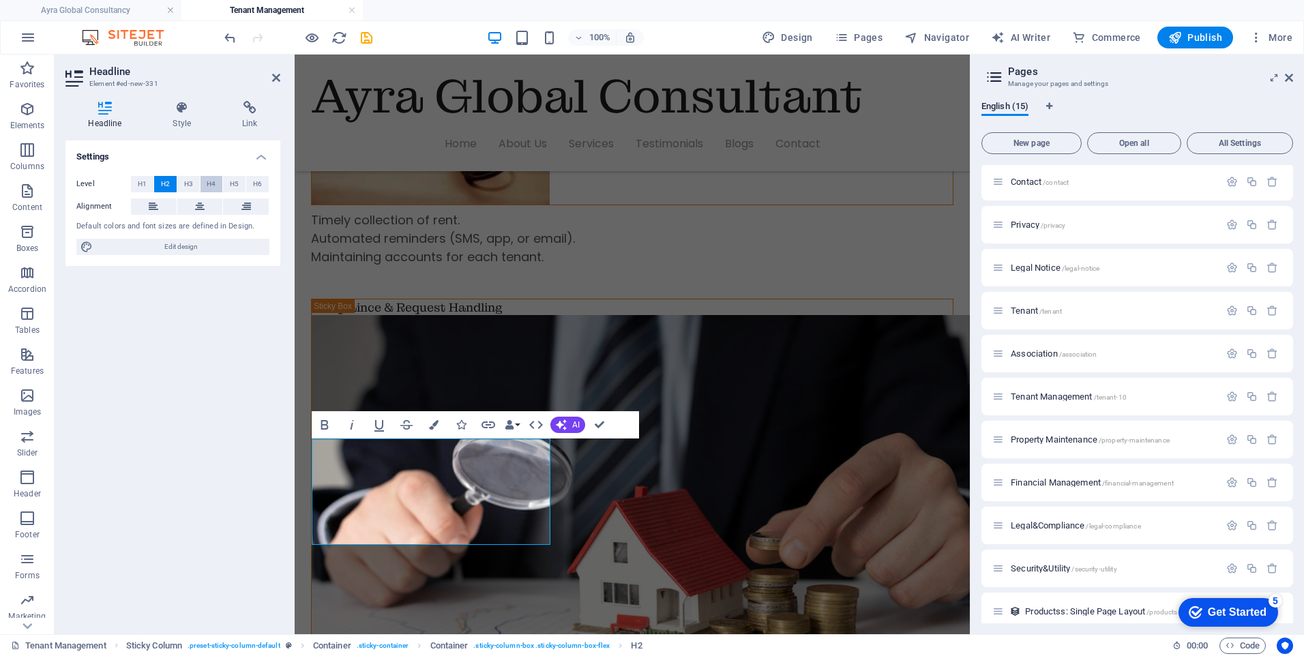
click at [207, 179] on span "H4" at bounding box center [211, 184] width 9 height 16
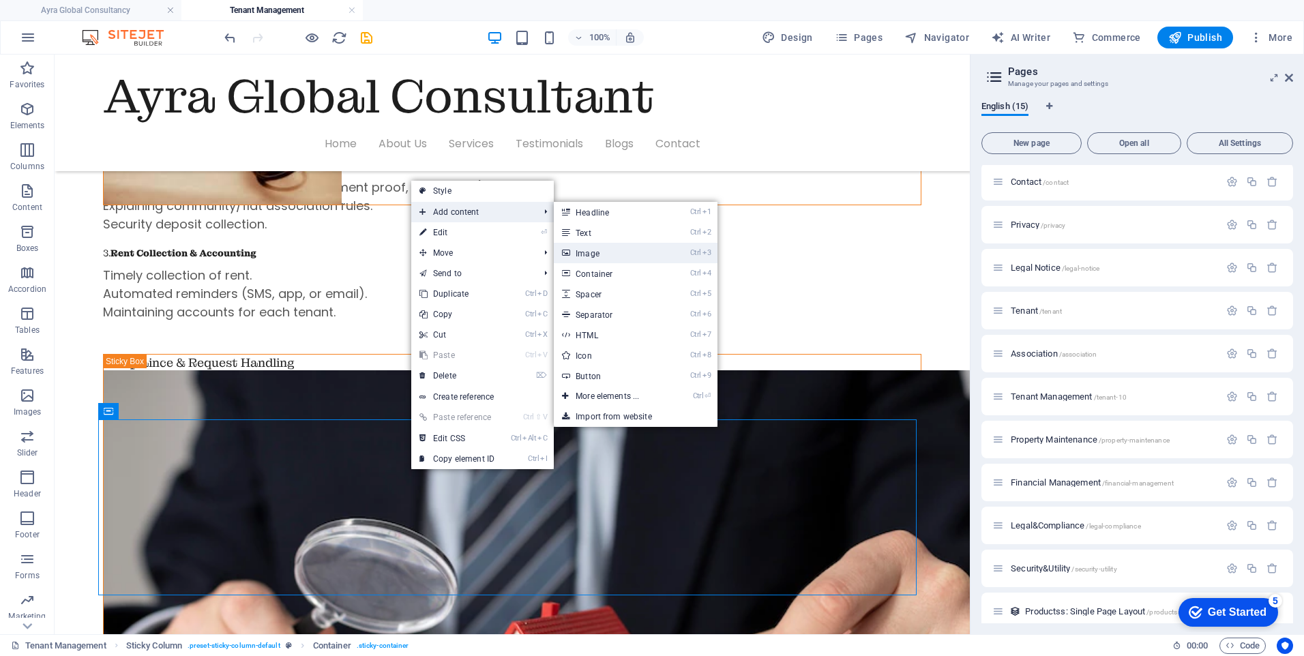
click at [608, 249] on link "Ctrl 3 Image" at bounding box center [610, 253] width 113 height 20
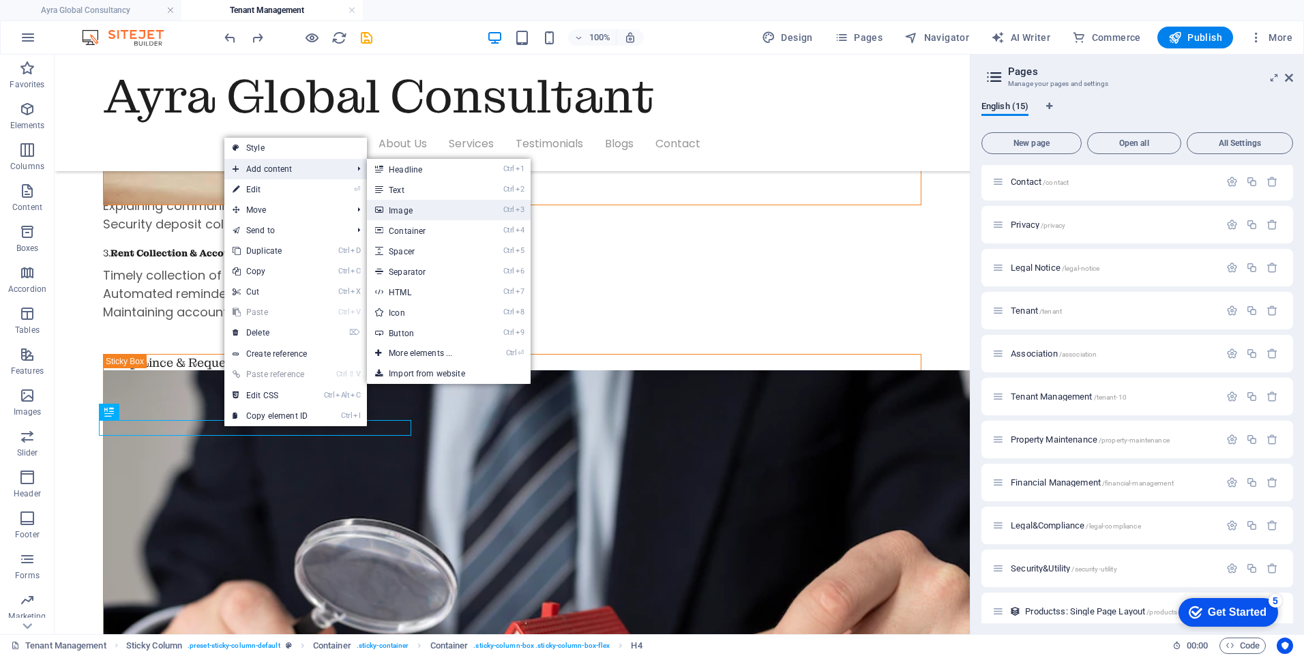
click at [399, 209] on link "Ctrl 3 Image" at bounding box center [423, 210] width 113 height 20
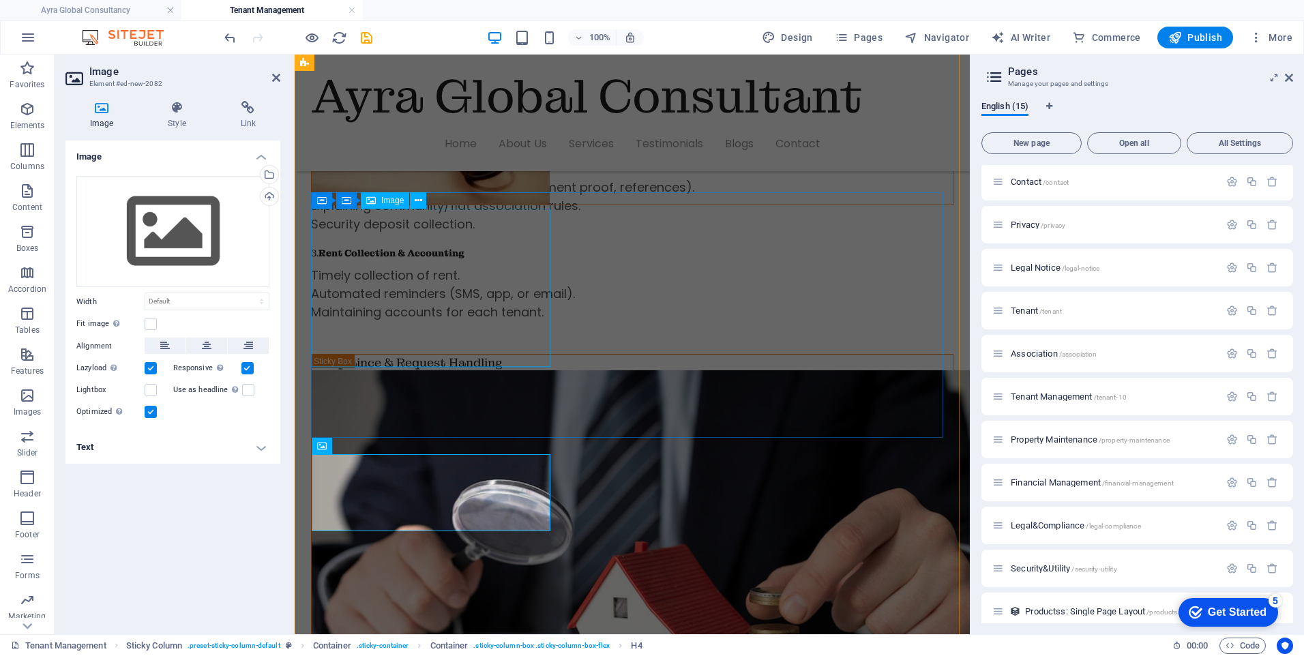
scroll to position [644, 0]
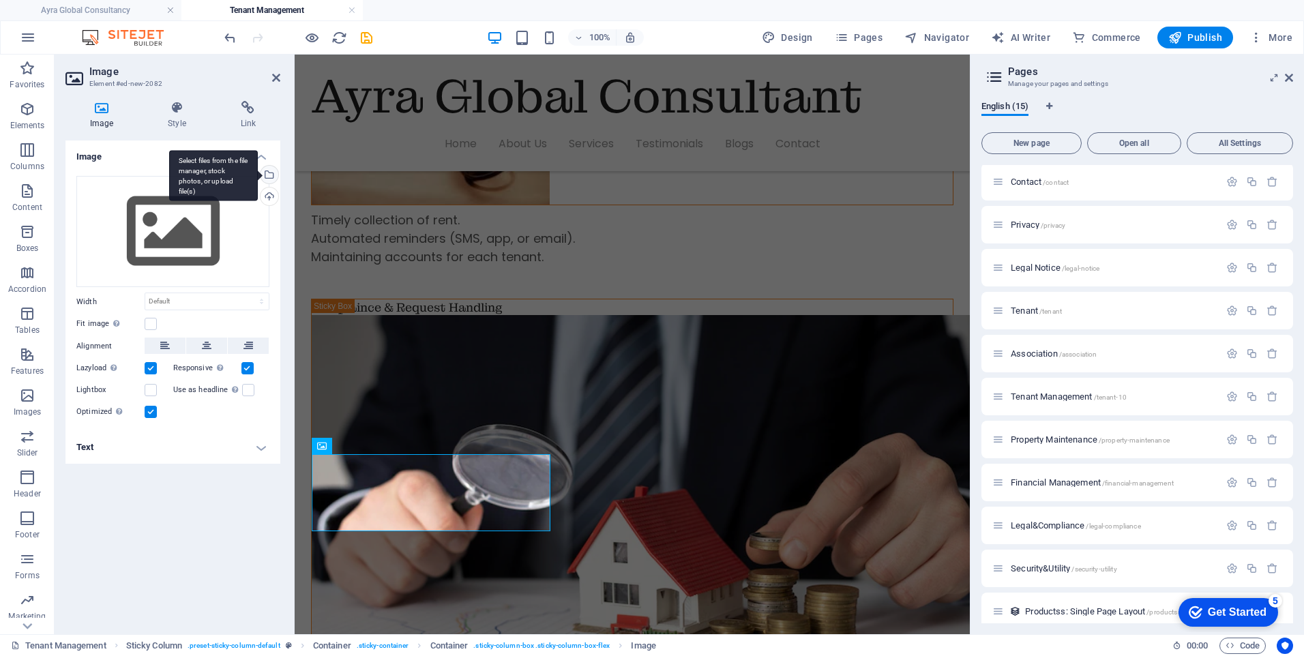
click at [273, 175] on div "Select files from the file manager, stock photos, or upload file(s)" at bounding box center [268, 176] width 20 height 20
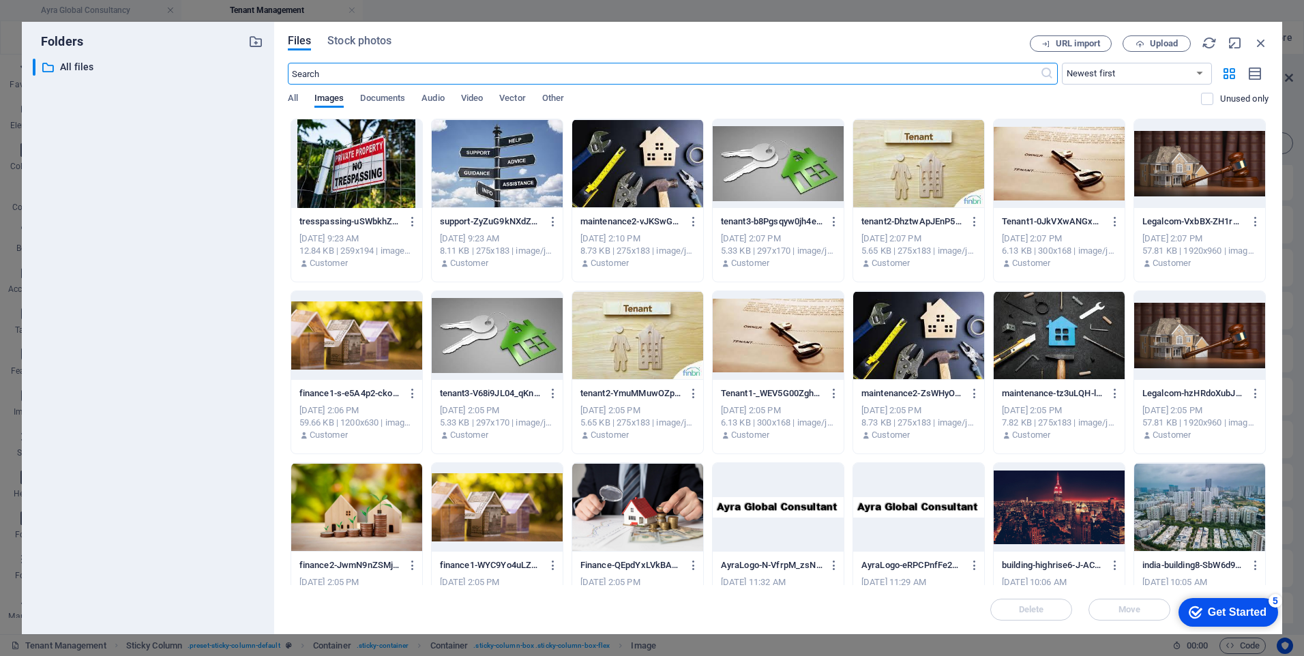
scroll to position [421, 0]
click at [494, 520] on div at bounding box center [497, 507] width 131 height 89
click at [494, 520] on div "1" at bounding box center [497, 507] width 131 height 89
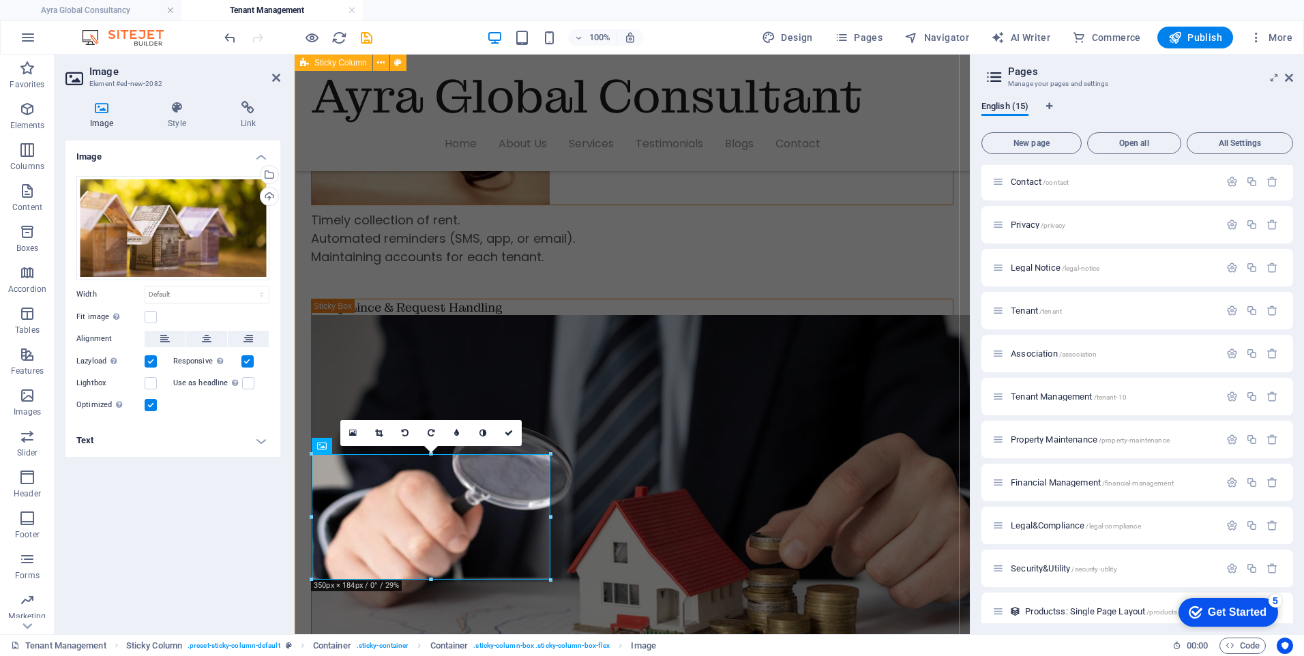
click at [514, 615] on div "Tenant Acquisition 🔑 Tenant Management – Key Areas 1. Tenant Acquisition Market…" at bounding box center [632, 665] width 675 height 1865
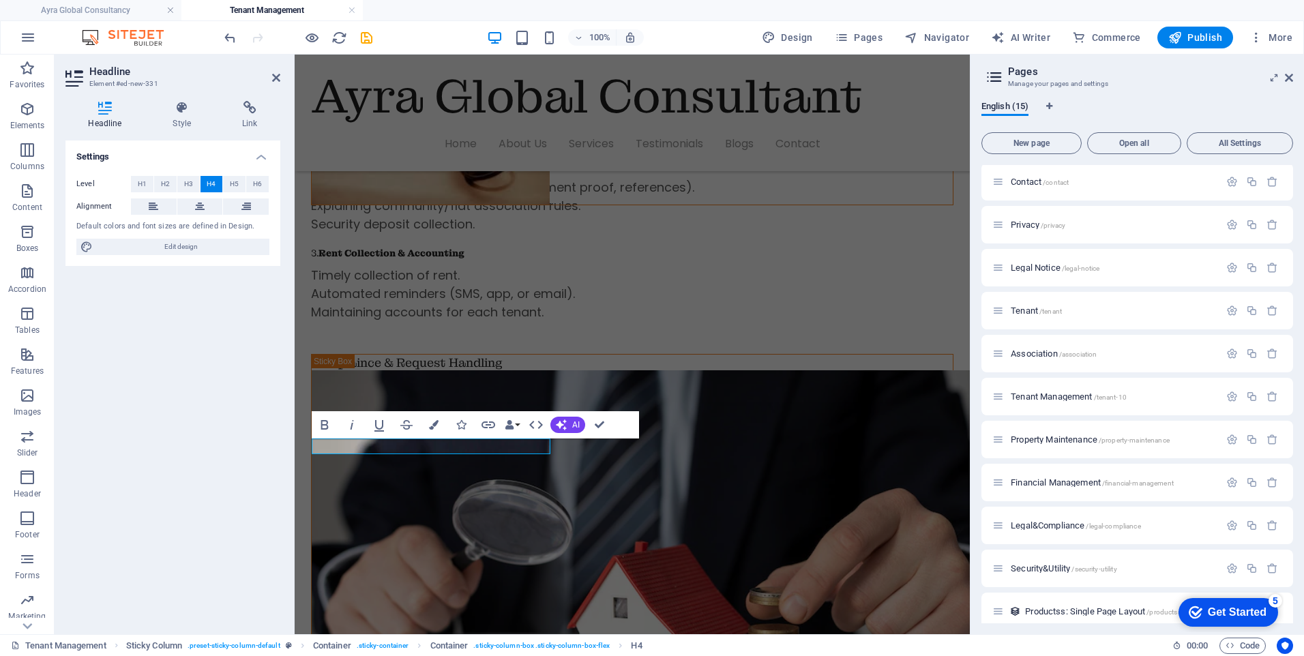
scroll to position [644, 0]
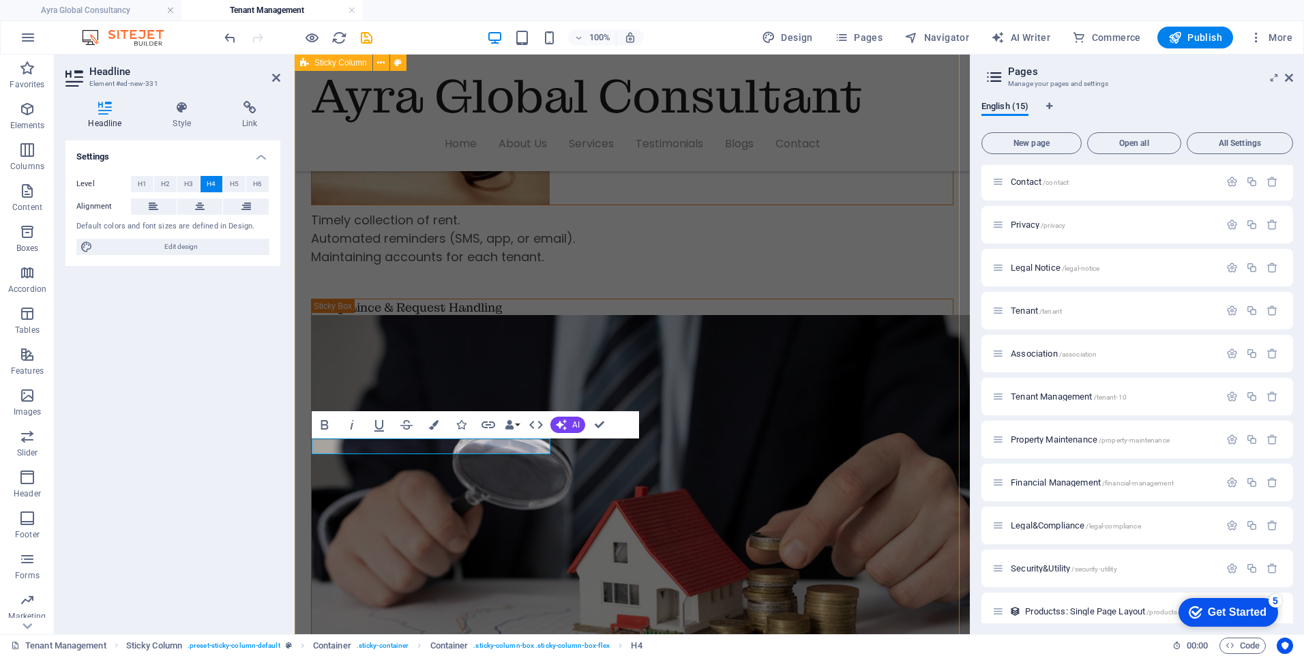
click at [305, 604] on div "Tenant Acquisition 🔑 Tenant Management – Key Areas 1. Tenant Acquisition Market…" at bounding box center [632, 665] width 675 height 1865
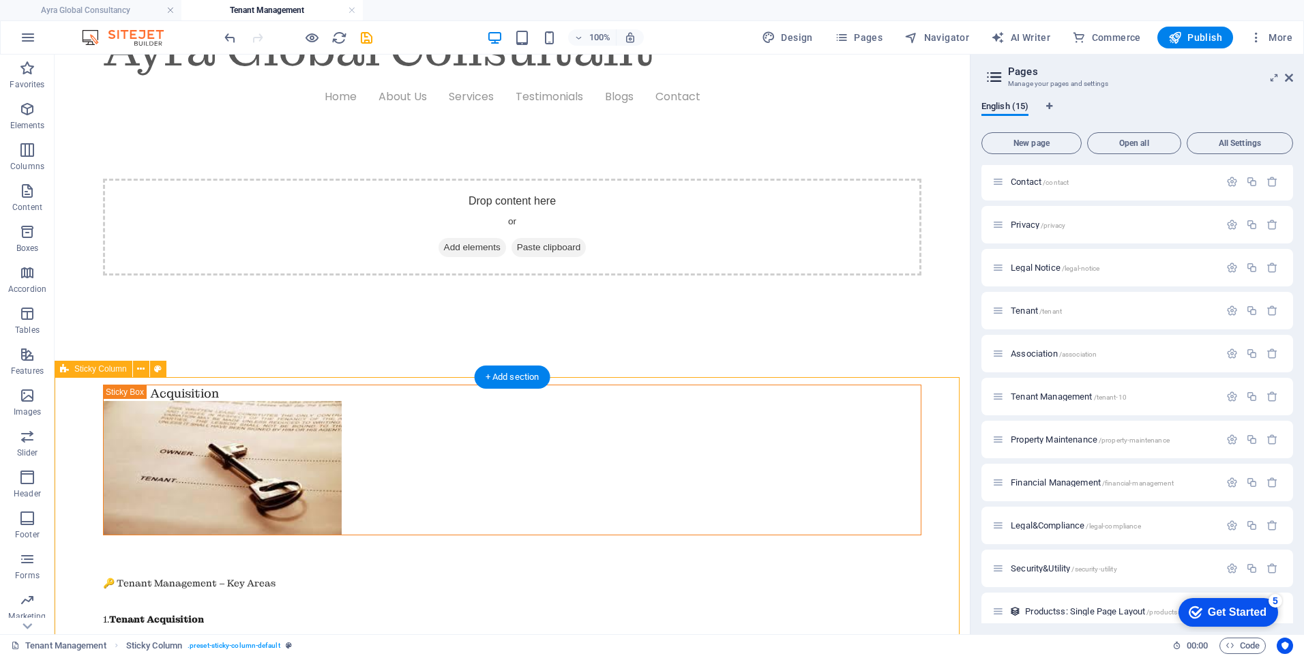
scroll to position [0, 0]
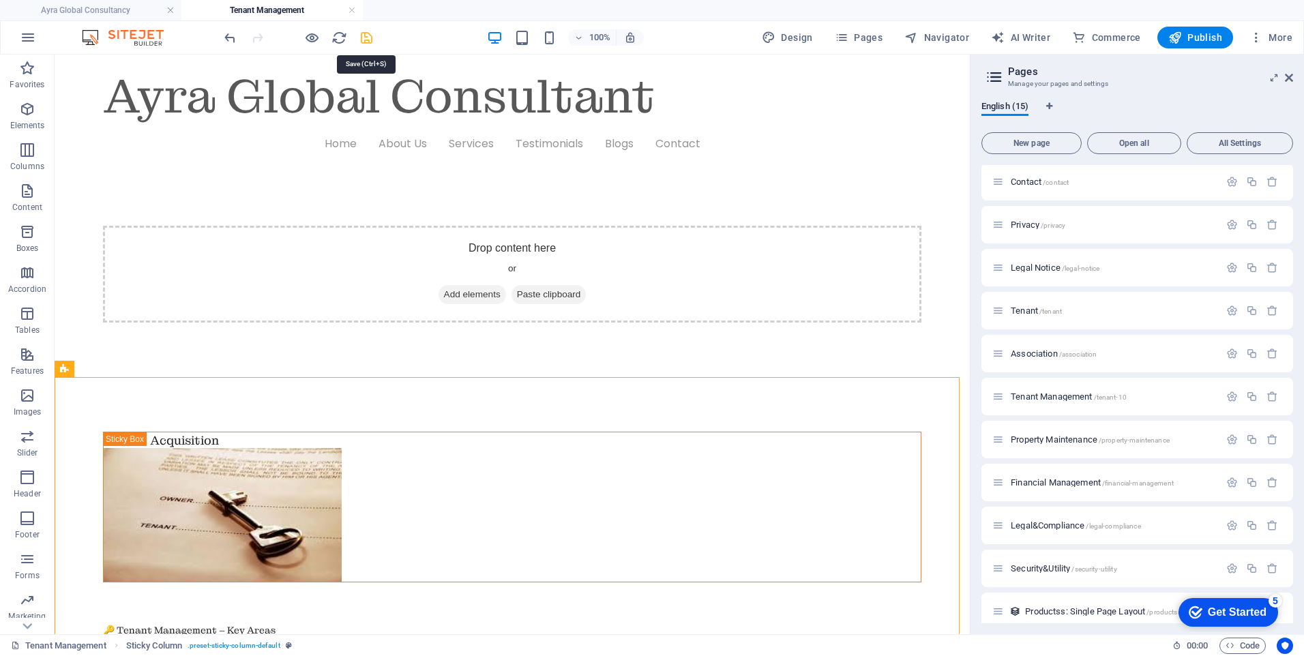
click at [365, 41] on icon "save" at bounding box center [367, 38] width 16 height 16
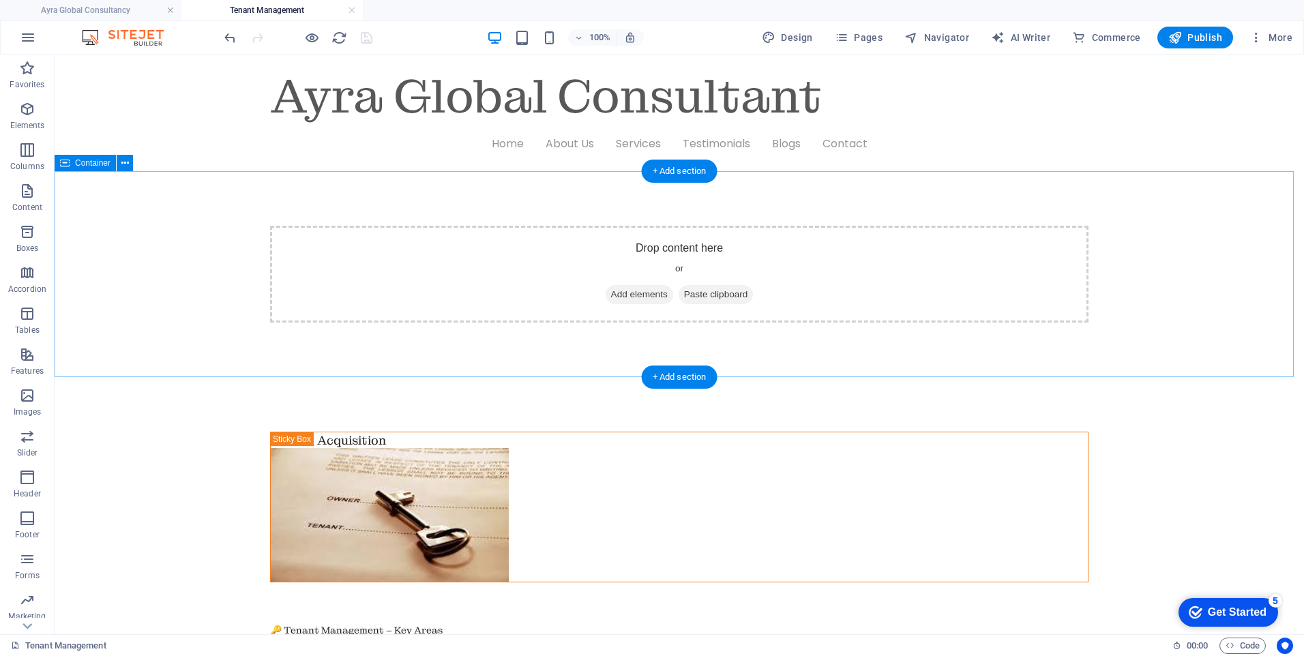
click at [319, 204] on div "Drop content here or Add elements Paste clipboard" at bounding box center [679, 274] width 1249 height 206
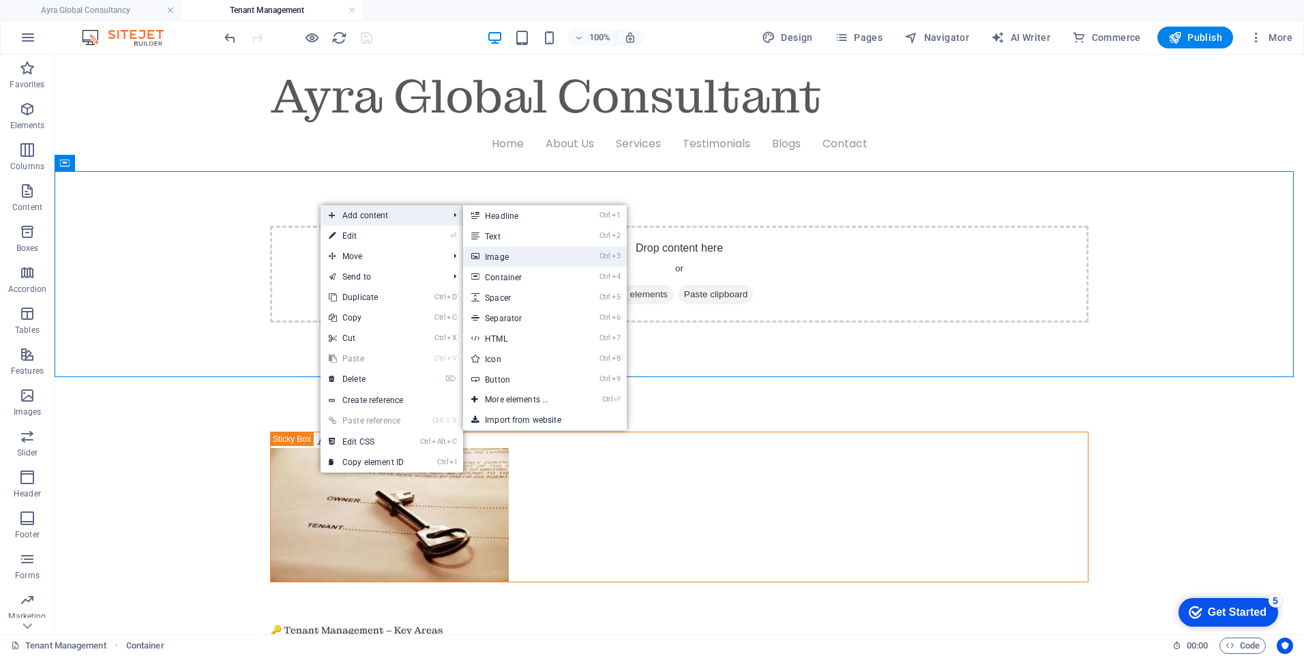
click at [520, 252] on link "Ctrl 3 Image" at bounding box center [519, 256] width 113 height 20
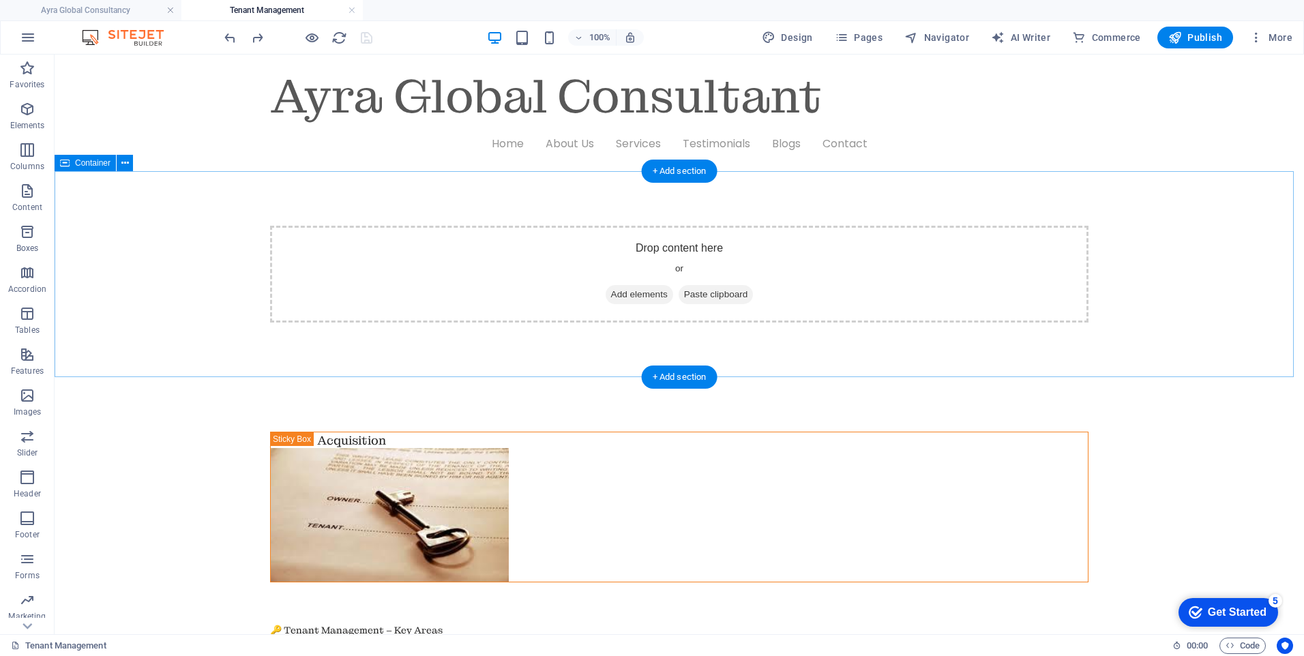
click at [140, 192] on div "Drop content here or Add elements Paste clipboard" at bounding box center [679, 274] width 1249 height 206
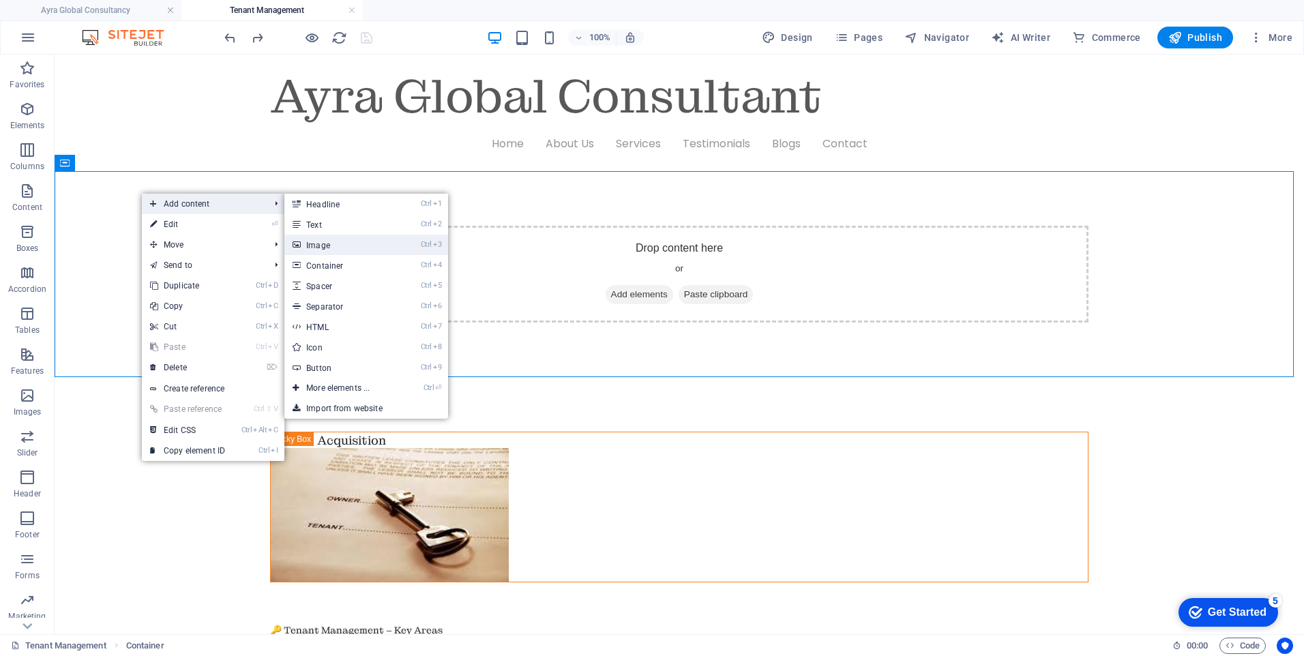
click at [307, 241] on link "Ctrl 3 Image" at bounding box center [340, 245] width 113 height 20
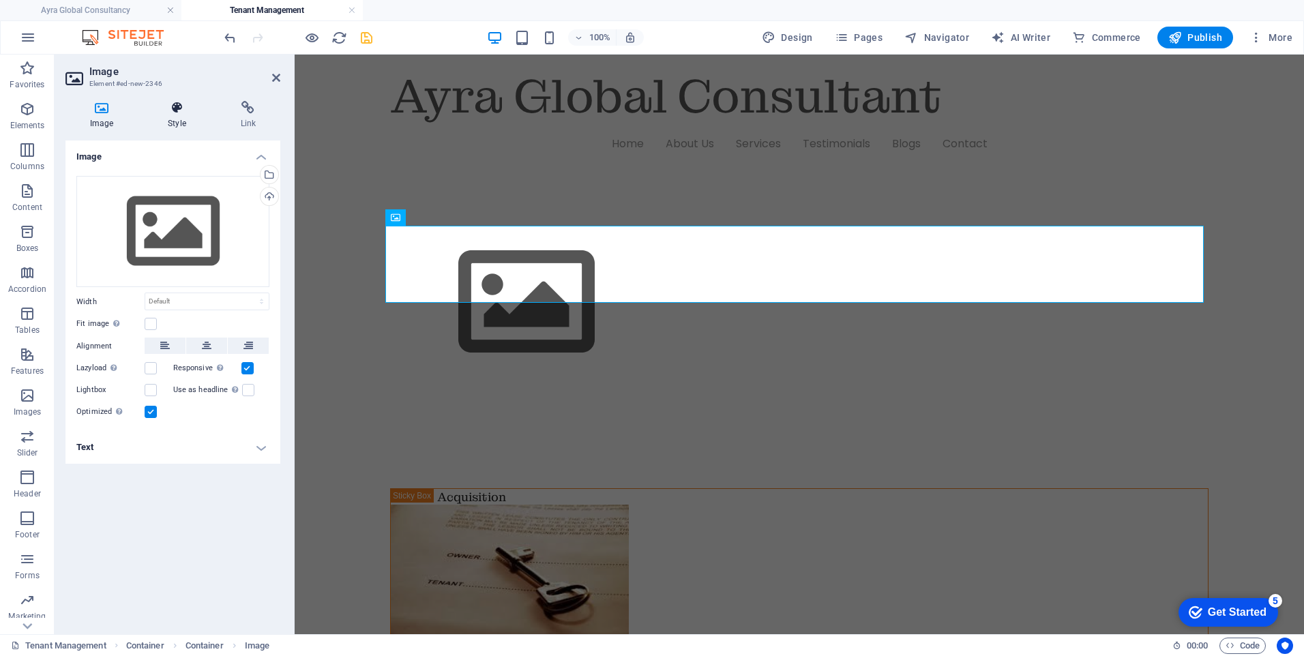
click at [168, 115] on h4 "Style" at bounding box center [179, 115] width 72 height 29
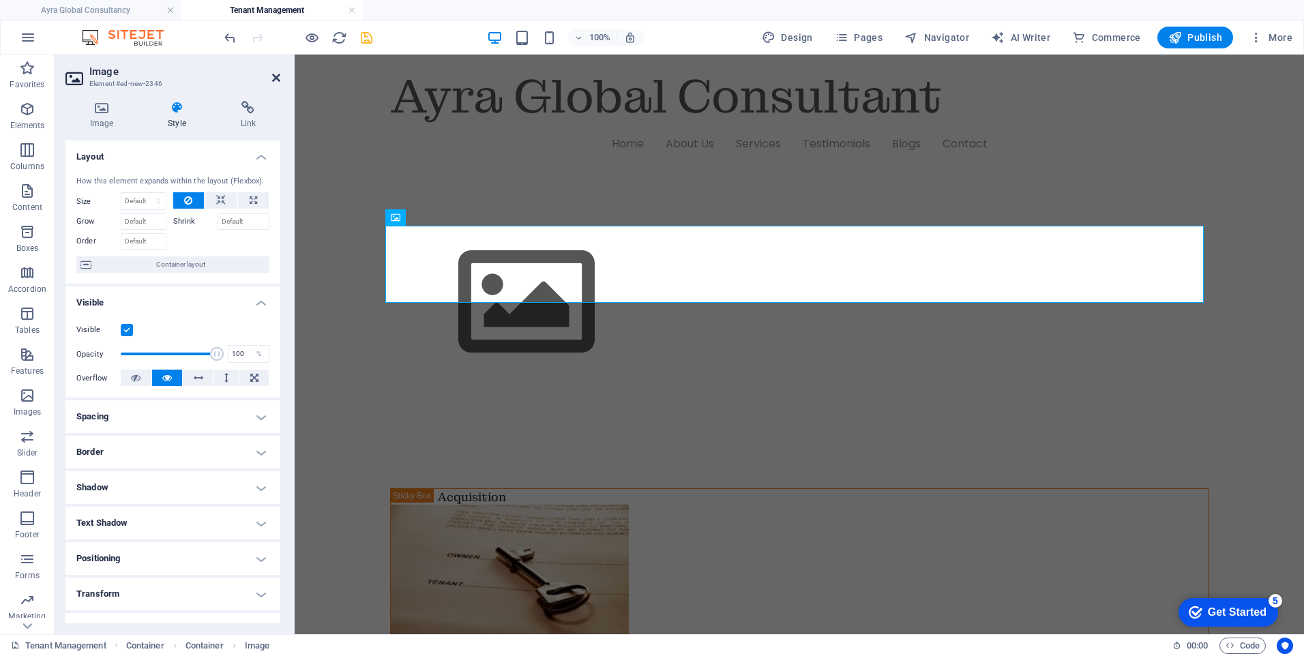
click at [277, 78] on icon at bounding box center [276, 77] width 8 height 11
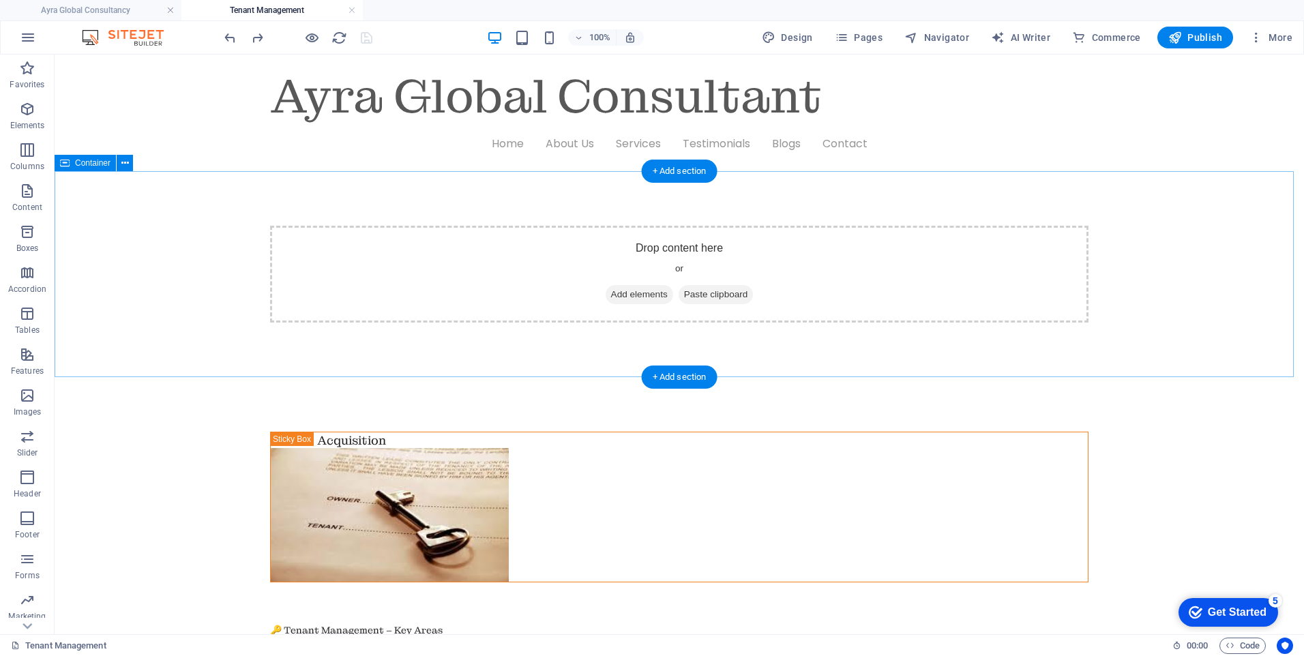
click at [152, 209] on div "Drop content here or Add elements Paste clipboard" at bounding box center [679, 274] width 1249 height 206
click at [124, 160] on icon at bounding box center [125, 163] width 8 height 14
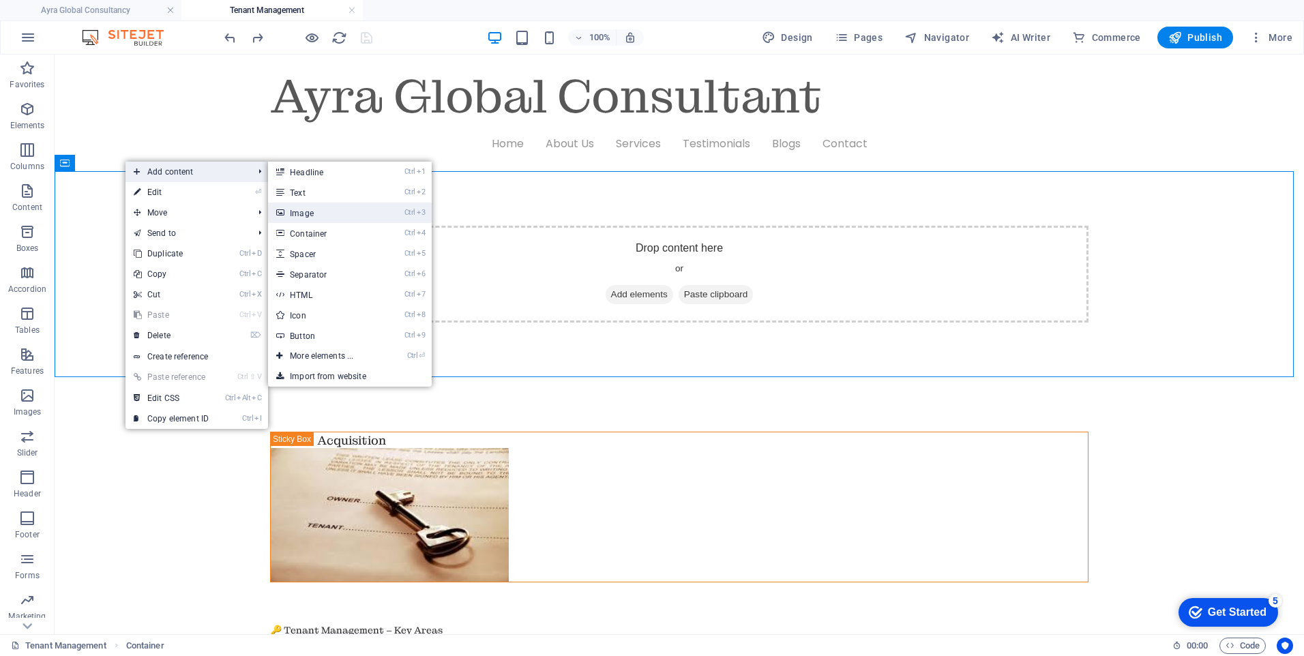
click at [316, 207] on link "Ctrl 3 Image" at bounding box center [324, 213] width 113 height 20
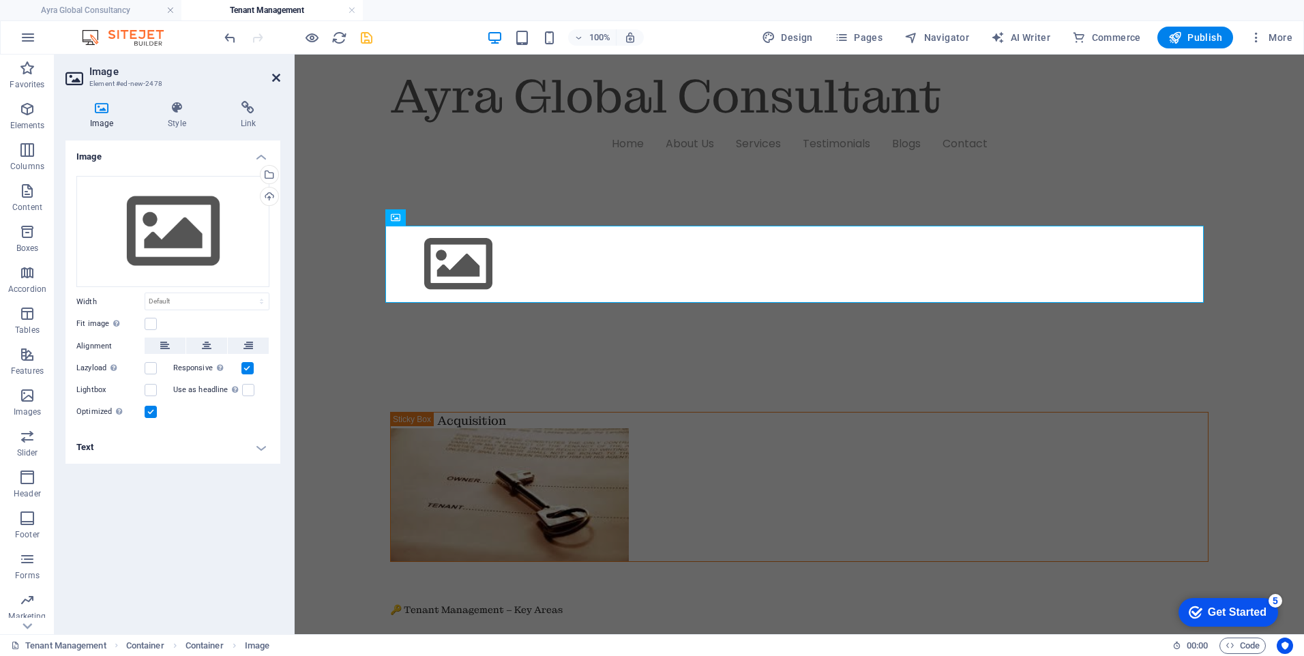
click at [276, 77] on icon at bounding box center [276, 77] width 8 height 11
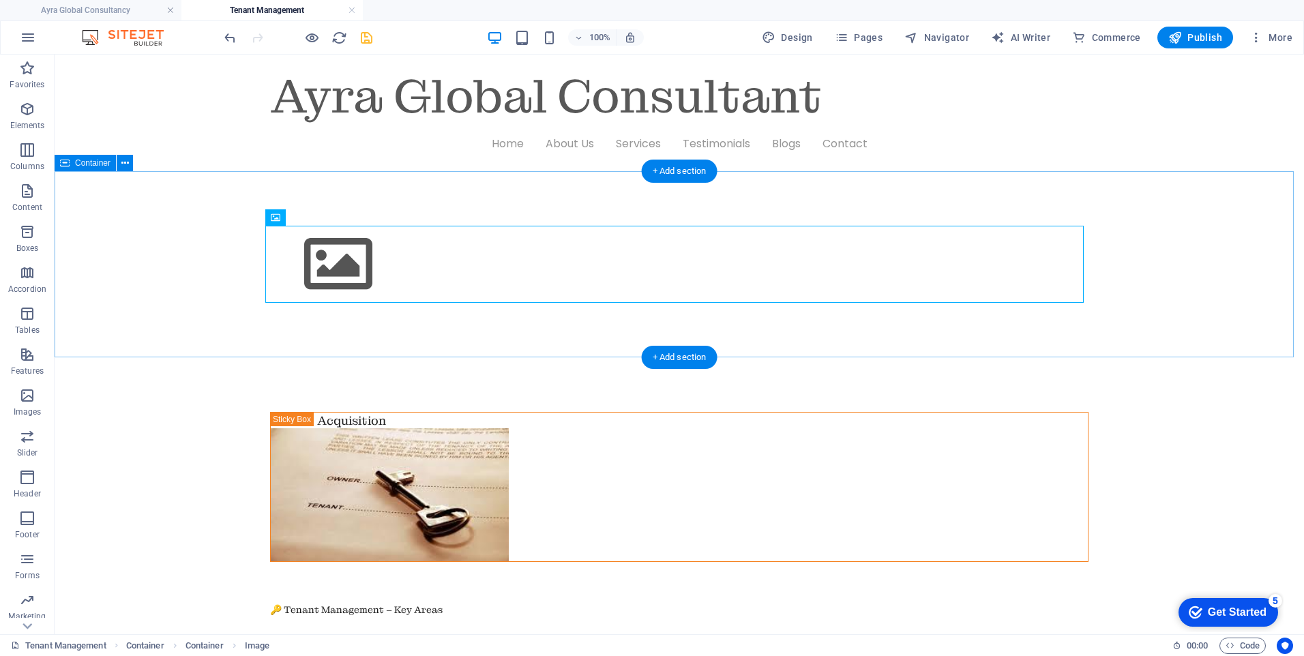
click at [152, 212] on div at bounding box center [679, 264] width 1249 height 186
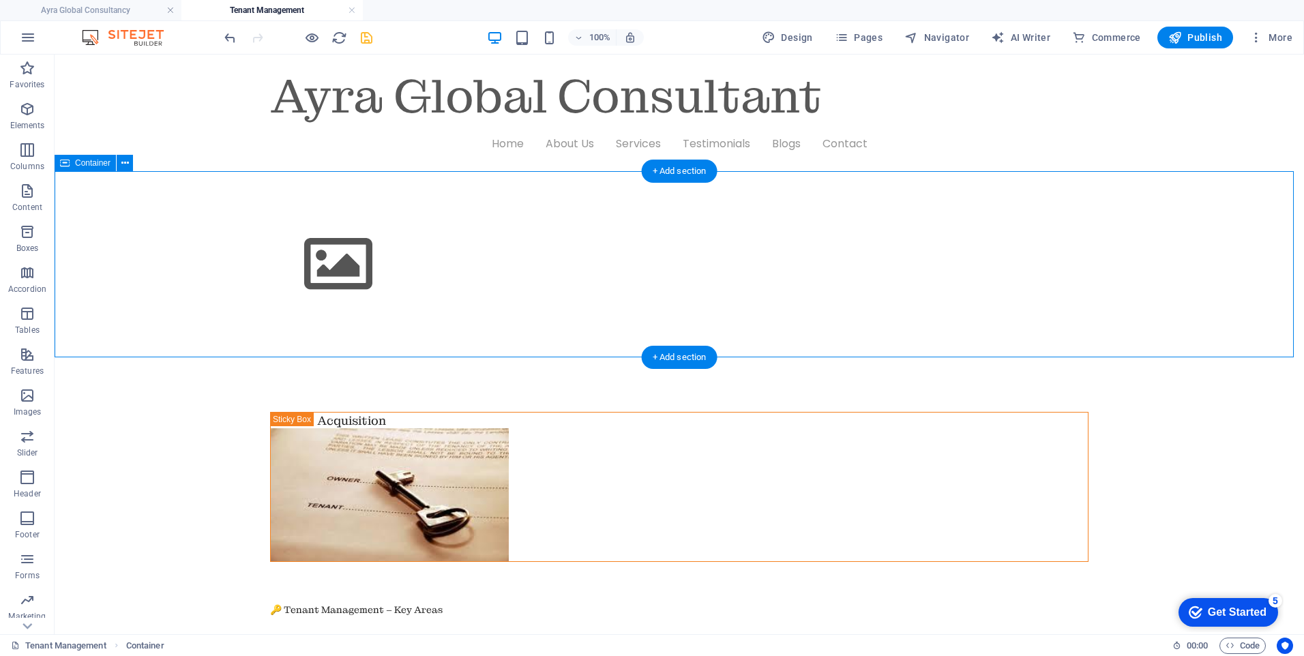
click at [152, 212] on div at bounding box center [679, 264] width 1249 height 186
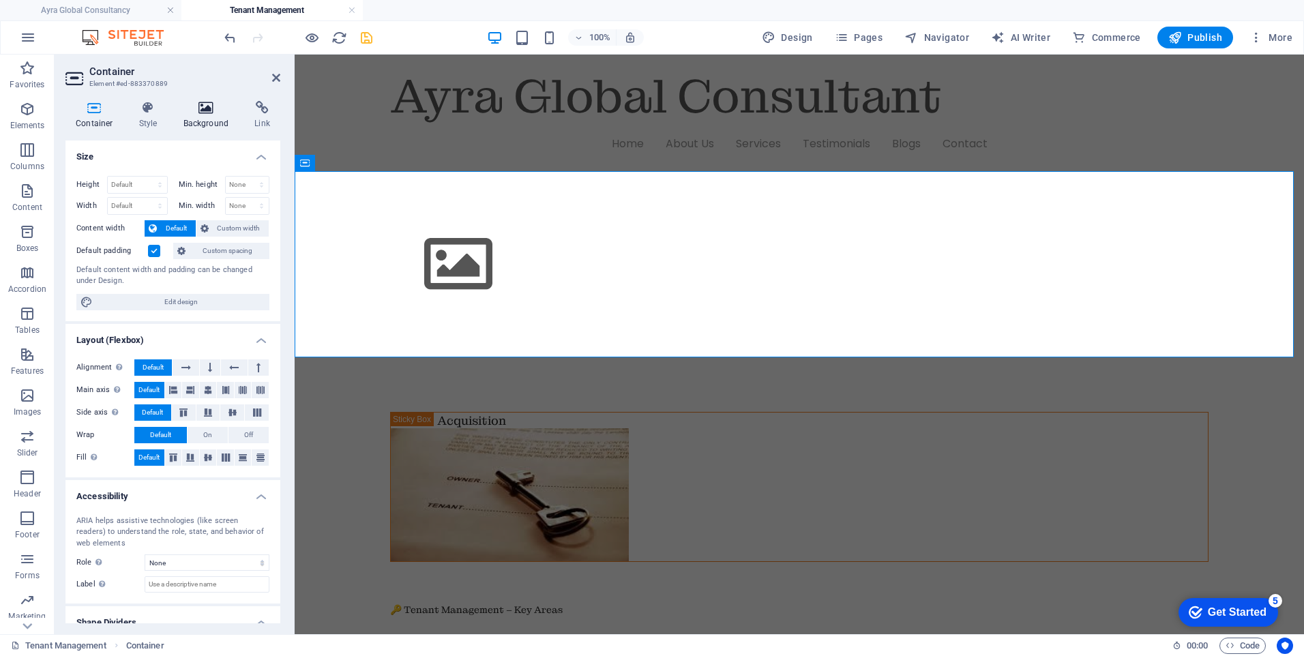
click at [207, 117] on h4 "Background" at bounding box center [209, 115] width 72 height 29
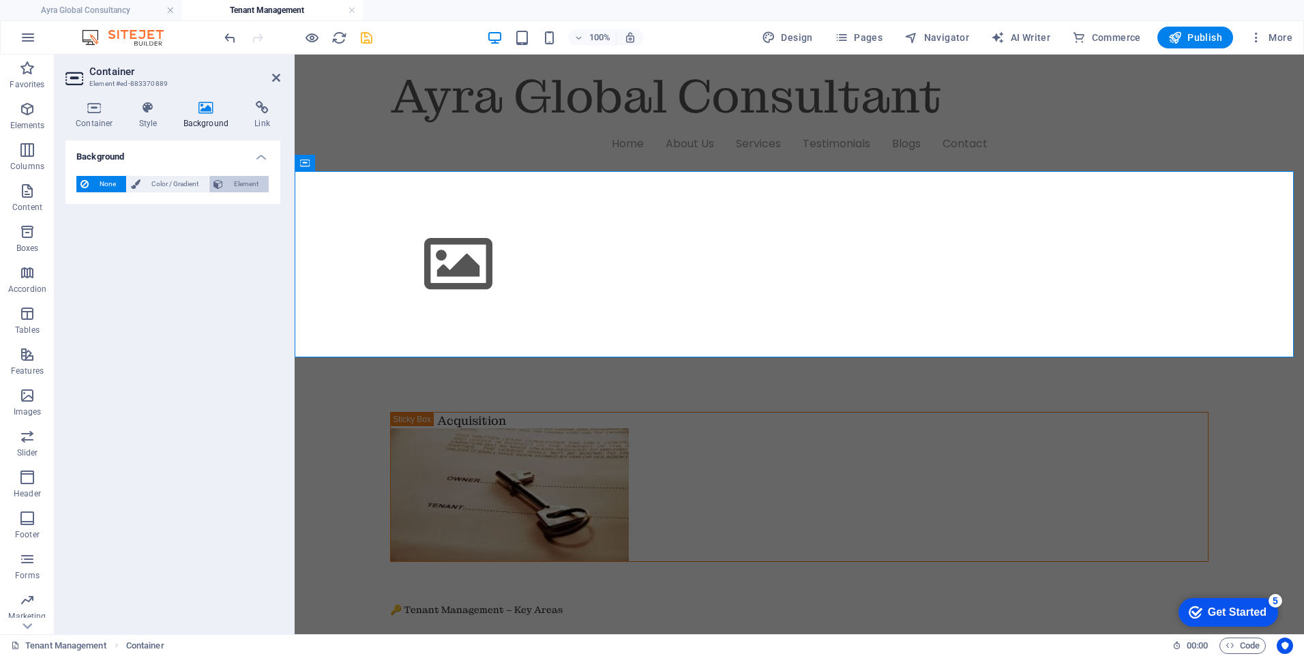
click at [240, 183] on span "Element" at bounding box center [246, 184] width 38 height 16
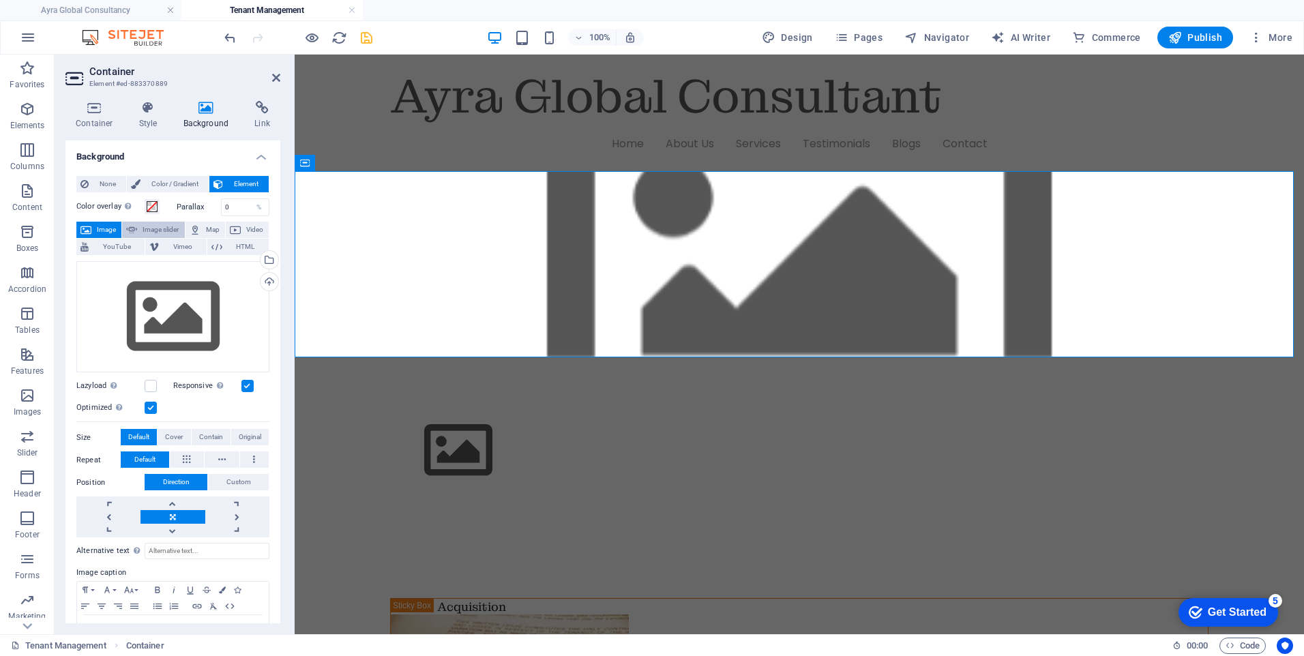
click at [164, 223] on span "Image slider" at bounding box center [160, 230] width 39 height 16
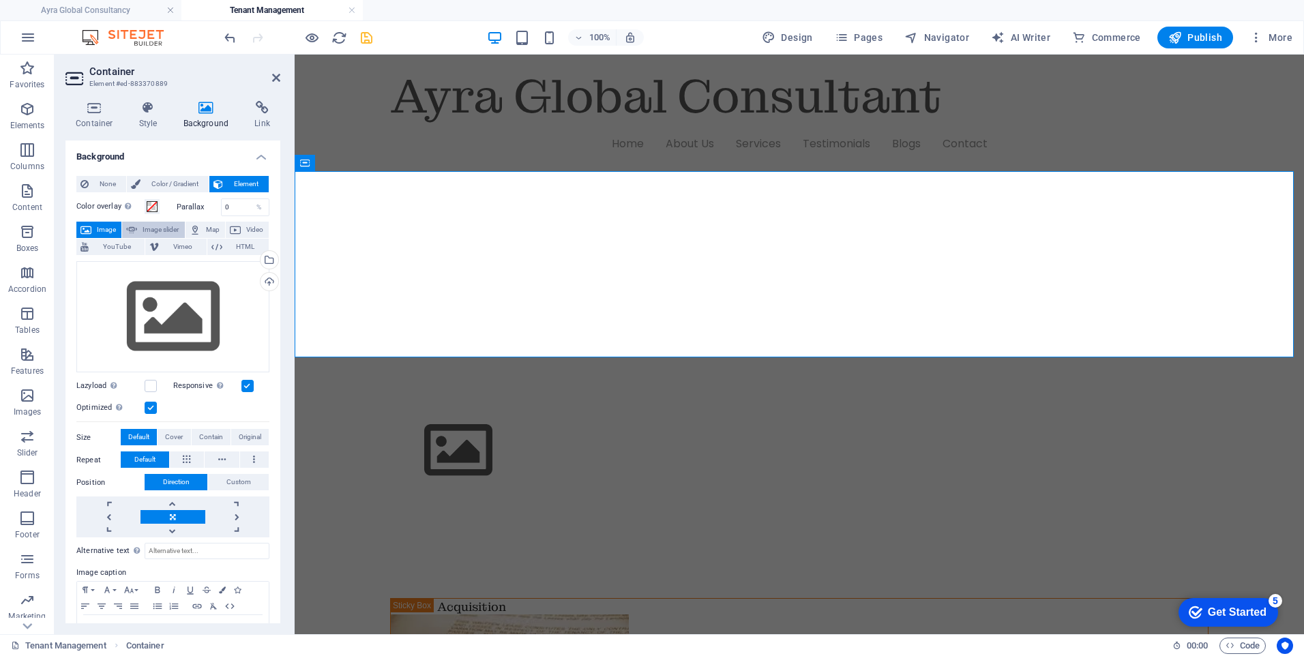
select select "ms"
select select "s"
select select "progressive"
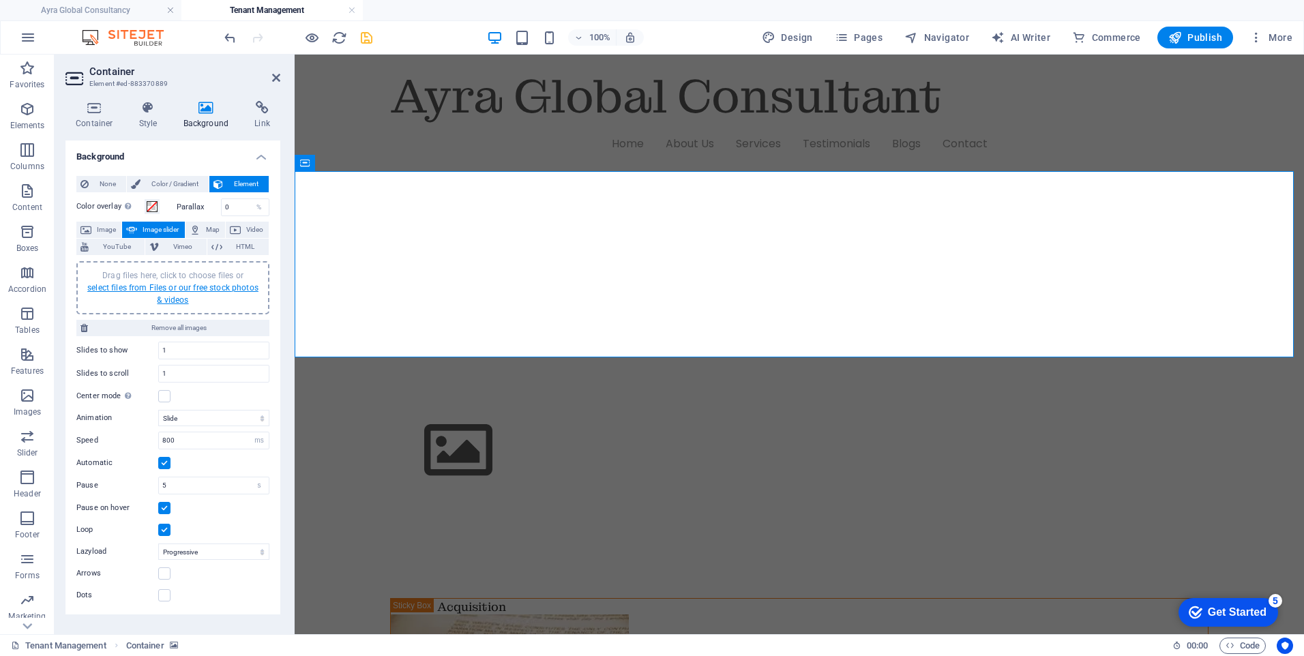
click at [176, 292] on link "select files from Files or our free stock photos & videos" at bounding box center [172, 294] width 171 height 22
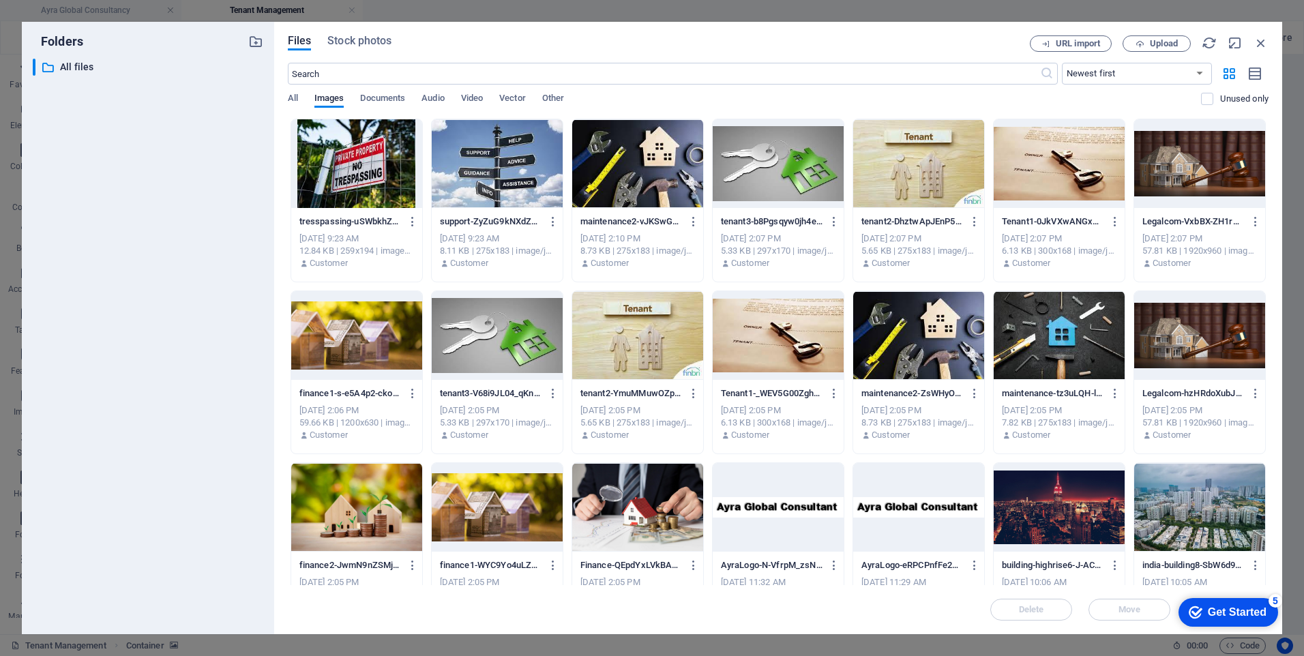
click at [1049, 527] on div at bounding box center [1059, 507] width 131 height 89
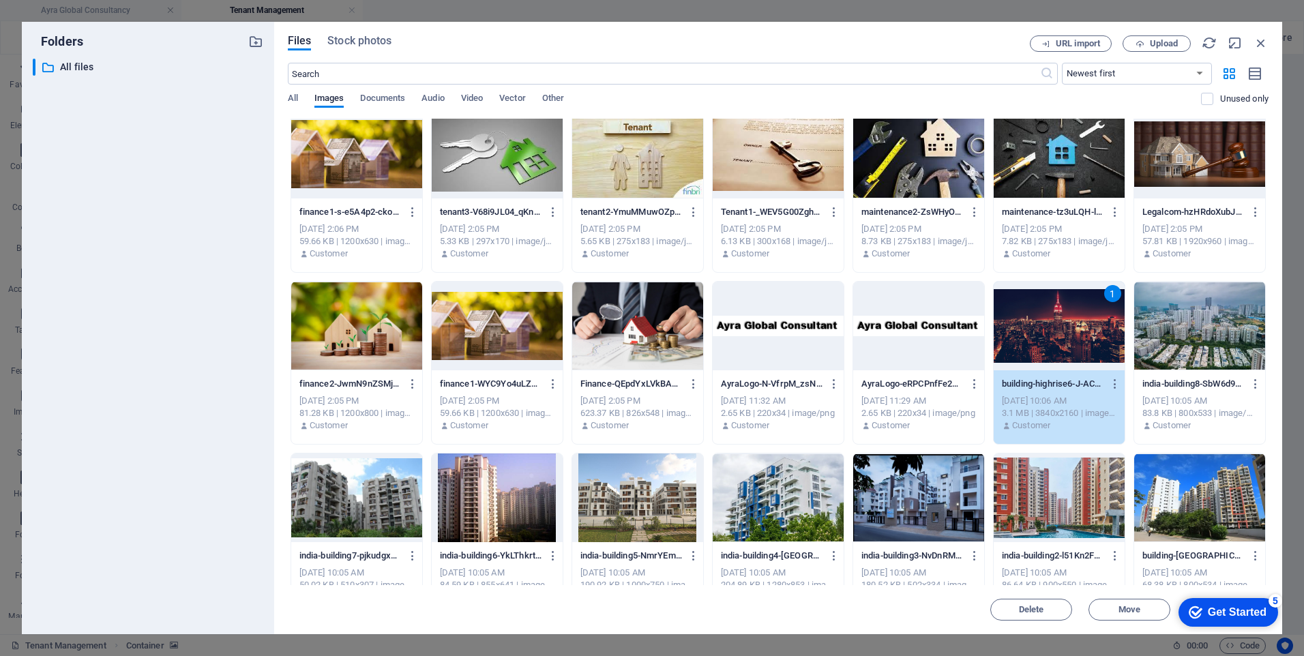
scroll to position [205, 0]
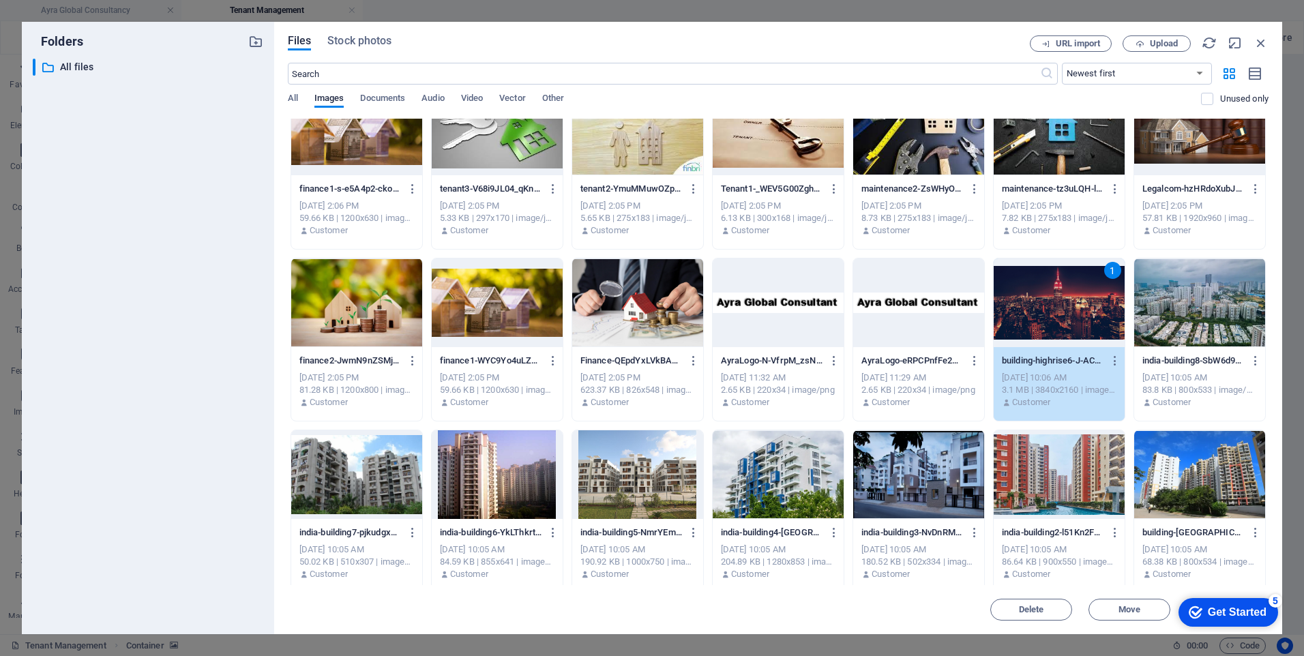
click at [1052, 468] on div at bounding box center [1059, 474] width 131 height 89
click at [1210, 473] on div at bounding box center [1199, 474] width 131 height 89
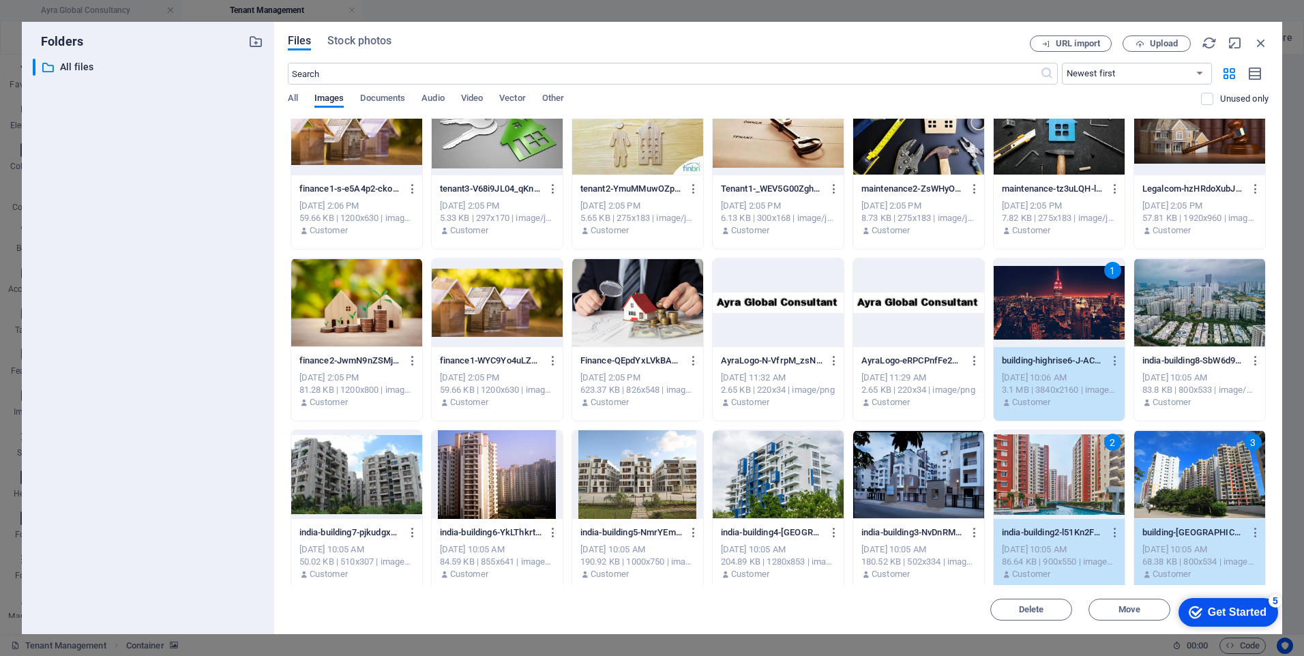
click at [923, 477] on div at bounding box center [918, 474] width 131 height 89
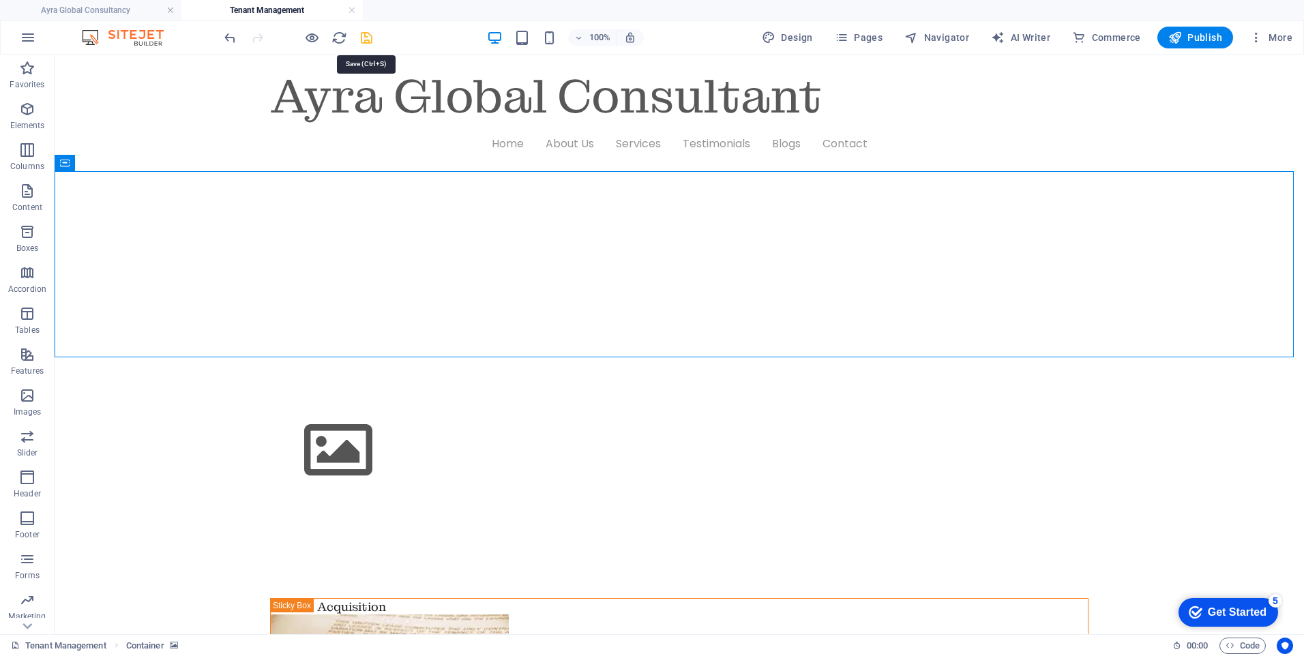
click at [366, 33] on icon "save" at bounding box center [367, 38] width 16 height 16
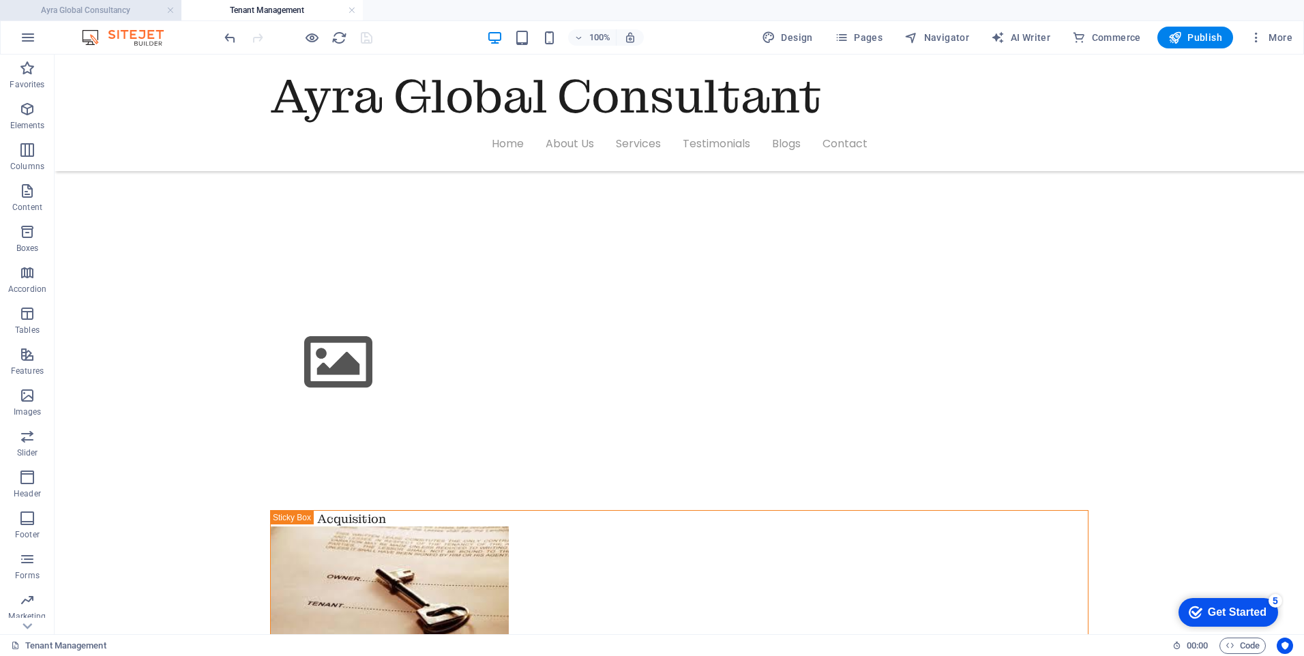
click at [108, 9] on h4 "Ayra Global Consultancy" at bounding box center [90, 10] width 181 height 15
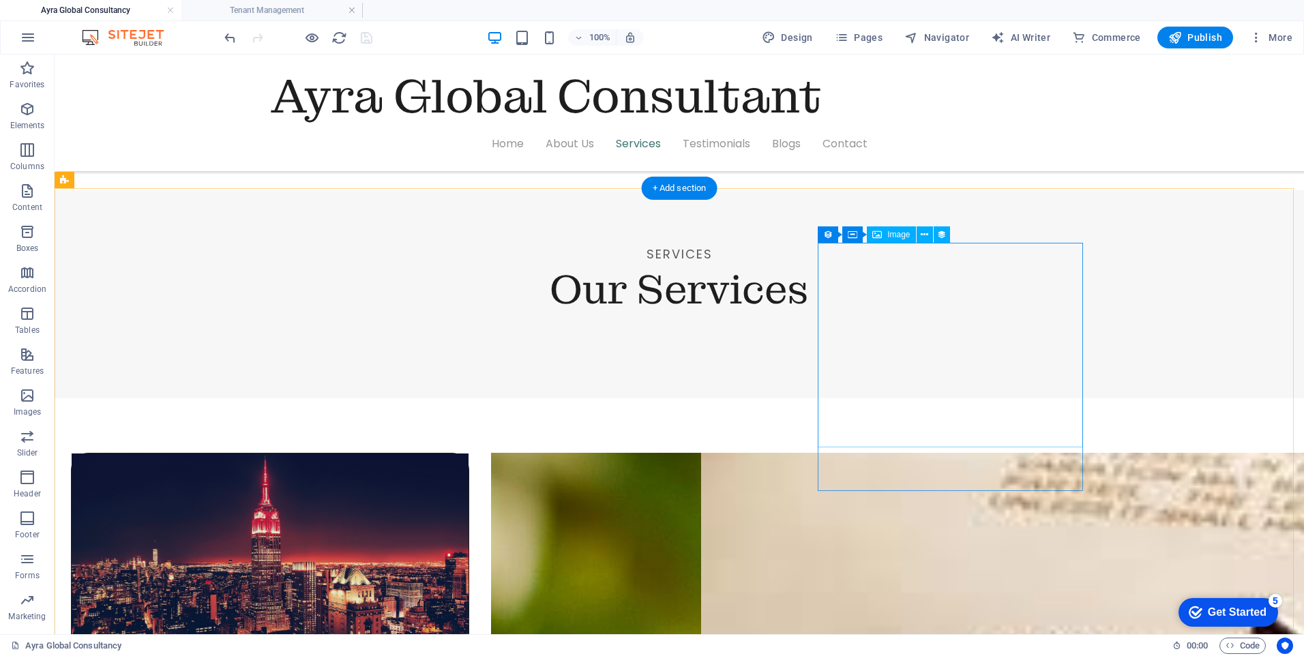
scroll to position [1406, 0]
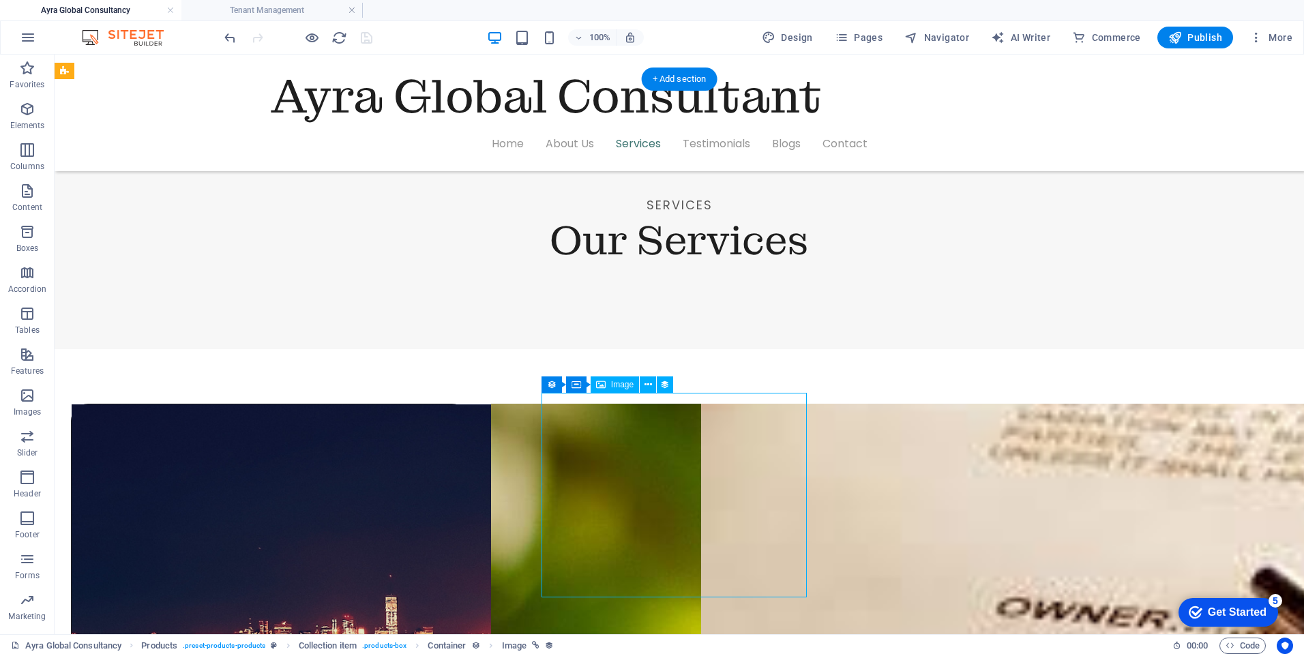
select select "px"
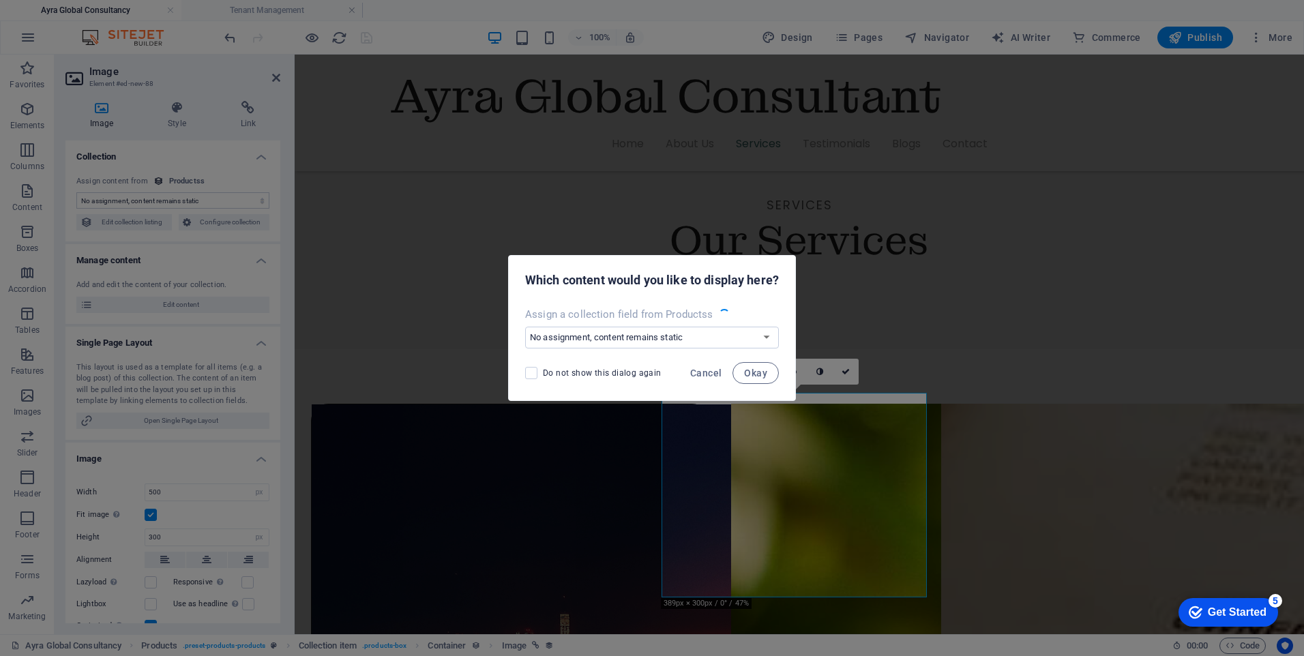
select select "image"
click at [709, 371] on span "Cancel" at bounding box center [705, 373] width 31 height 11
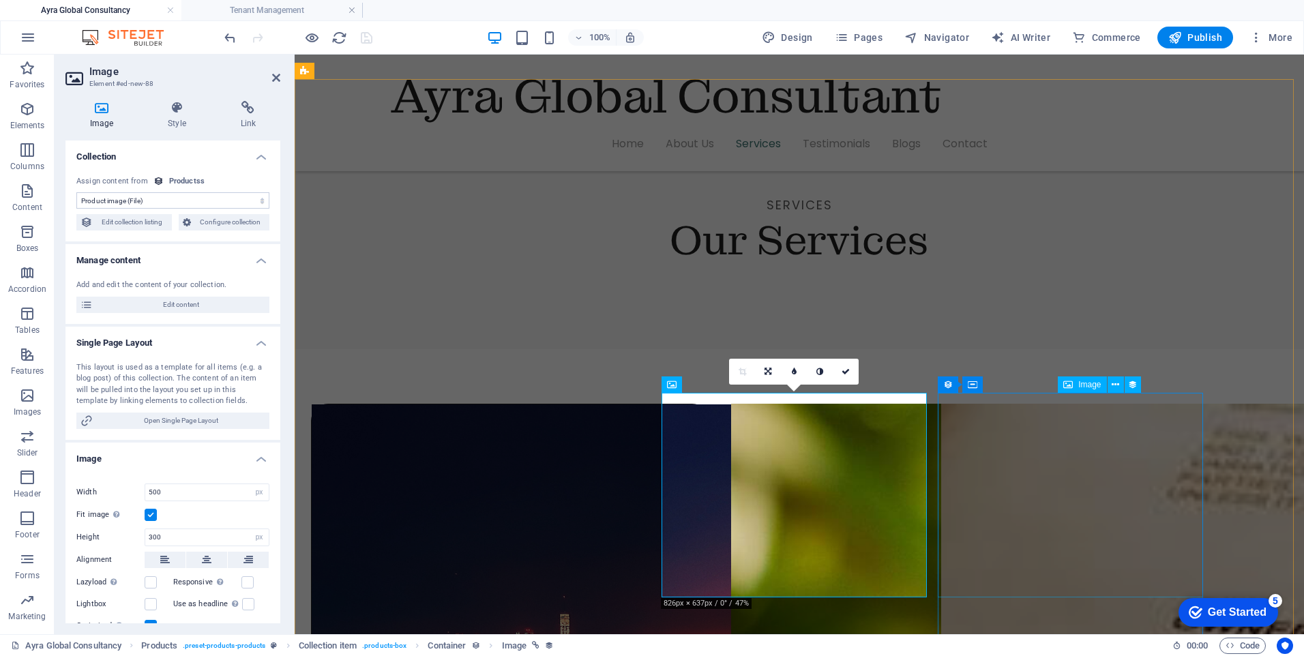
select select "image"
select select "px"
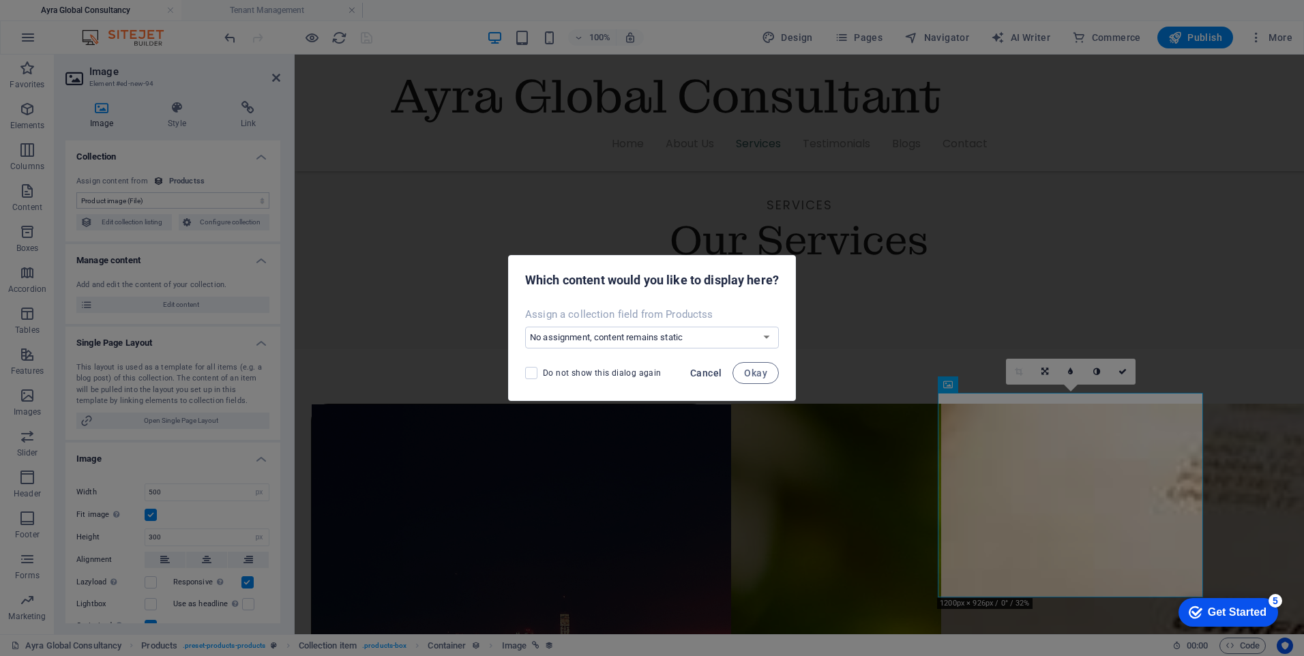
click at [698, 374] on span "Cancel" at bounding box center [705, 373] width 31 height 11
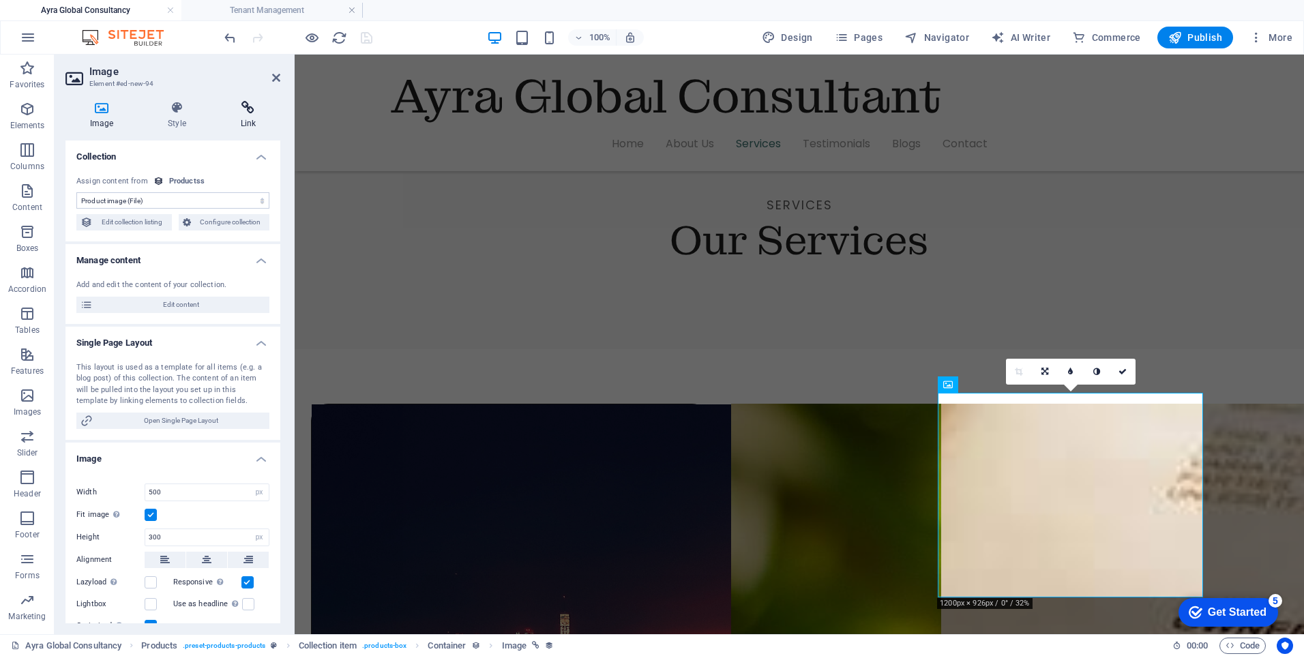
click at [247, 116] on h4 "Link" at bounding box center [248, 115] width 64 height 29
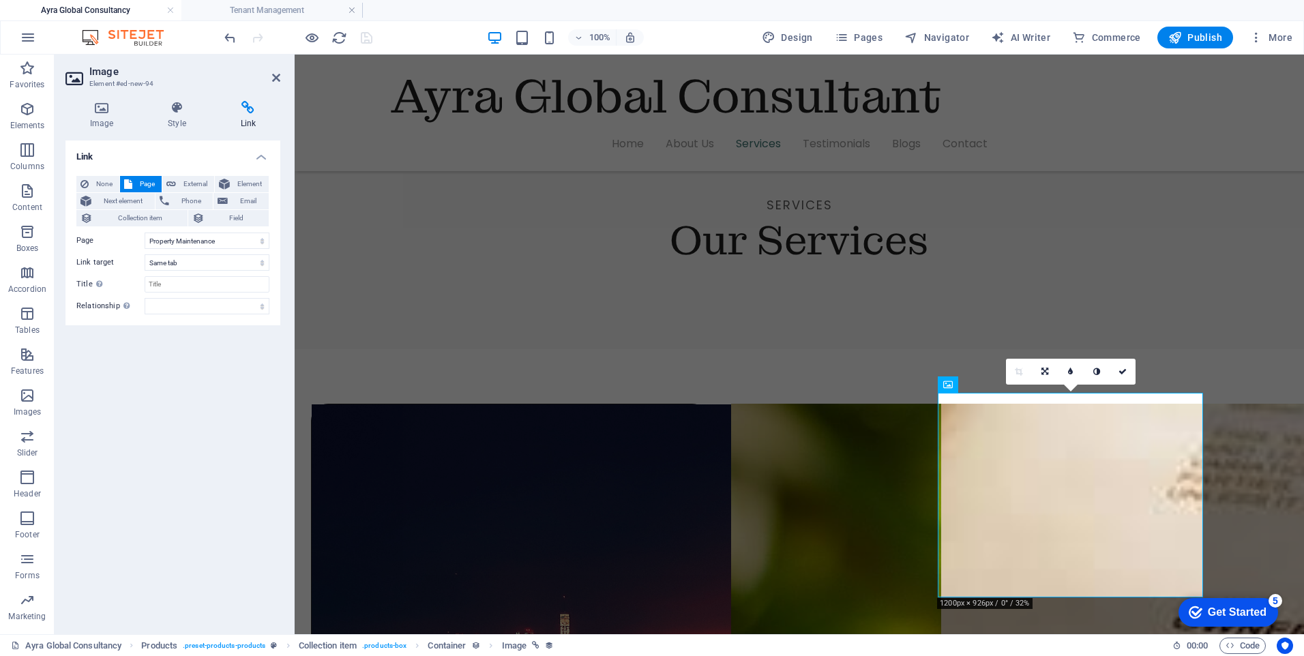
click at [150, 182] on span "Page" at bounding box center [146, 184] width 21 height 16
click at [263, 241] on select "Home-sample-original Ayra Global Consultancy Home Contact Privacy Legal Notice …" at bounding box center [207, 241] width 125 height 16
select select "8"
click at [145, 233] on select "Home-sample-original Ayra Global Consultancy Home Contact Privacy Legal Notice …" at bounding box center [207, 241] width 125 height 16
click at [368, 39] on icon "save" at bounding box center [367, 38] width 16 height 16
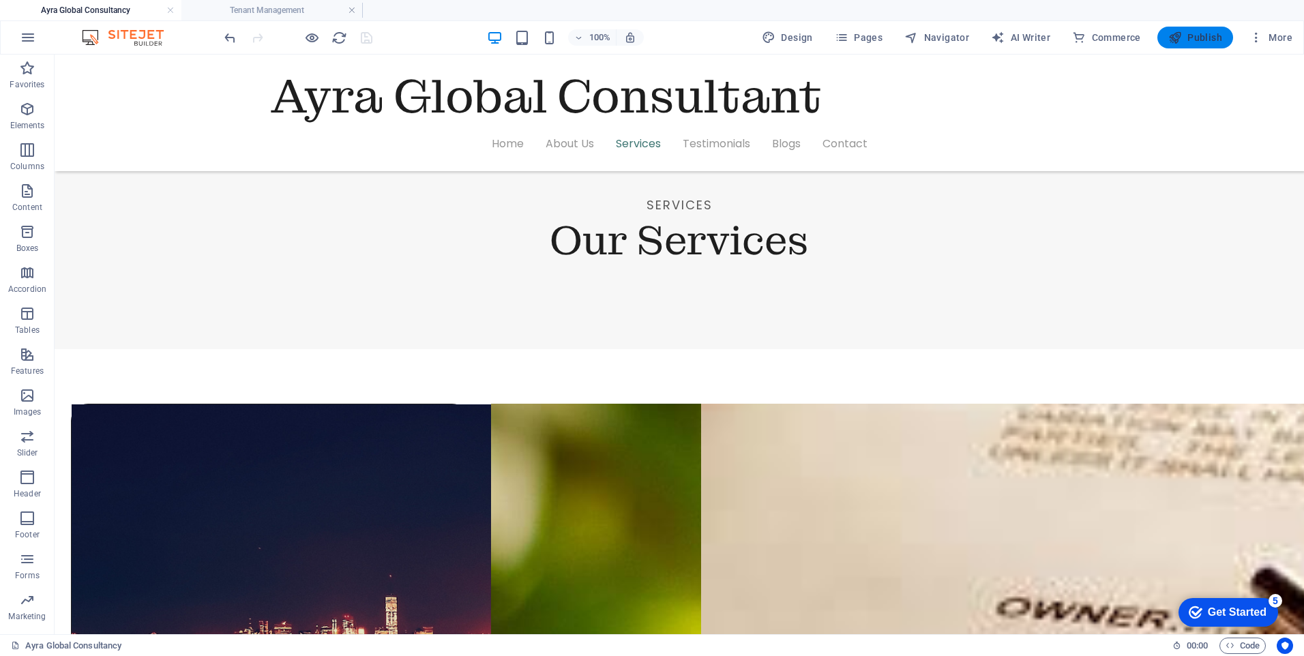
click at [1183, 32] on span "Publish" at bounding box center [1195, 38] width 54 height 14
